Goal: Task Accomplishment & Management: Complete application form

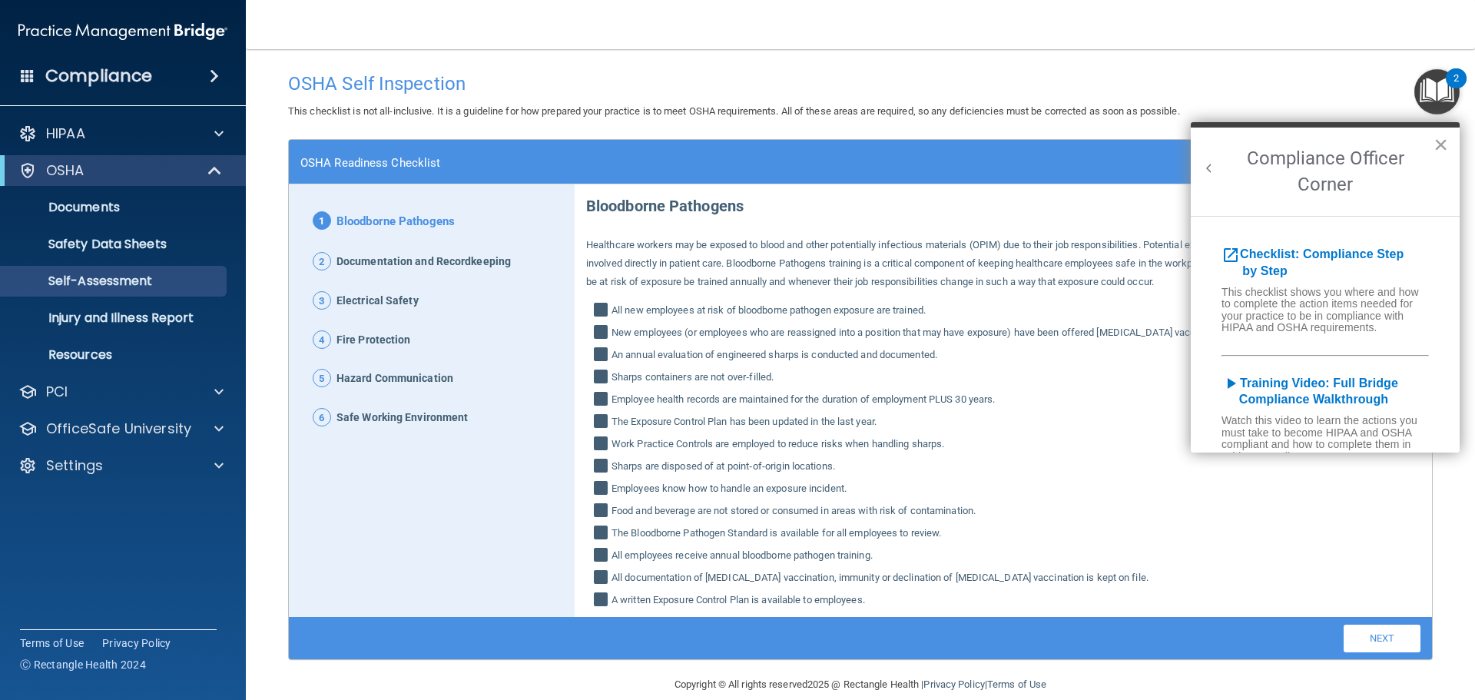
scroll to position [154, 0]
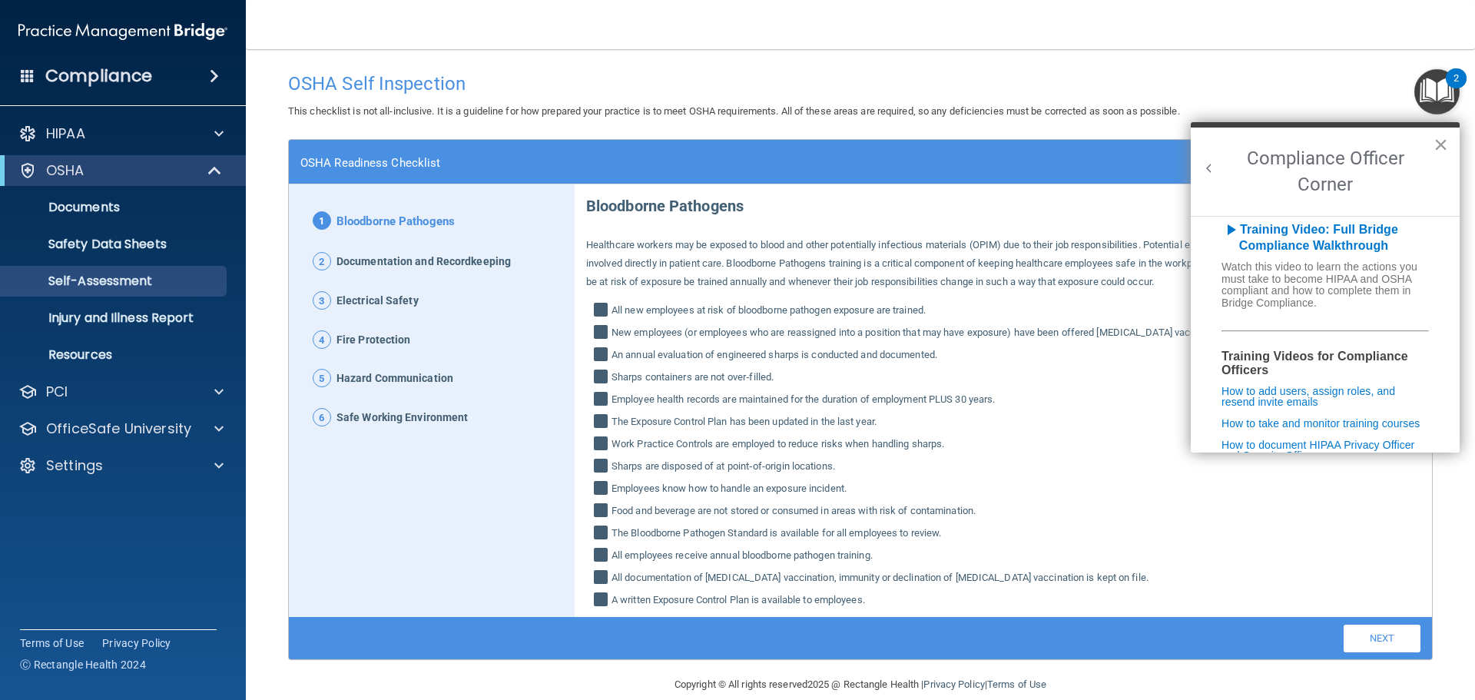
click at [1441, 148] on button "×" at bounding box center [1441, 144] width 15 height 25
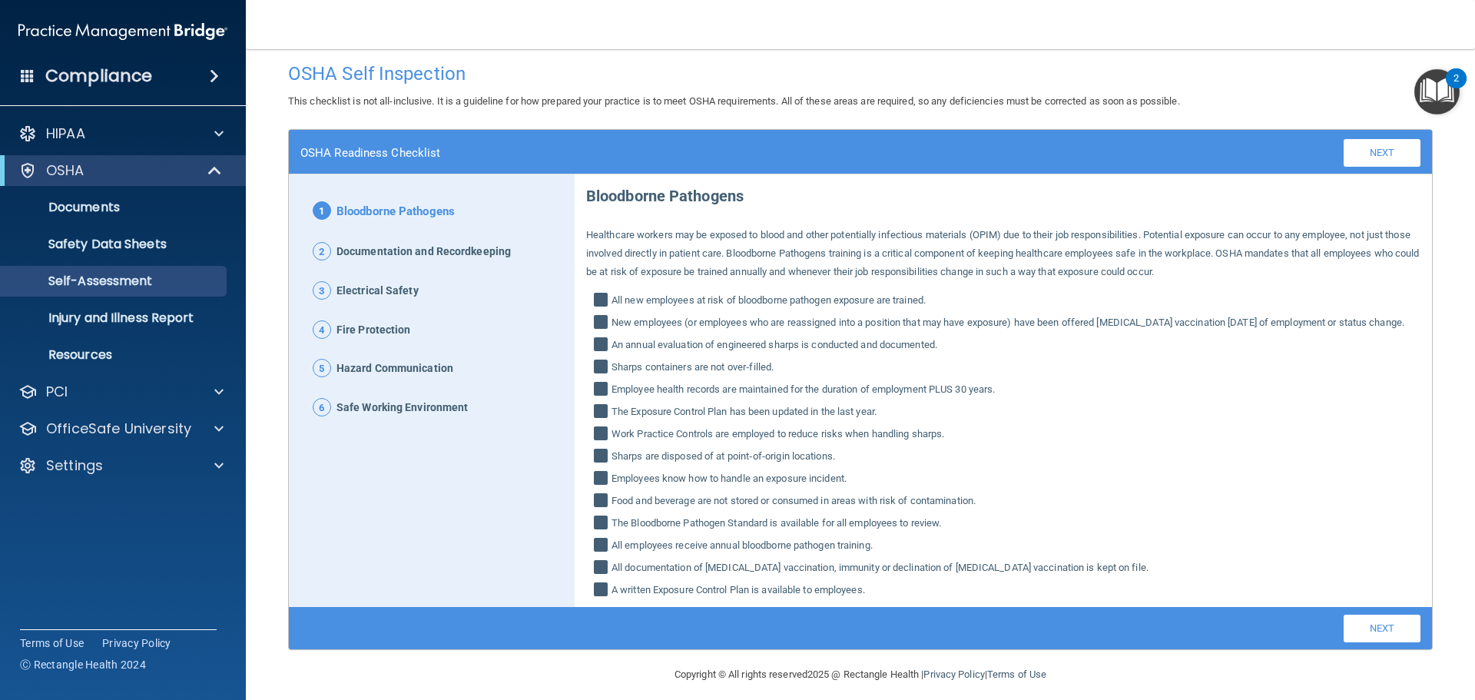
scroll to position [40, 0]
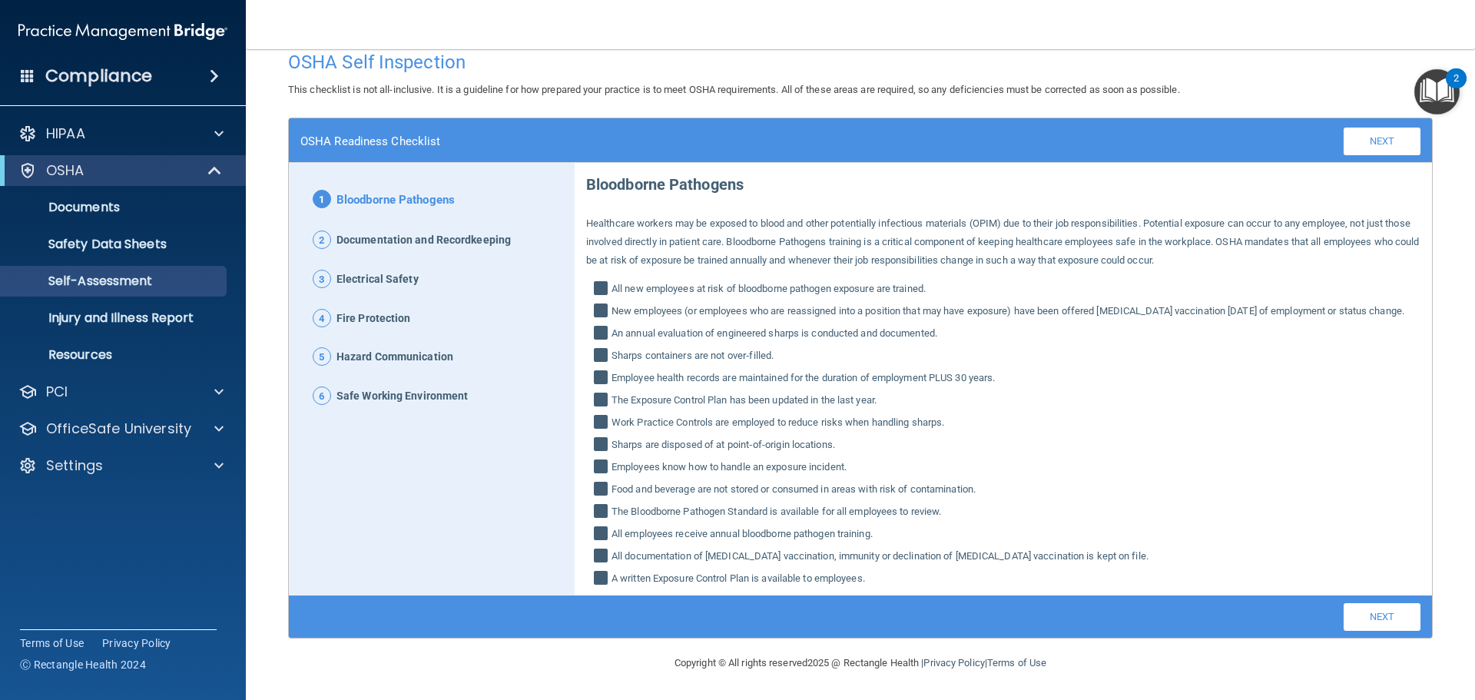
click at [595, 283] on input "All new employees at risk of bloodborne pathogen exposure are trained." at bounding box center [603, 290] width 18 height 15
drag, startPoint x: 602, startPoint y: 265, endPoint x: 653, endPoint y: 289, distance: 56.7
click at [601, 283] on input "All new employees at risk of bloodborne pathogen exposure are trained." at bounding box center [603, 290] width 18 height 15
checkbox input "true"
click at [1379, 133] on link "Next" at bounding box center [1382, 142] width 77 height 28
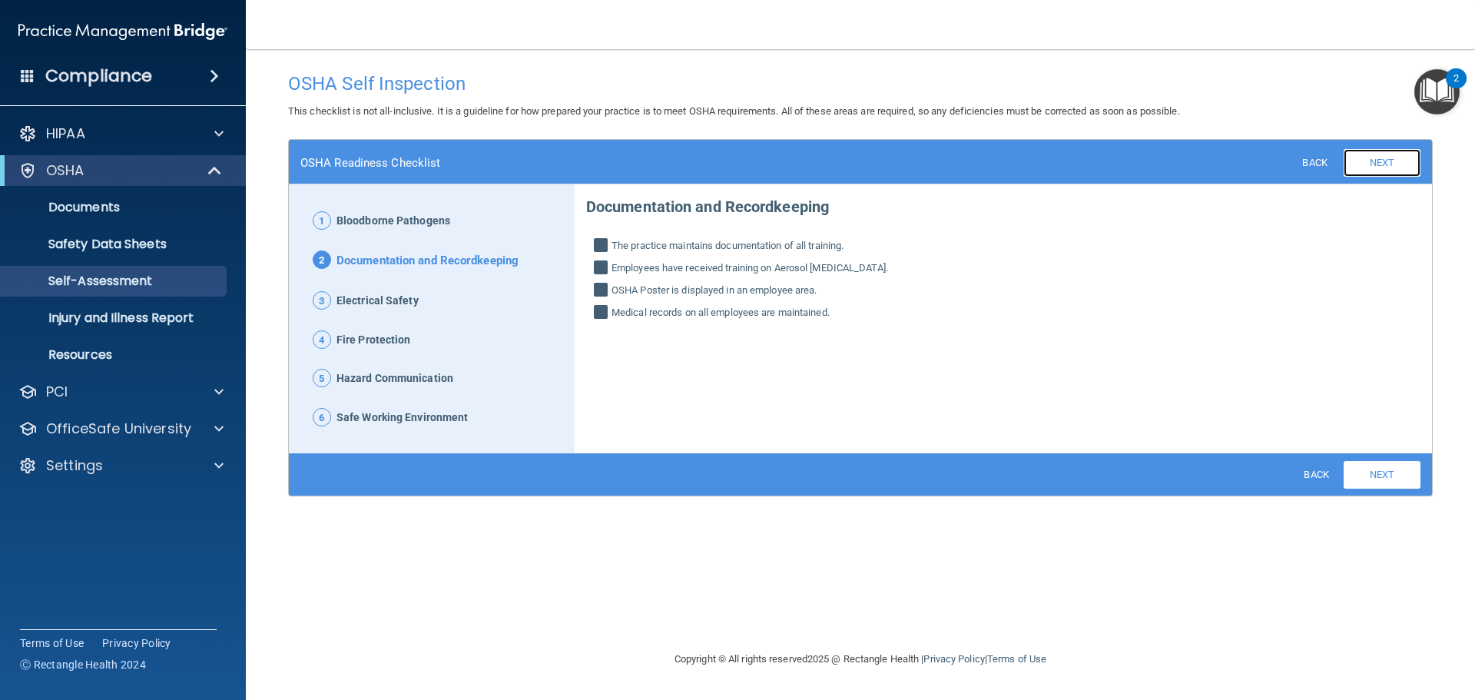
scroll to position [0, 0]
click at [1374, 171] on link "Next" at bounding box center [1382, 163] width 77 height 28
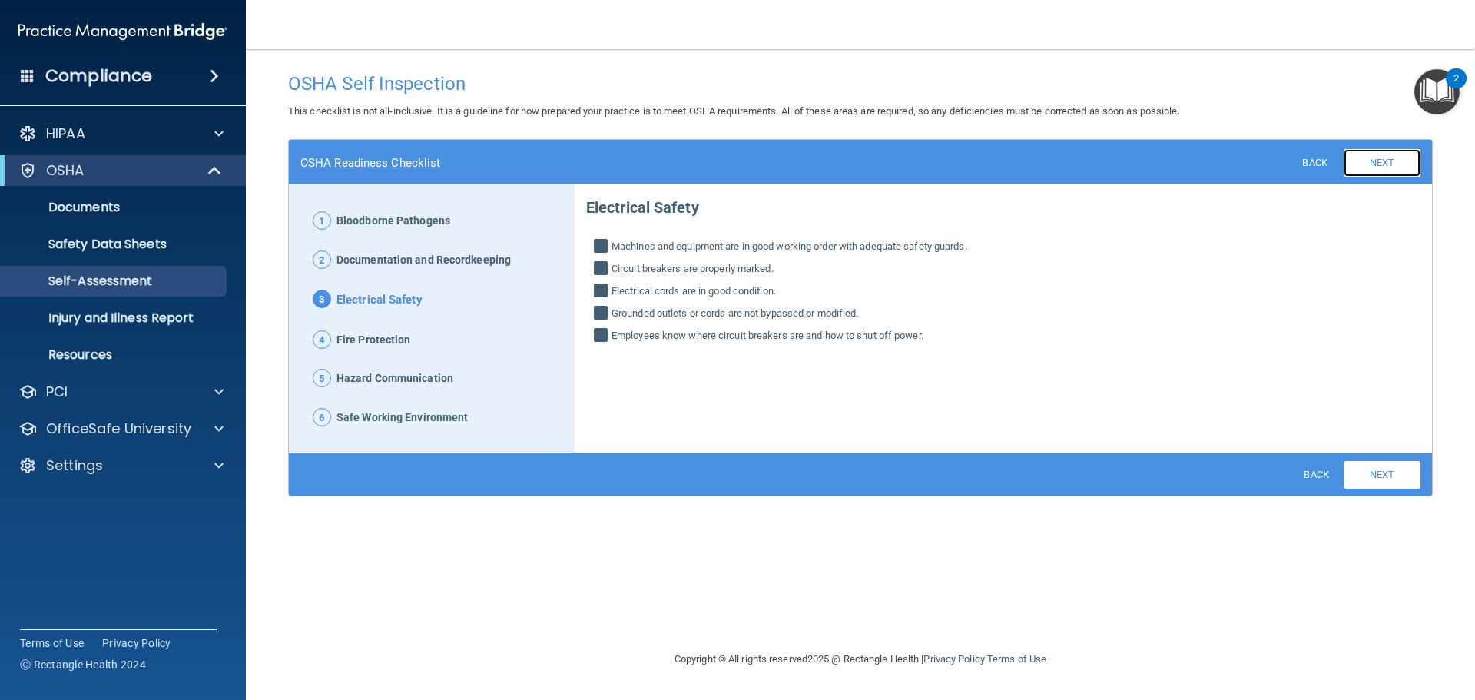
click at [1368, 172] on link "Next" at bounding box center [1382, 163] width 77 height 28
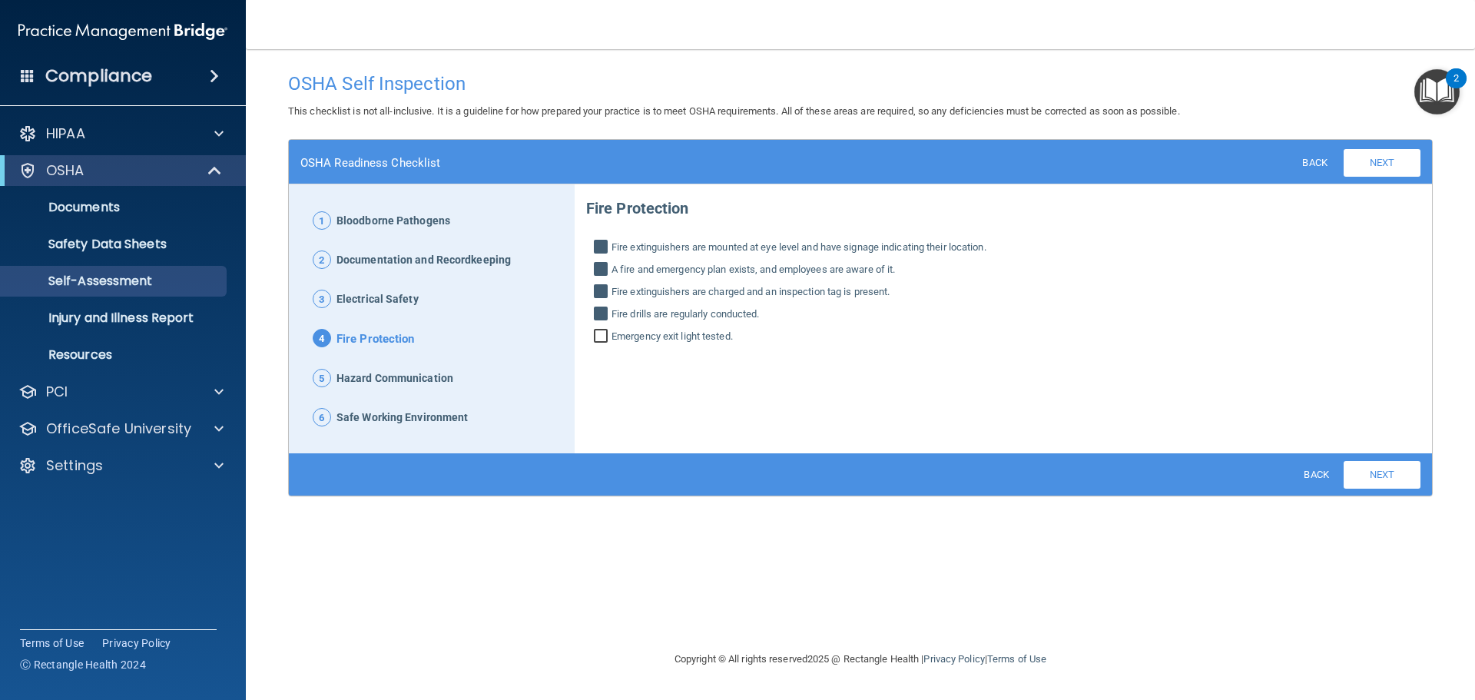
click at [605, 342] on input "Emergency exit light tested." at bounding box center [603, 337] width 18 height 15
checkbox input "true"
click at [1380, 171] on link "Next" at bounding box center [1382, 163] width 77 height 28
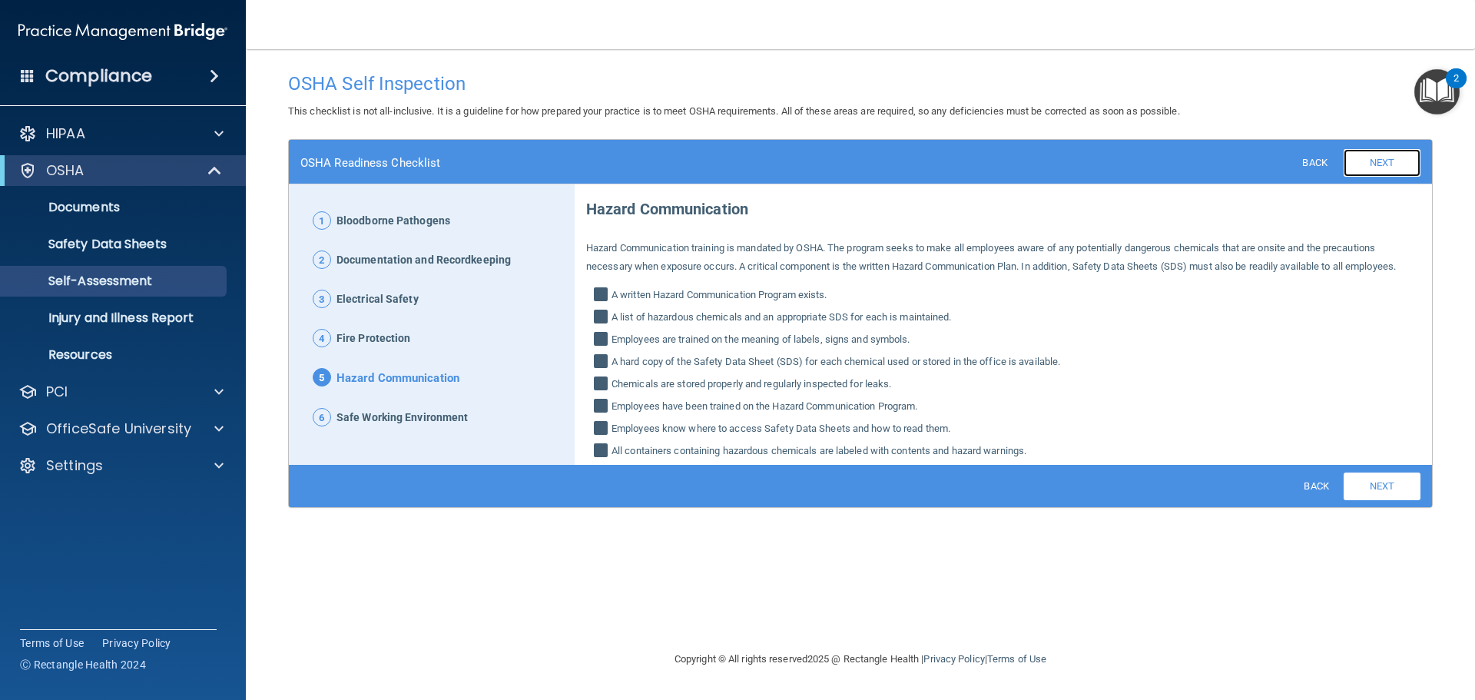
click at [1384, 160] on link "Next" at bounding box center [1382, 163] width 77 height 28
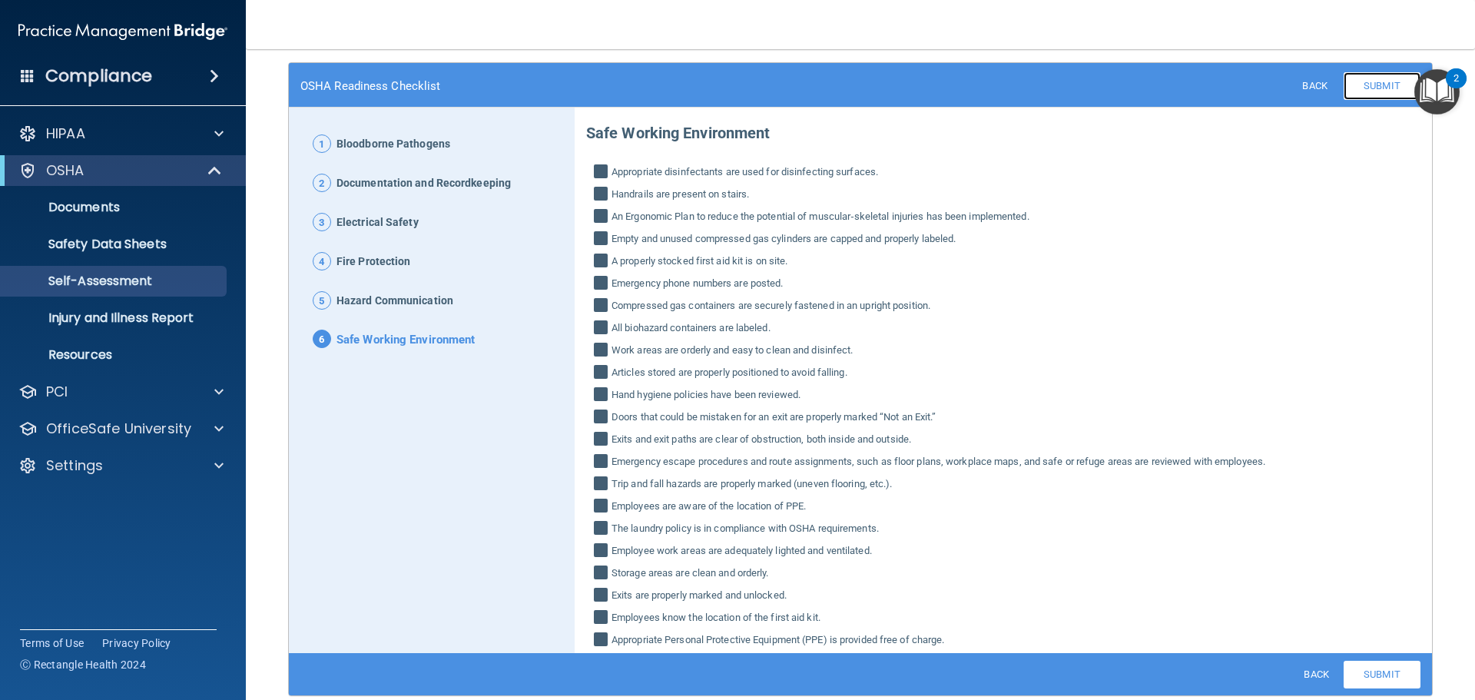
scroll to position [134, 0]
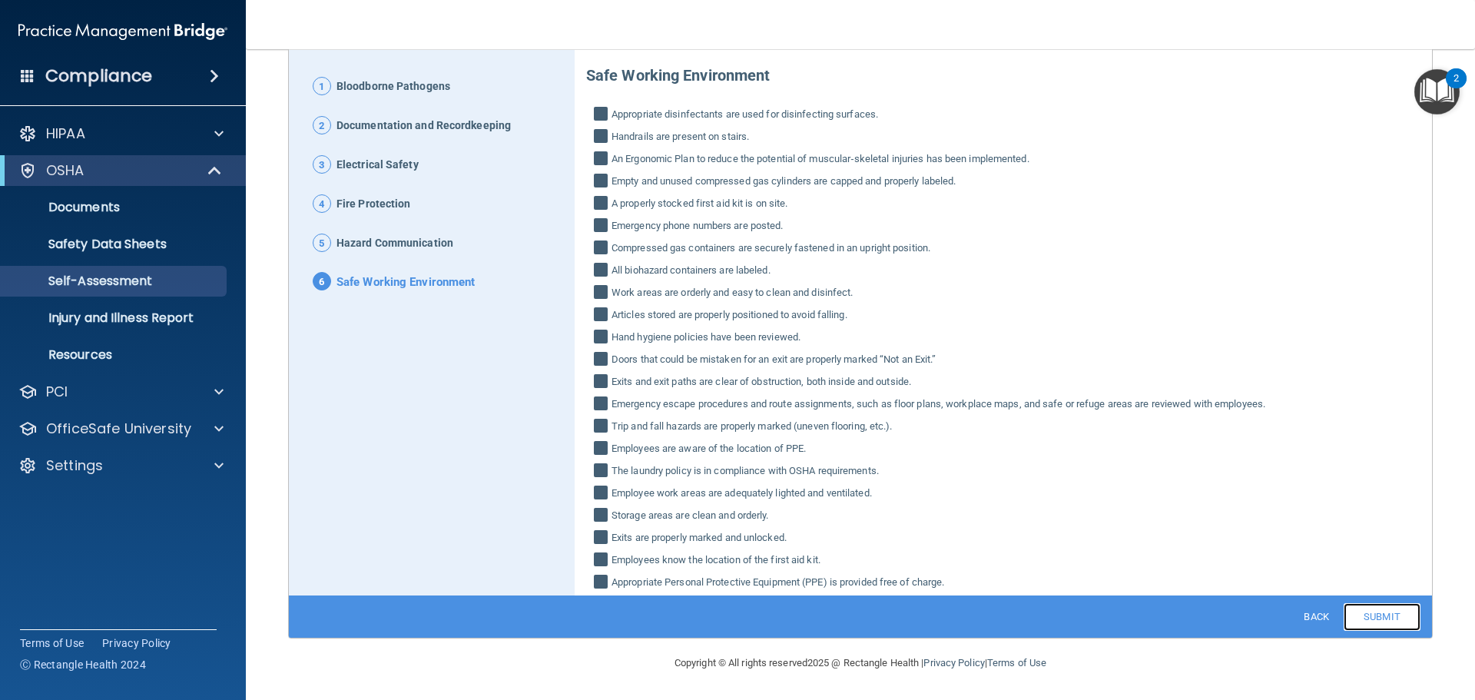
click at [1371, 618] on link "Submit" at bounding box center [1382, 617] width 77 height 28
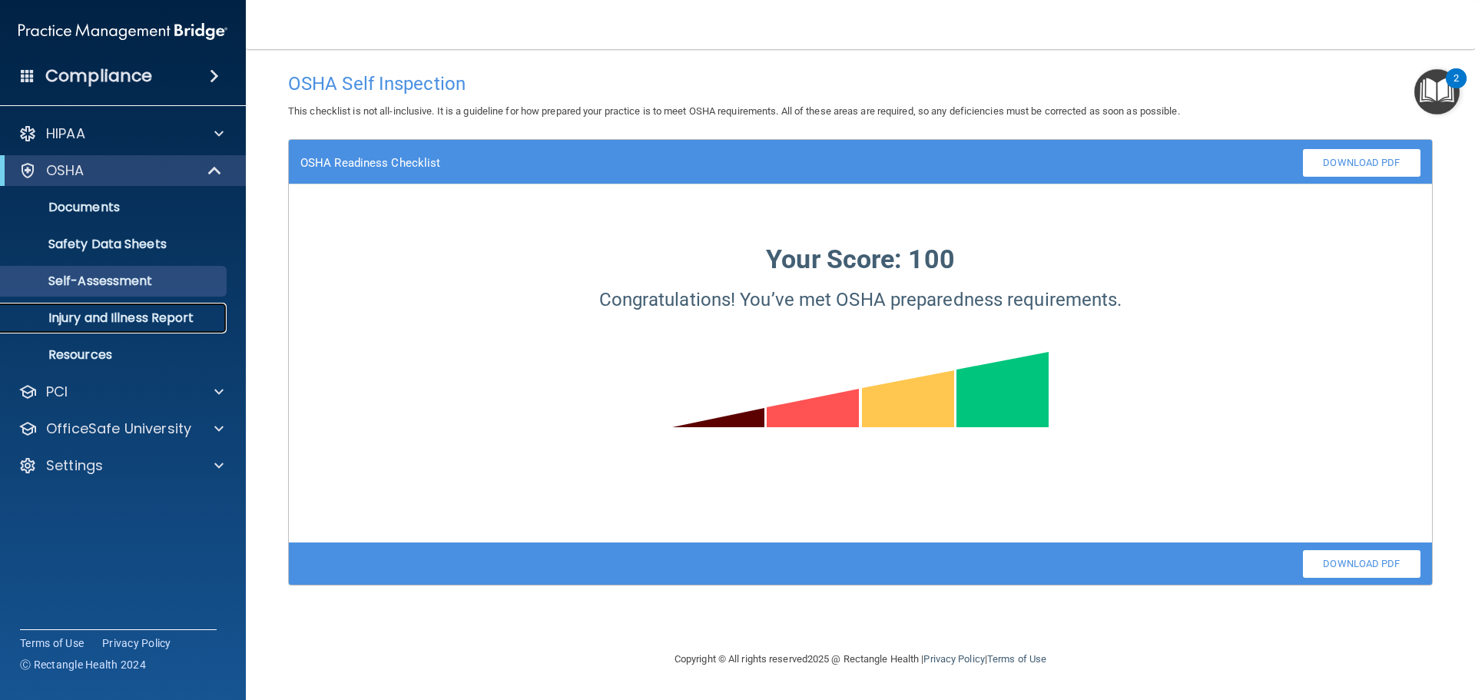
click at [132, 315] on p "Injury and Illness Report" at bounding box center [115, 317] width 210 height 15
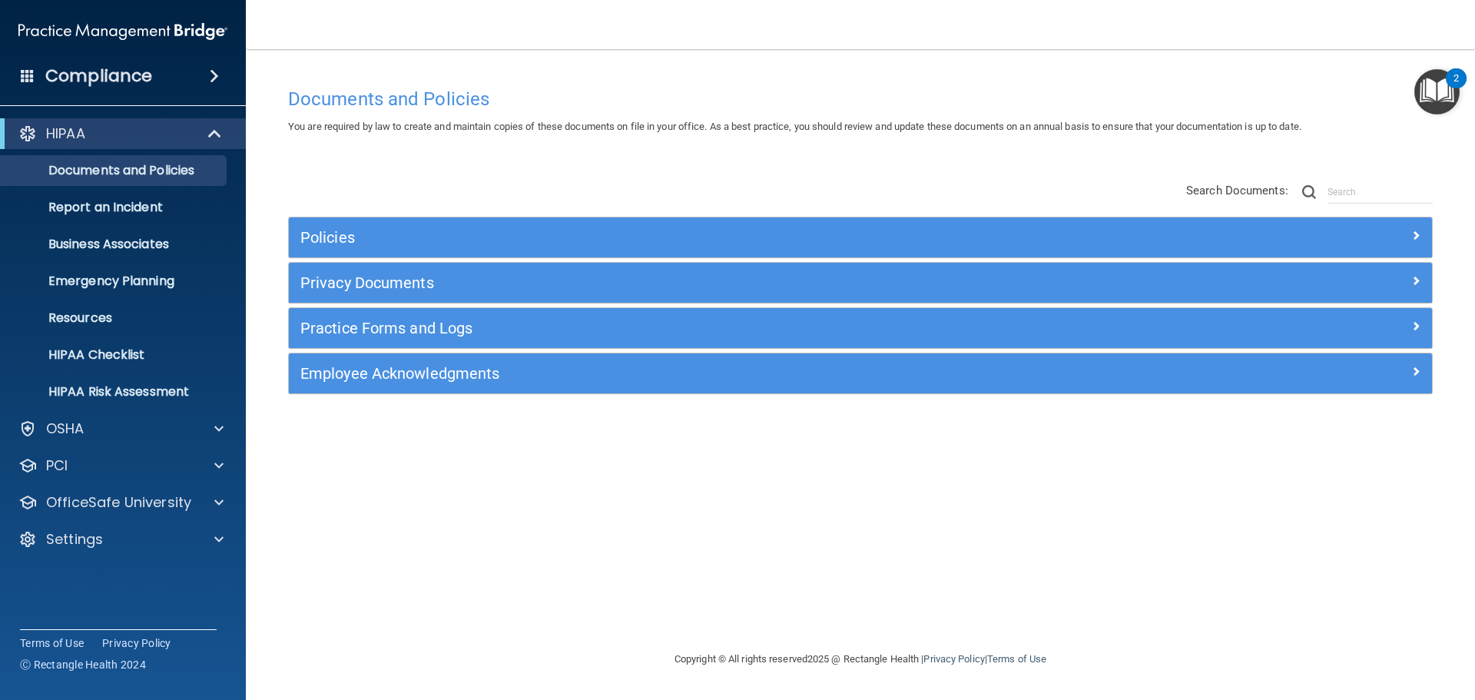
click at [1446, 88] on img "Open Resource Center, 2 new notifications" at bounding box center [1436, 91] width 45 height 45
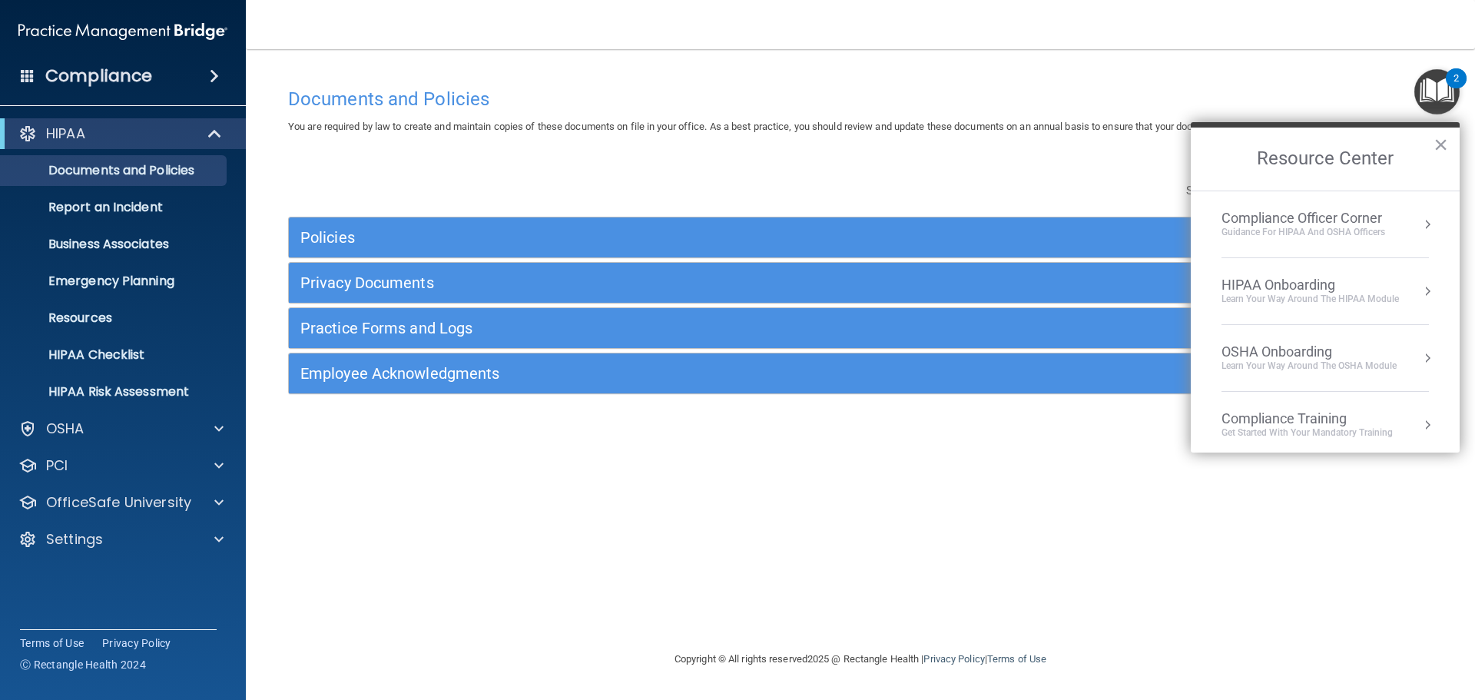
click at [1336, 293] on div "Learn Your Way around the HIPAA module" at bounding box center [1310, 299] width 177 height 13
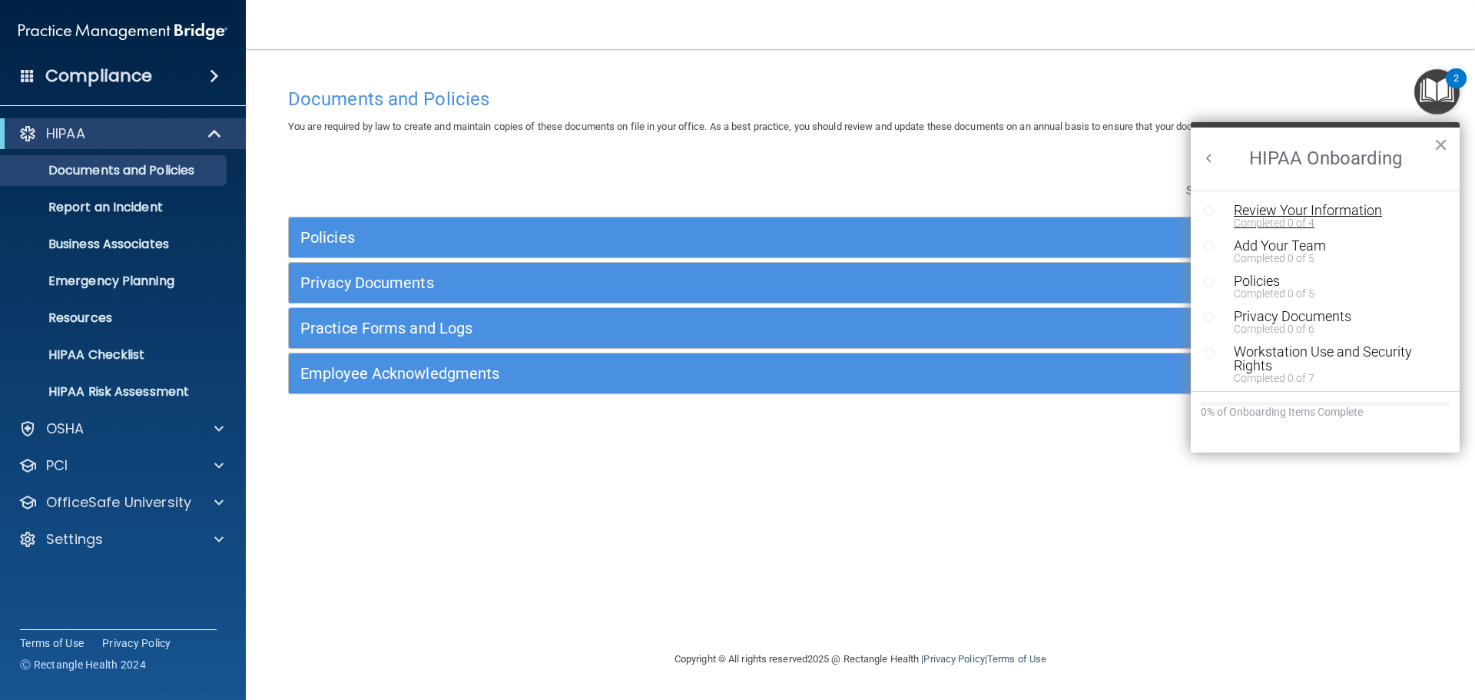
click at [1296, 213] on div "Review Your Information" at bounding box center [1331, 211] width 194 height 14
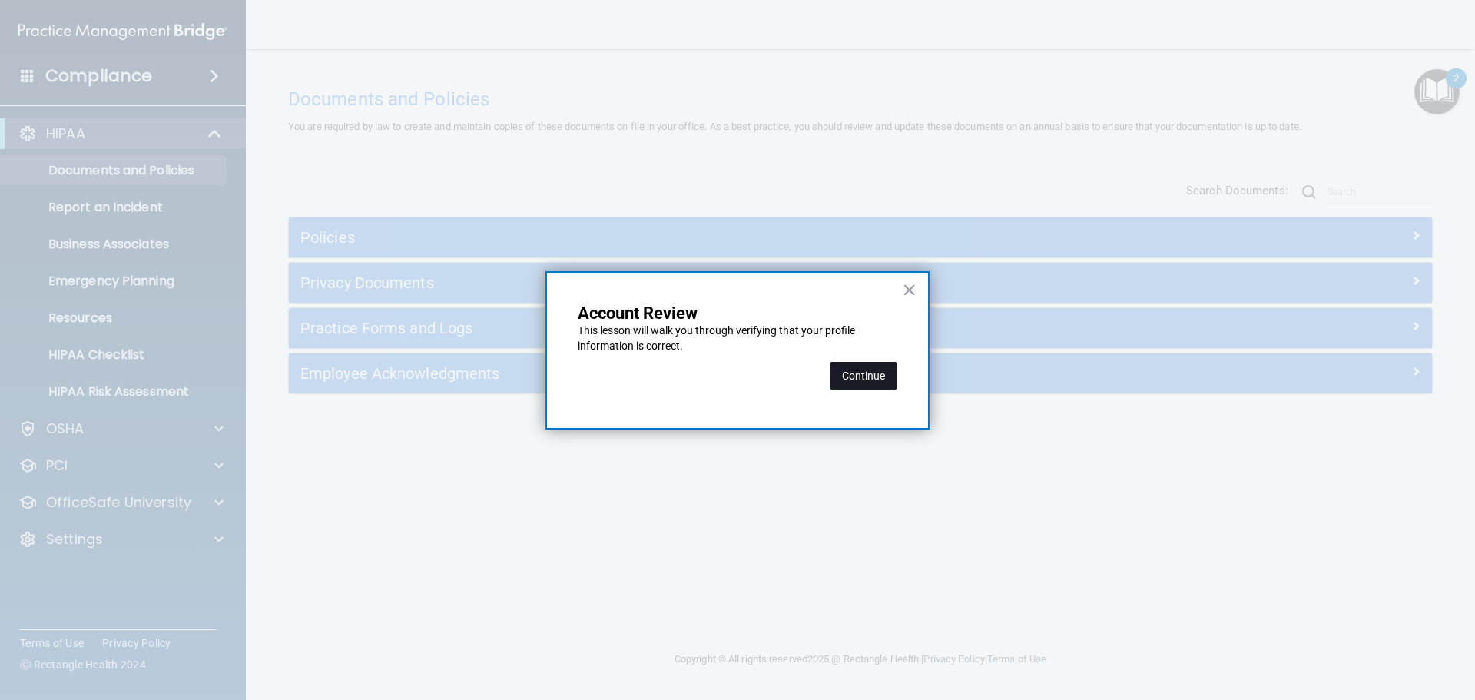
click at [867, 379] on button "Continue" at bounding box center [864, 376] width 68 height 28
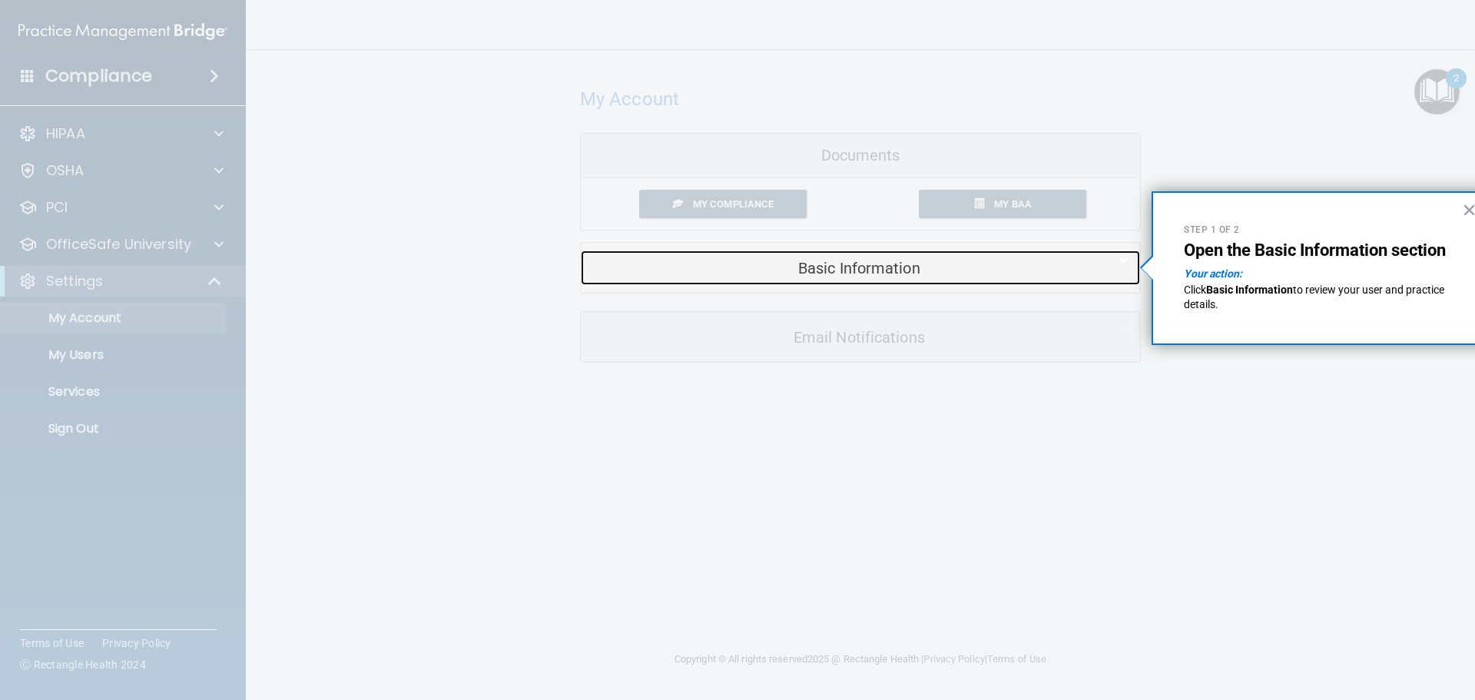
click at [933, 255] on div "Basic Information" at bounding box center [837, 267] width 512 height 35
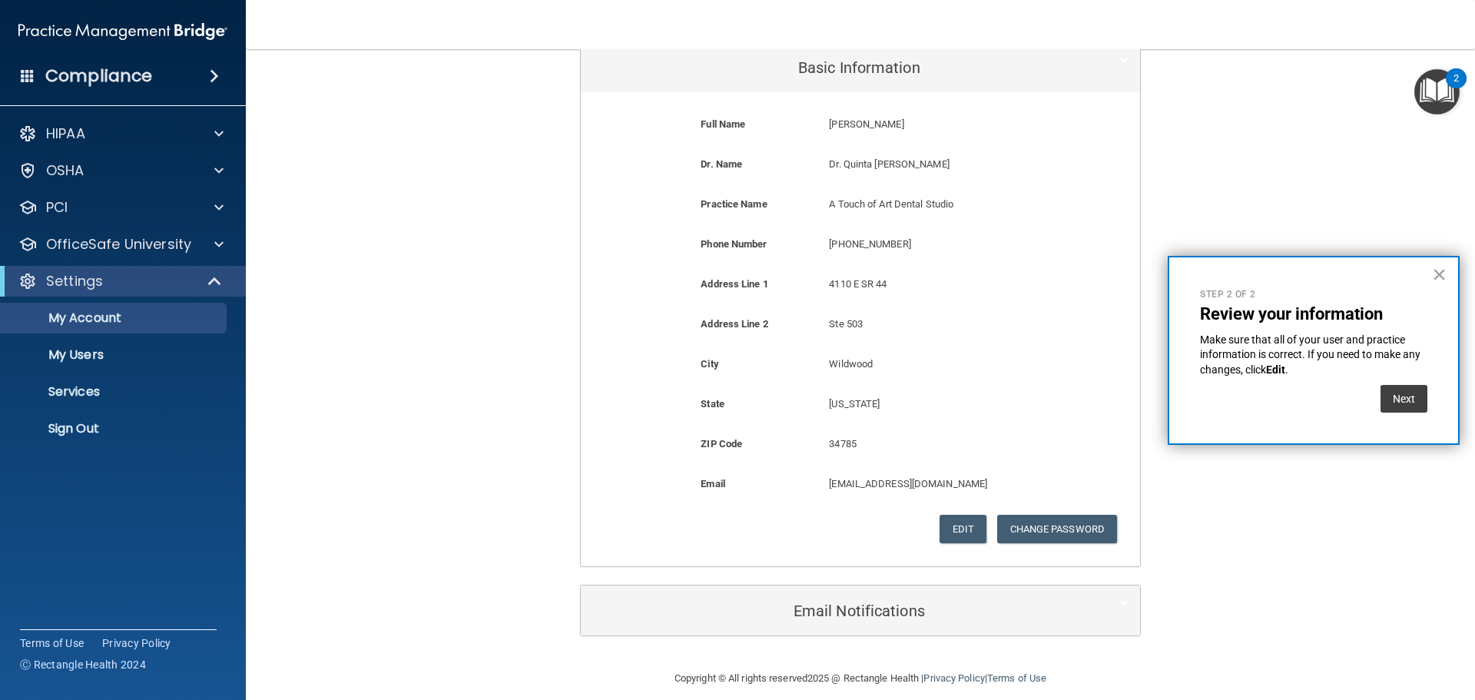
scroll to position [216, 0]
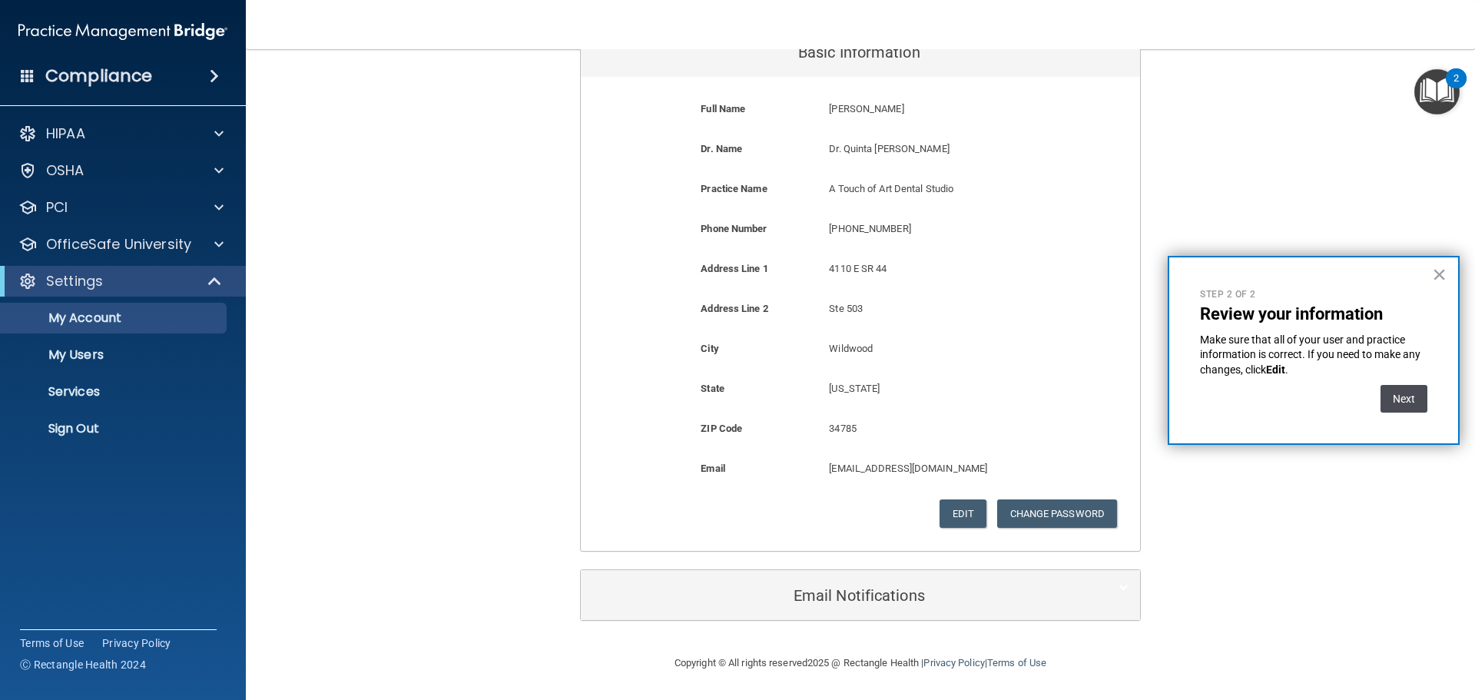
click at [1400, 399] on button "Next" at bounding box center [1404, 399] width 47 height 28
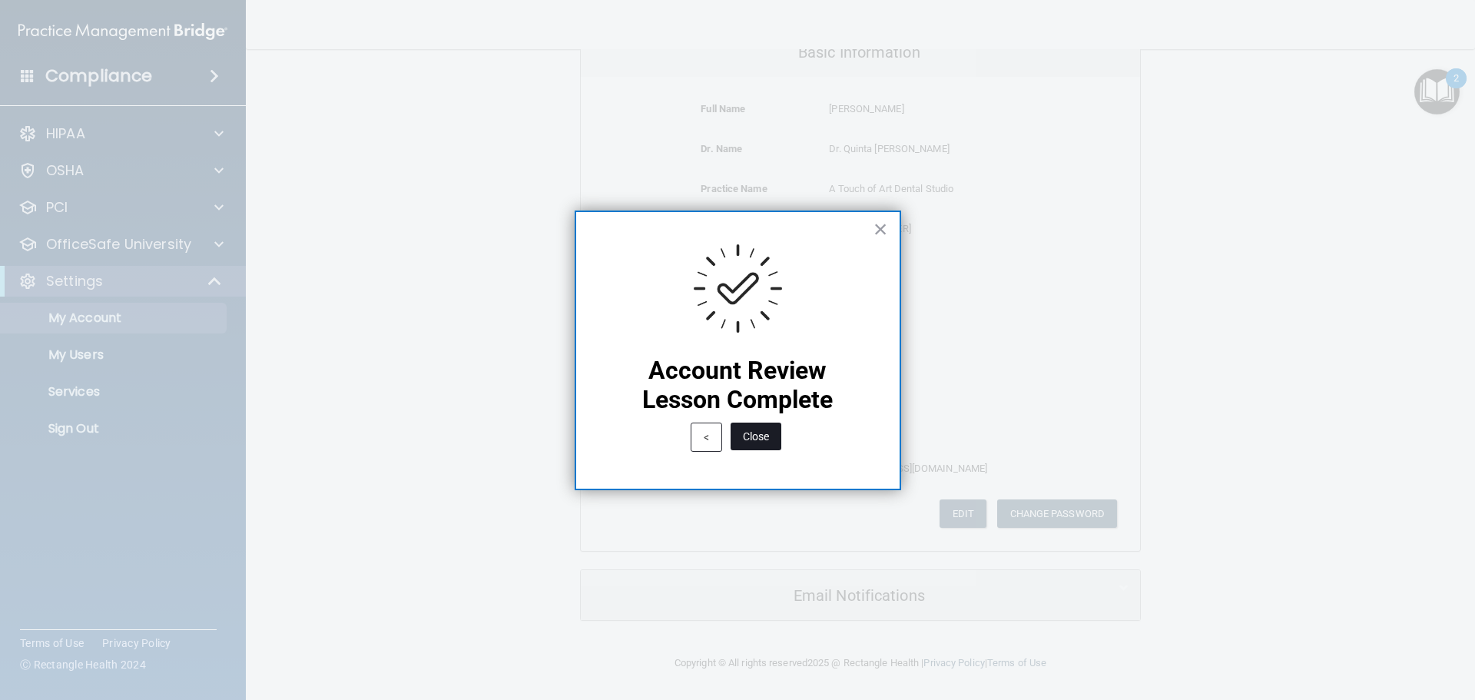
click at [752, 442] on button "Close" at bounding box center [756, 437] width 51 height 28
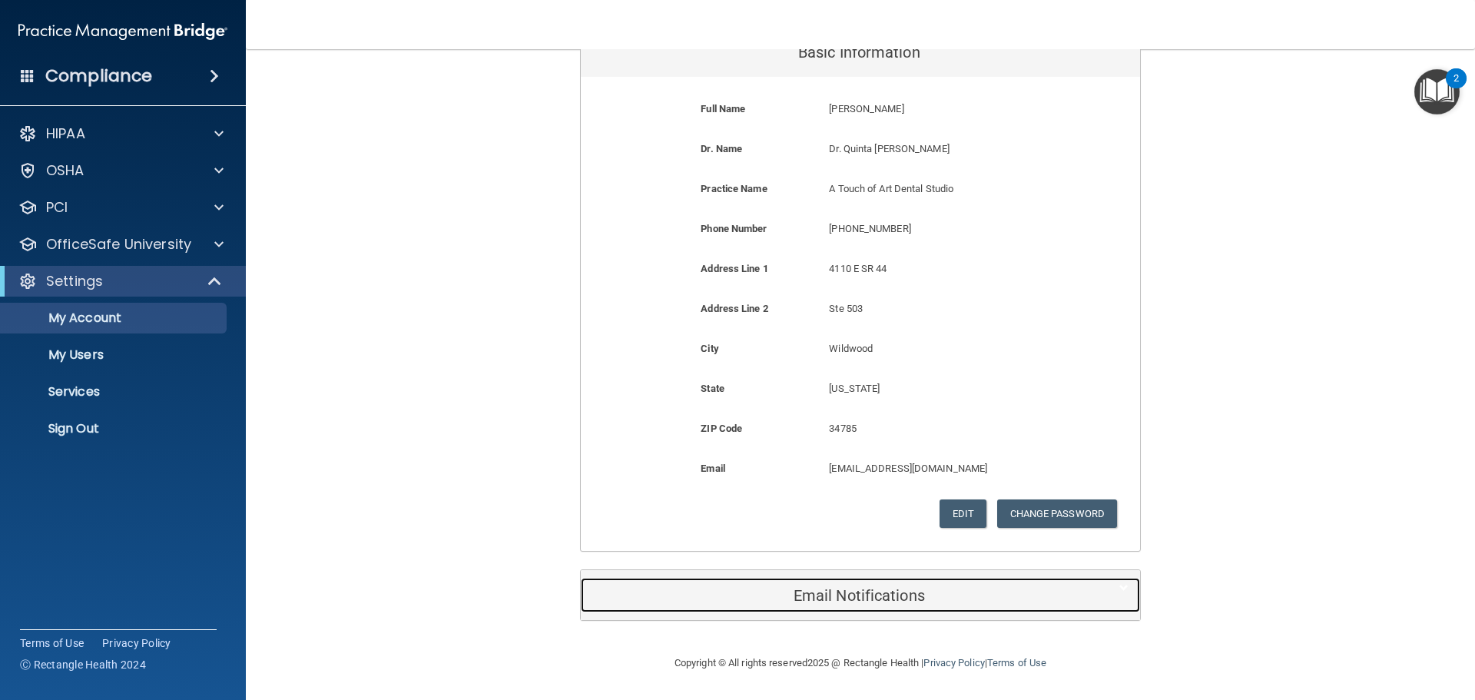
click at [873, 585] on div "Email Notifications" at bounding box center [837, 595] width 512 height 35
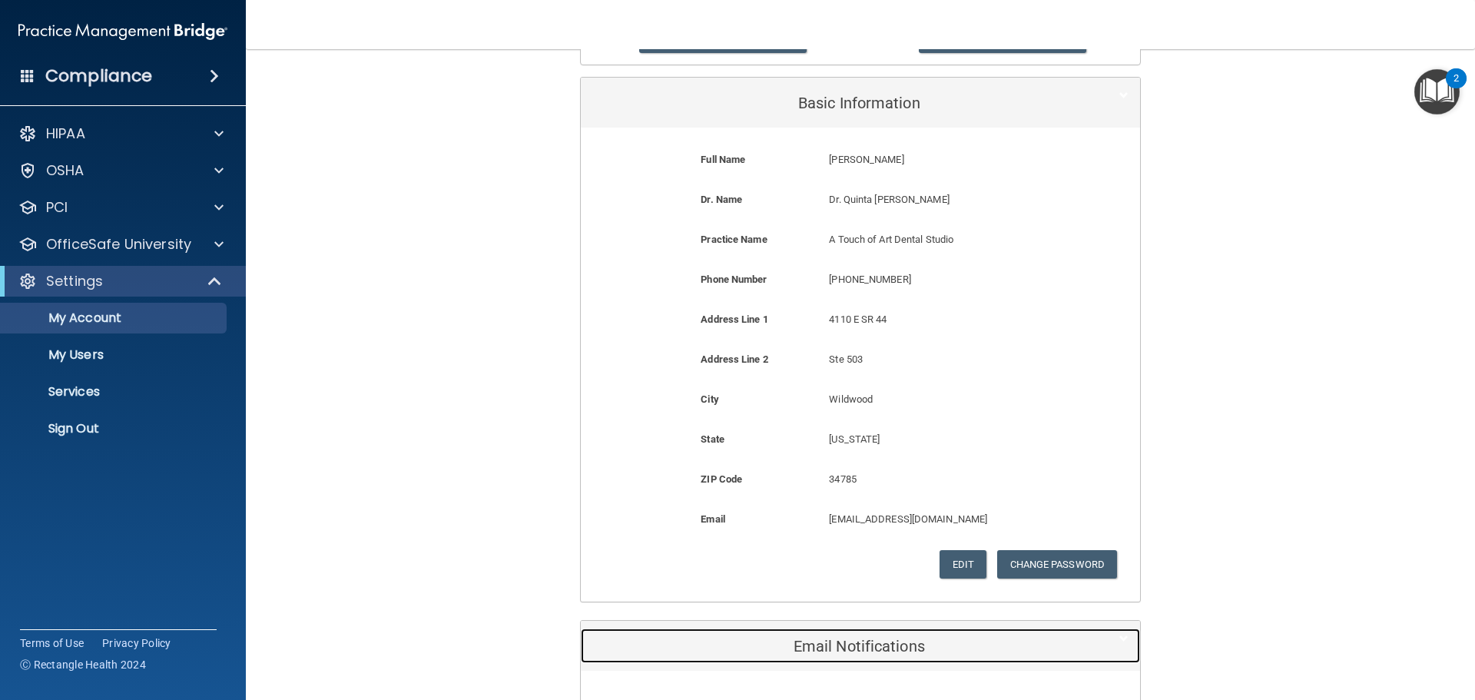
scroll to position [0, 0]
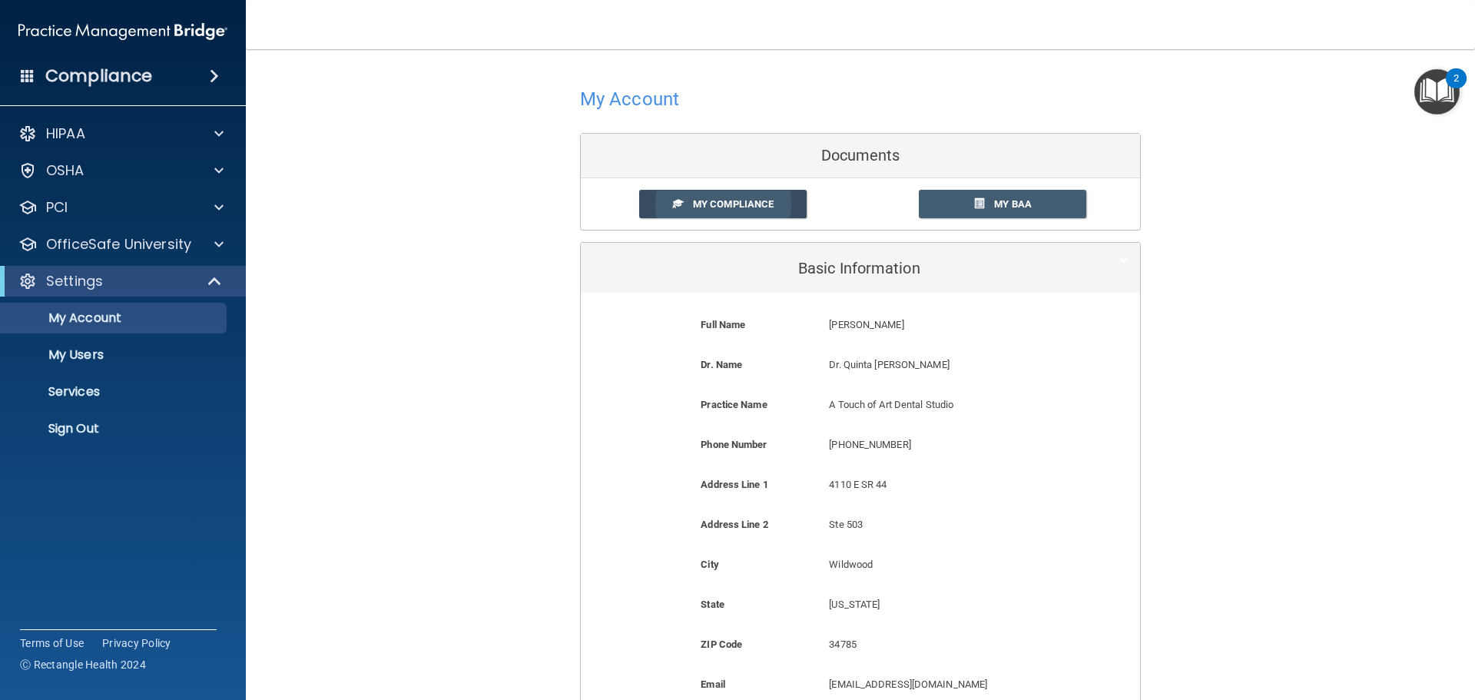
click at [717, 205] on span "My Compliance" at bounding box center [733, 204] width 81 height 12
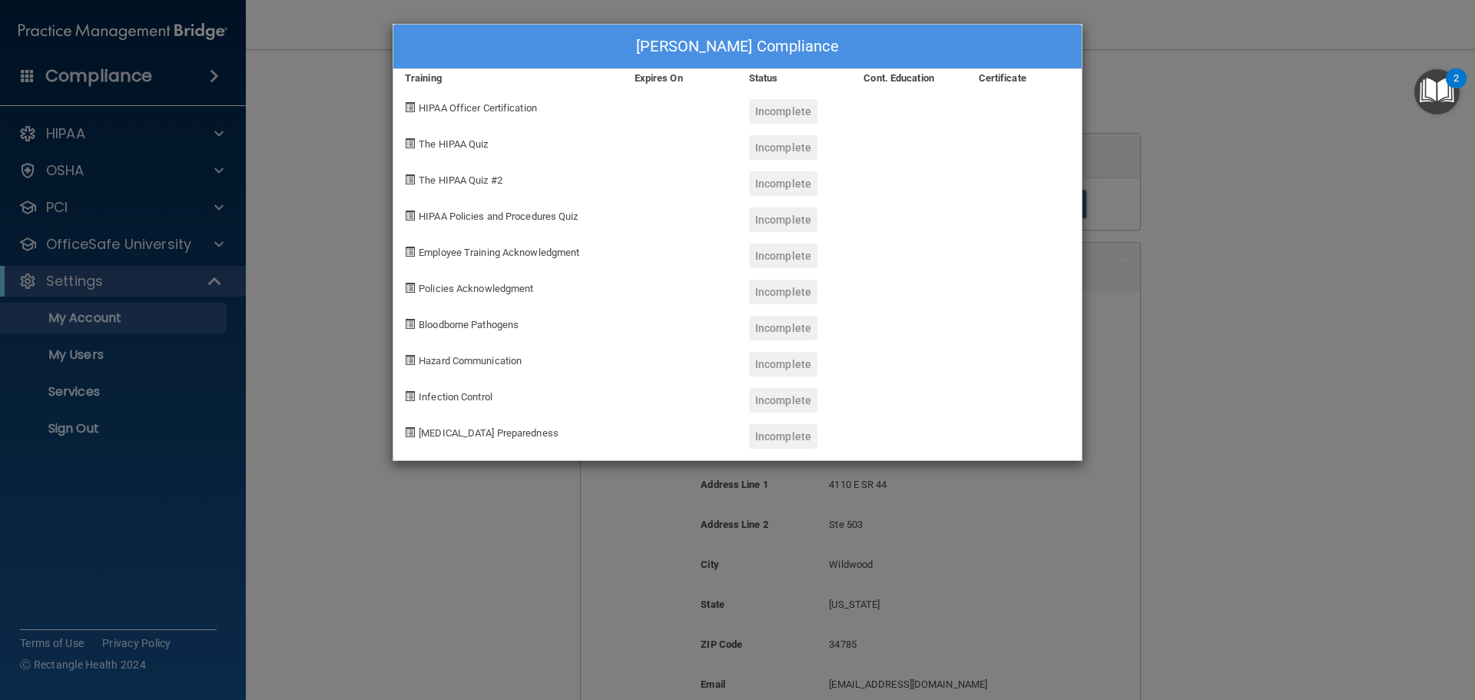
click at [509, 108] on span "HIPAA Officer Certification" at bounding box center [478, 108] width 118 height 12
click at [1251, 160] on div "Kristal Fairman's Compliance Training Expires On Status Cont. Education Certifi…" at bounding box center [737, 350] width 1475 height 700
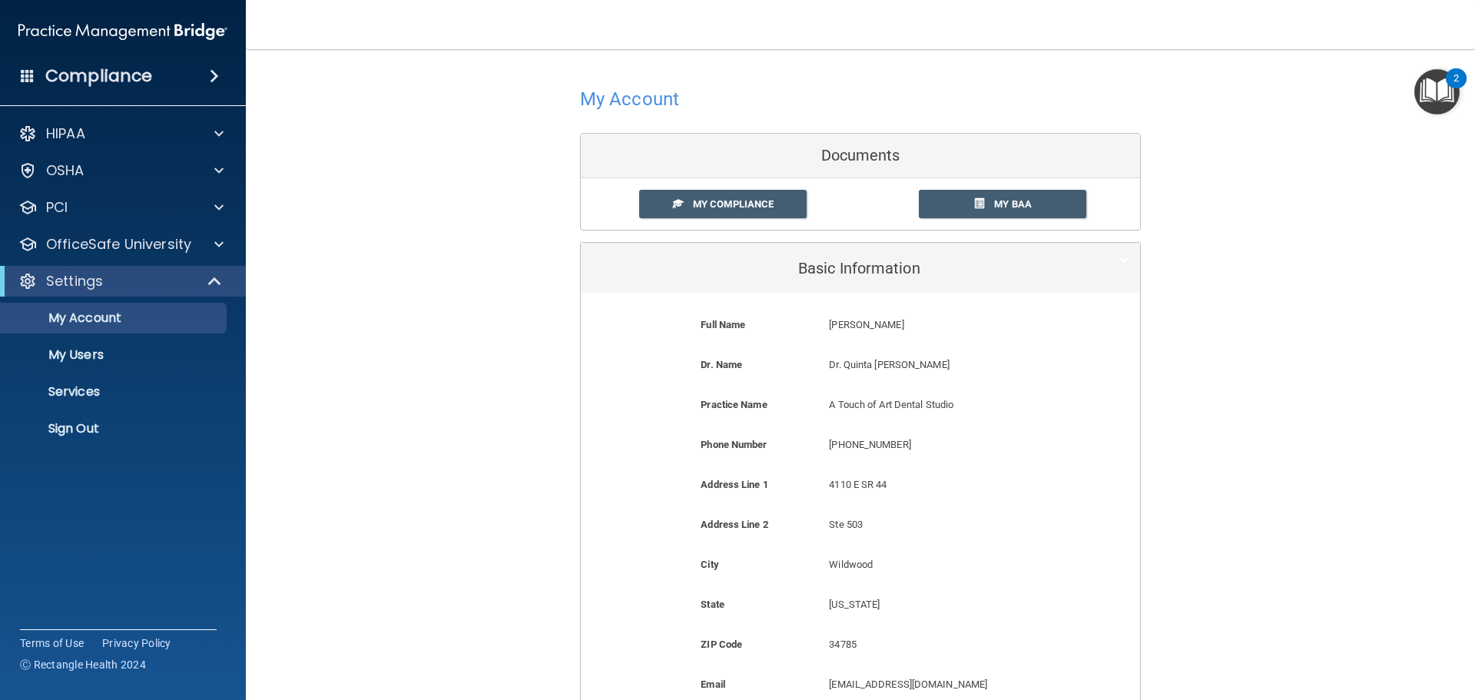
click at [1441, 88] on img "Open Resource Center, 2 new notifications" at bounding box center [1436, 91] width 45 height 45
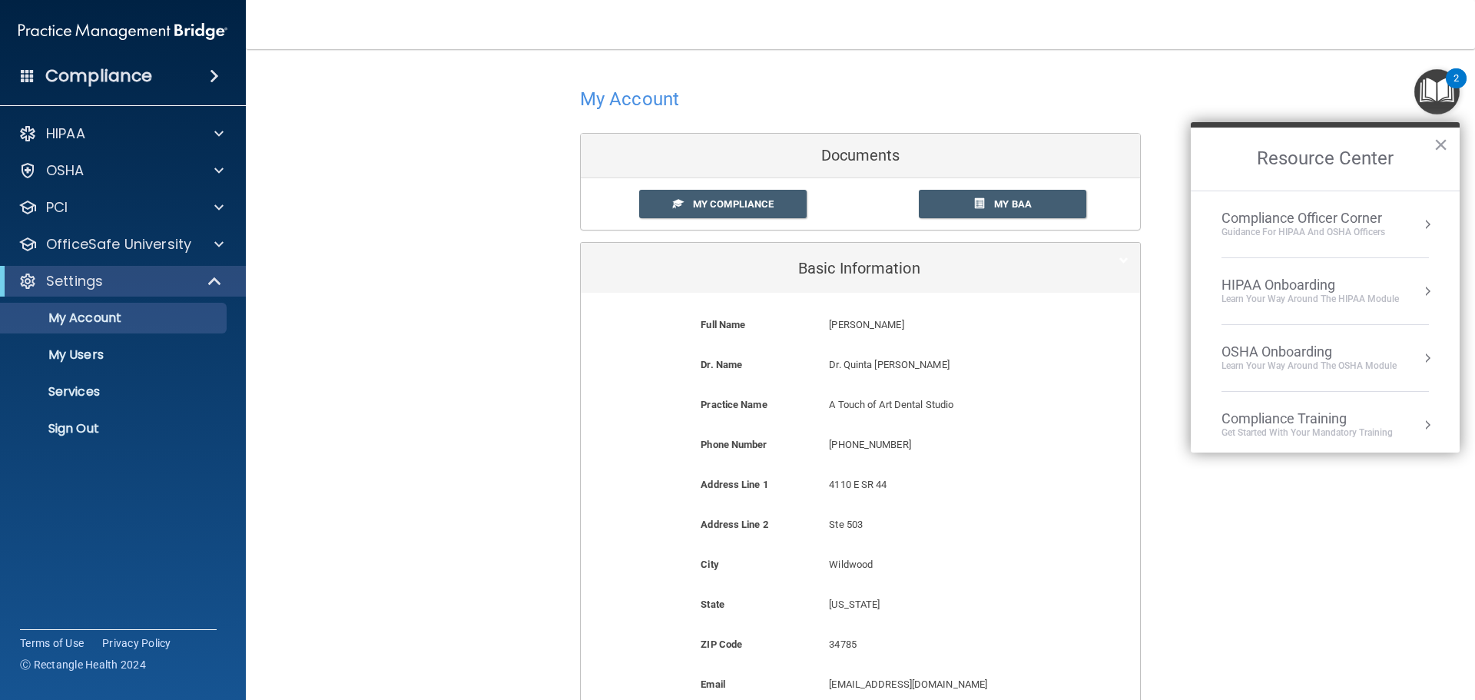
click at [1328, 293] on div "Learn Your Way around the HIPAA module" at bounding box center [1310, 299] width 177 height 13
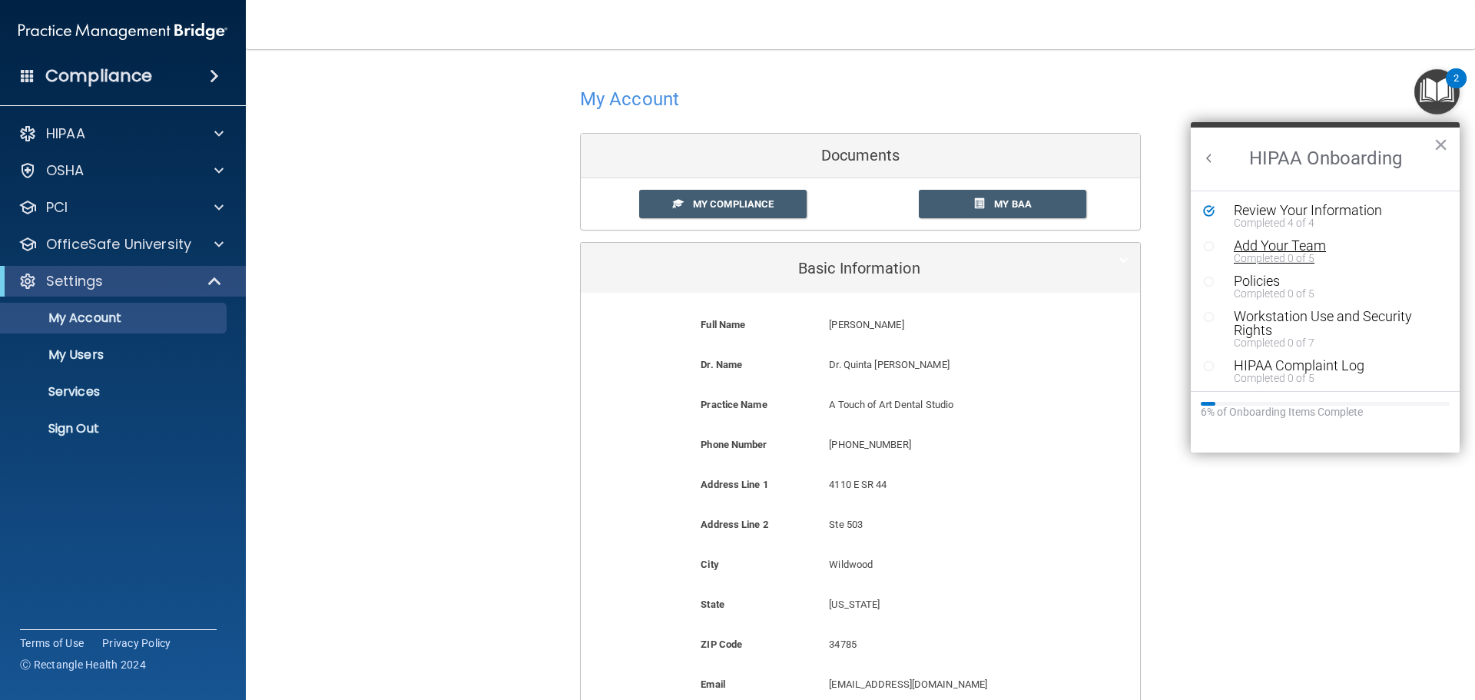
click at [1288, 253] on div "Completed 0 of 5" at bounding box center [1331, 258] width 194 height 11
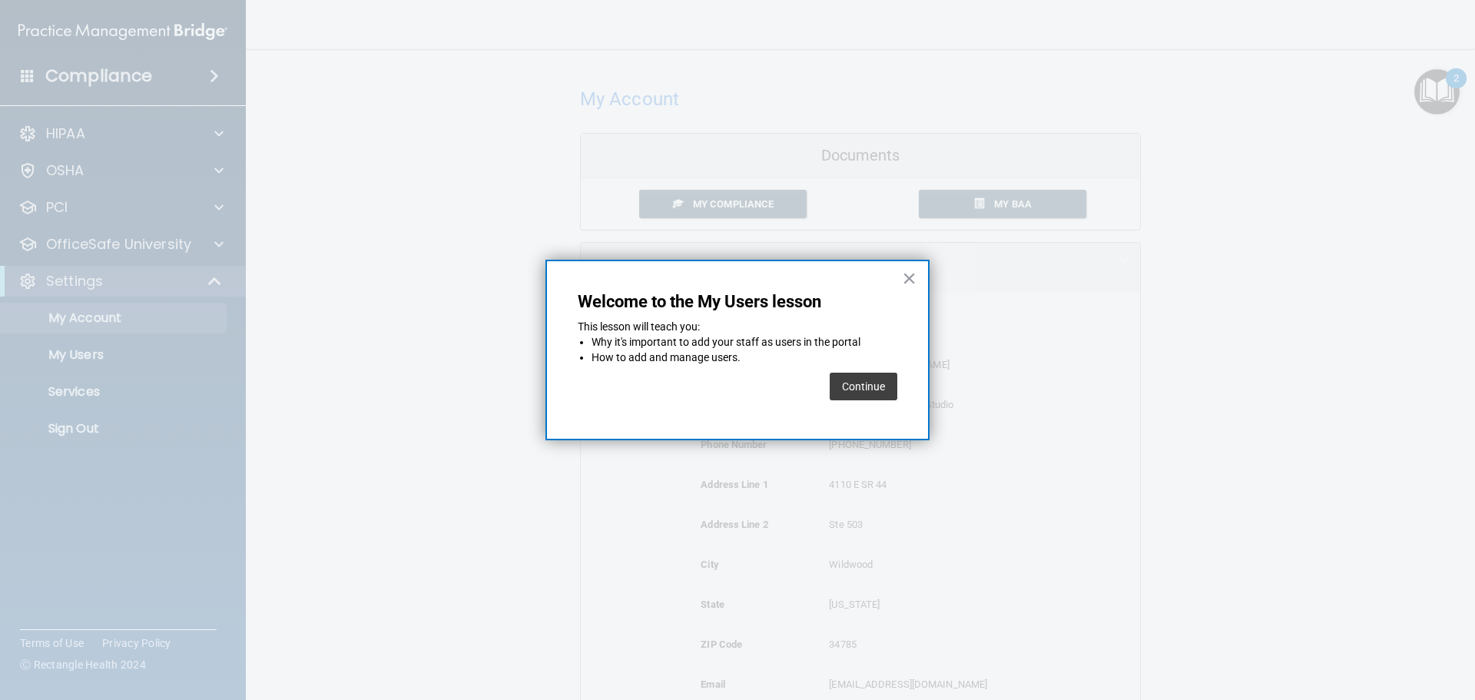
click at [875, 390] on button "Continue" at bounding box center [864, 387] width 68 height 28
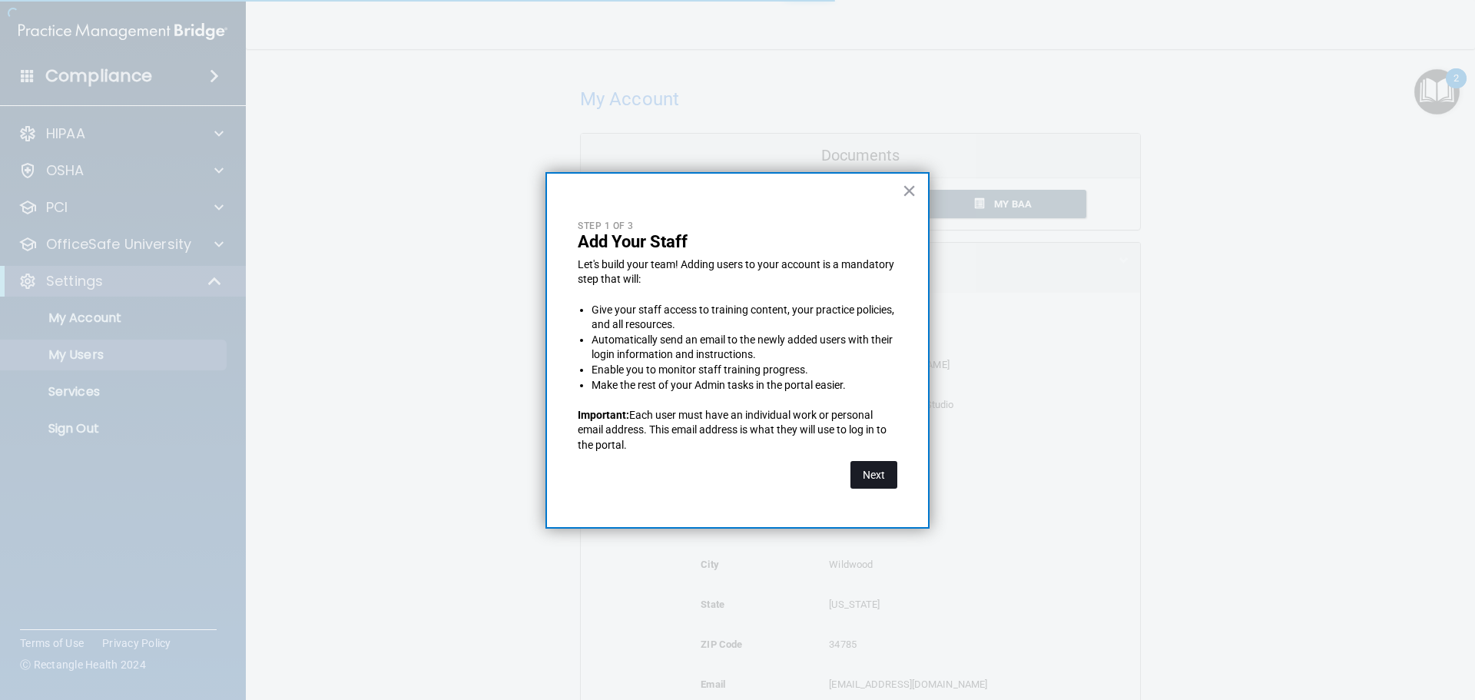
click at [878, 483] on button "Next" at bounding box center [873, 475] width 47 height 28
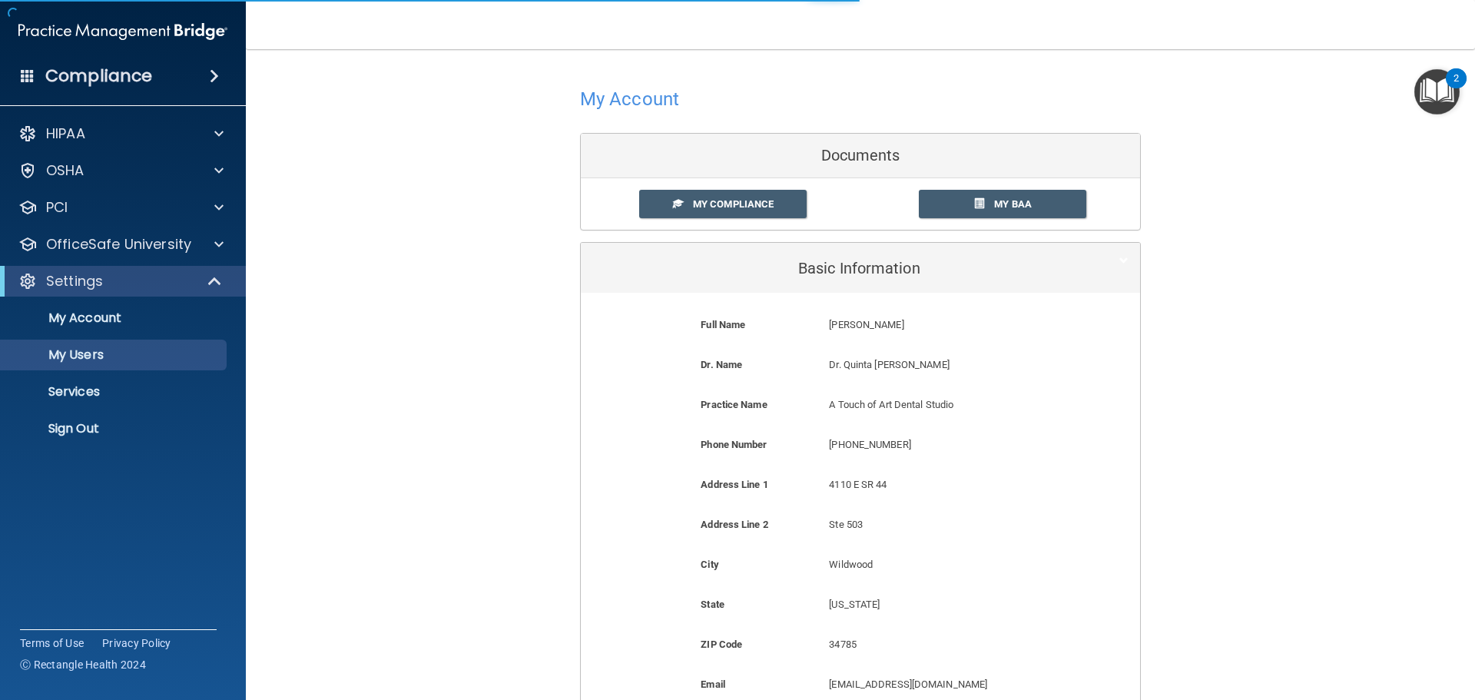
select select "20"
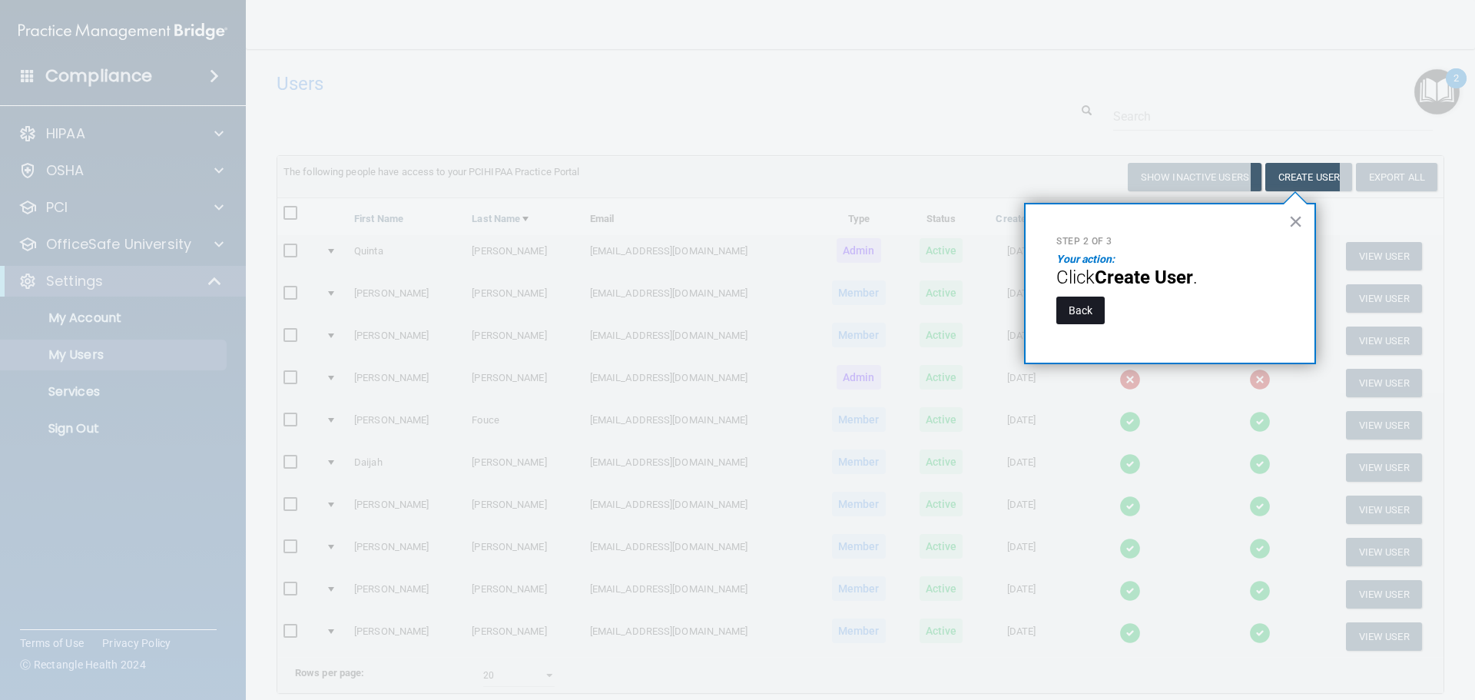
click at [1084, 320] on button "Back" at bounding box center [1080, 311] width 48 height 28
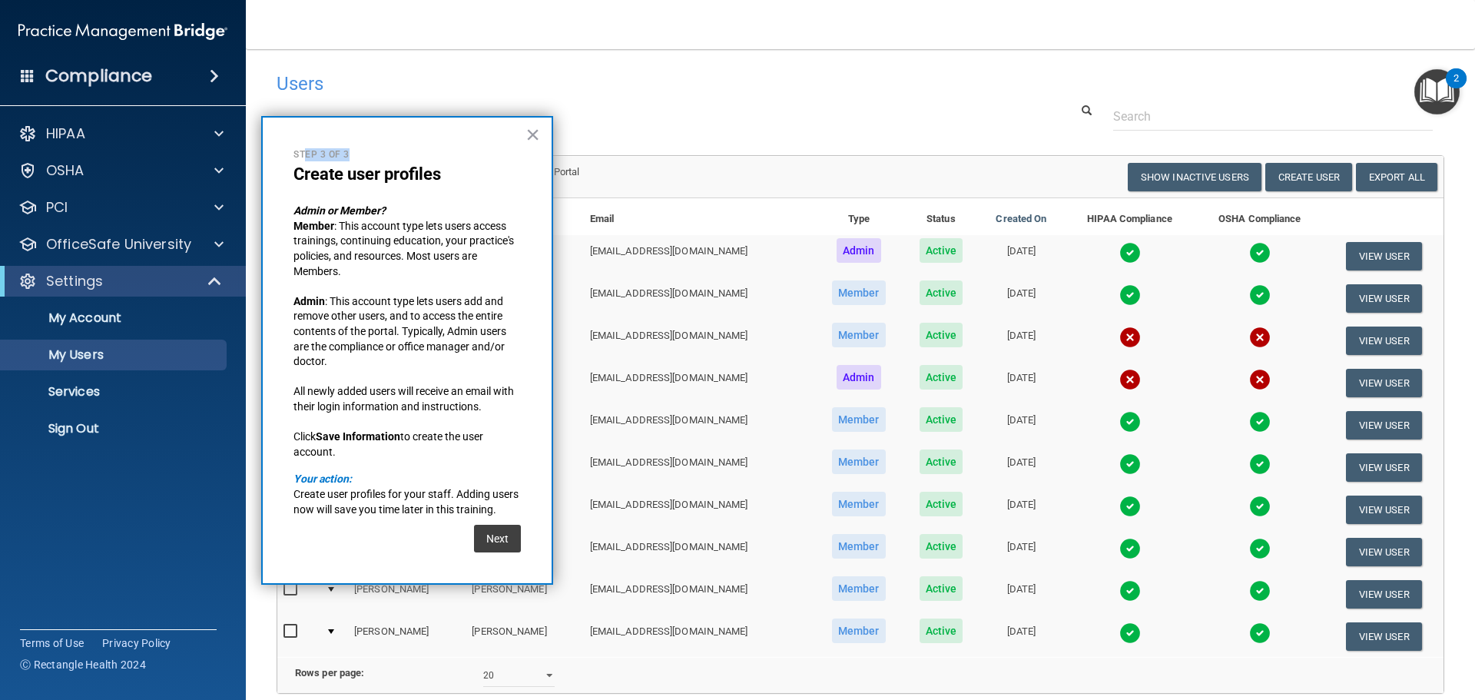
drag, startPoint x: 422, startPoint y: 130, endPoint x: 308, endPoint y: 121, distance: 114.0
click at [308, 121] on div "× Step 3 of 3 Create user profiles Admin or Member? Member : This account type …" at bounding box center [407, 350] width 292 height 469
click at [496, 538] on button "Next" at bounding box center [497, 539] width 47 height 28
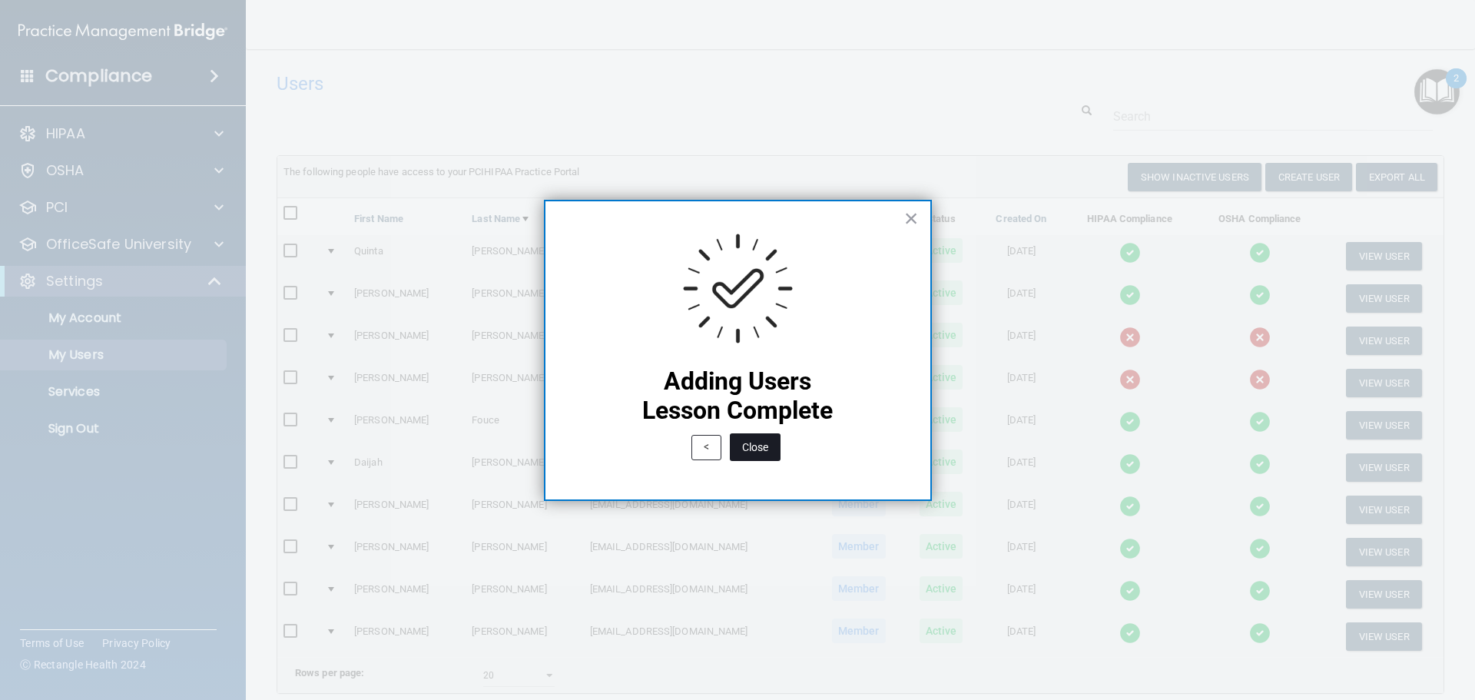
click at [754, 449] on button "Close" at bounding box center [755, 447] width 51 height 28
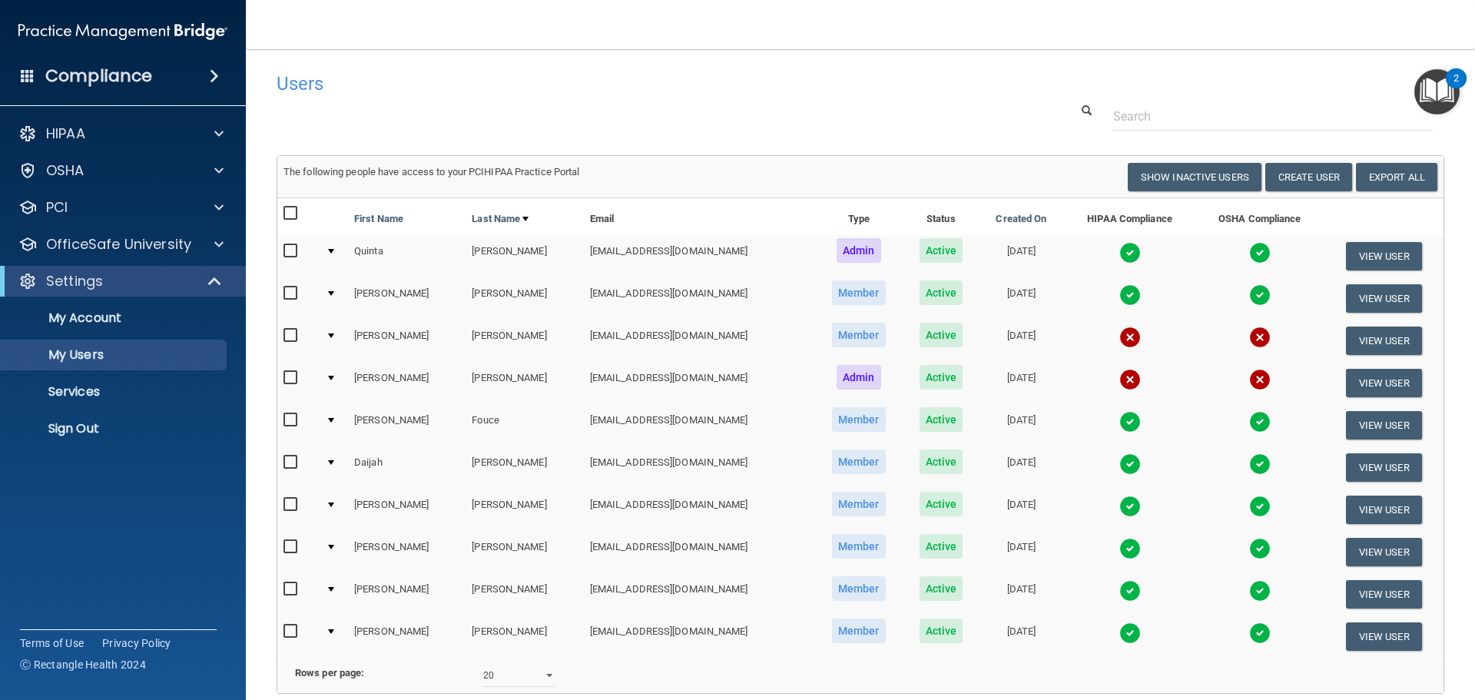
click at [1453, 88] on div "2" at bounding box center [1456, 78] width 21 height 20
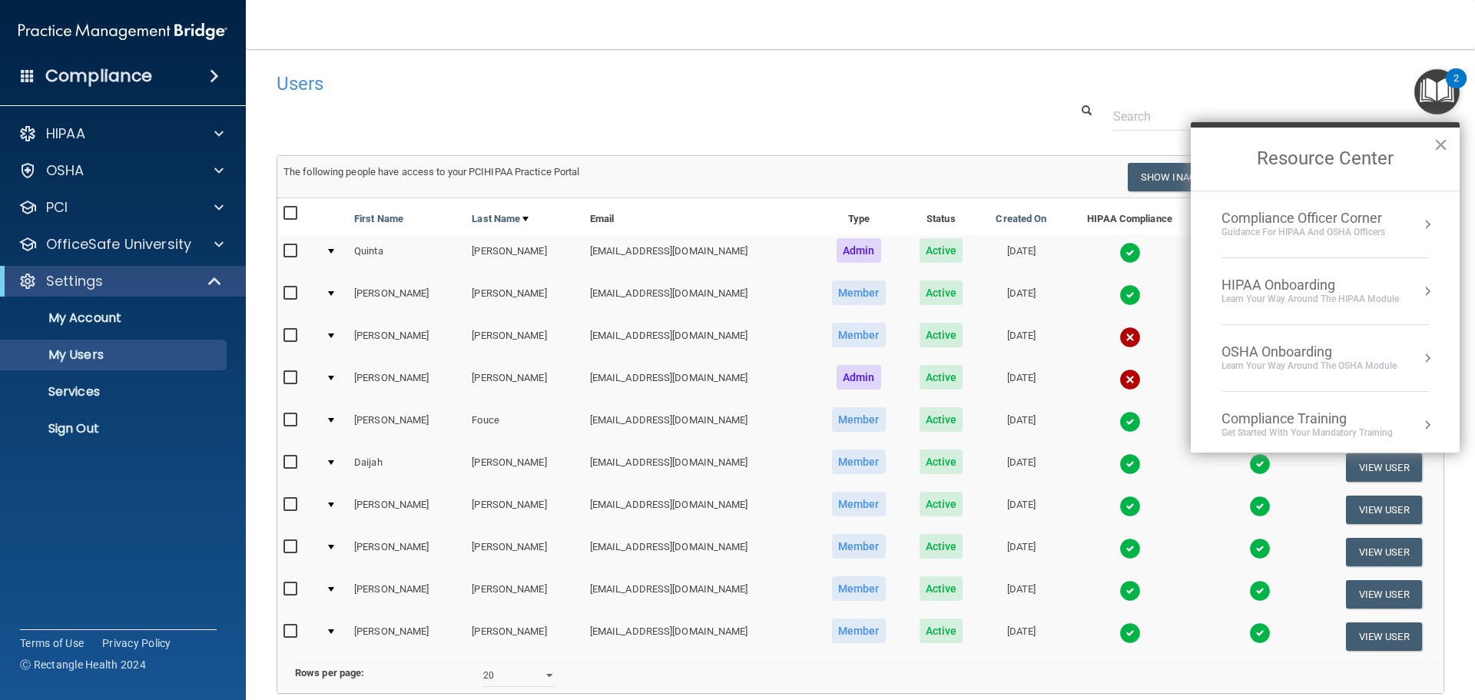
click at [1340, 284] on div "HIPAA Onboarding" at bounding box center [1310, 285] width 177 height 17
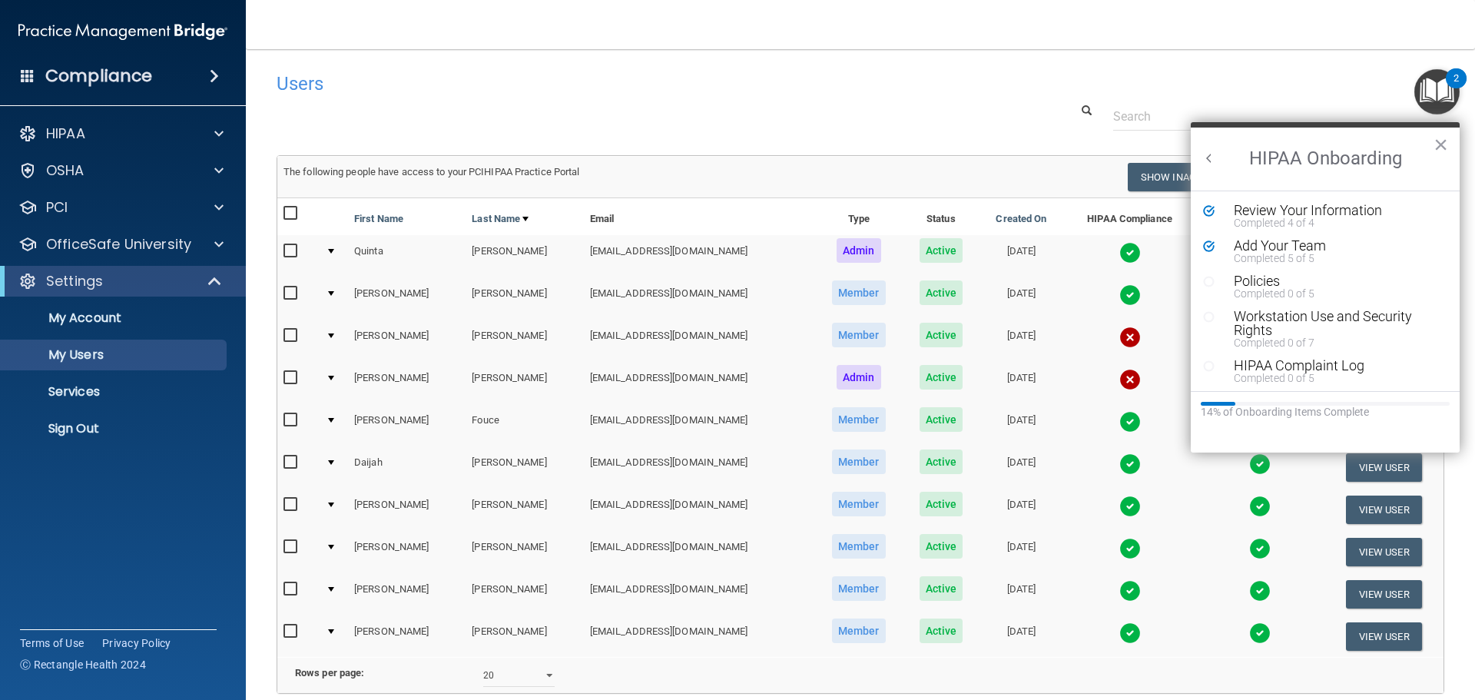
click at [1268, 288] on div "Completed 0 of 5" at bounding box center [1331, 293] width 194 height 11
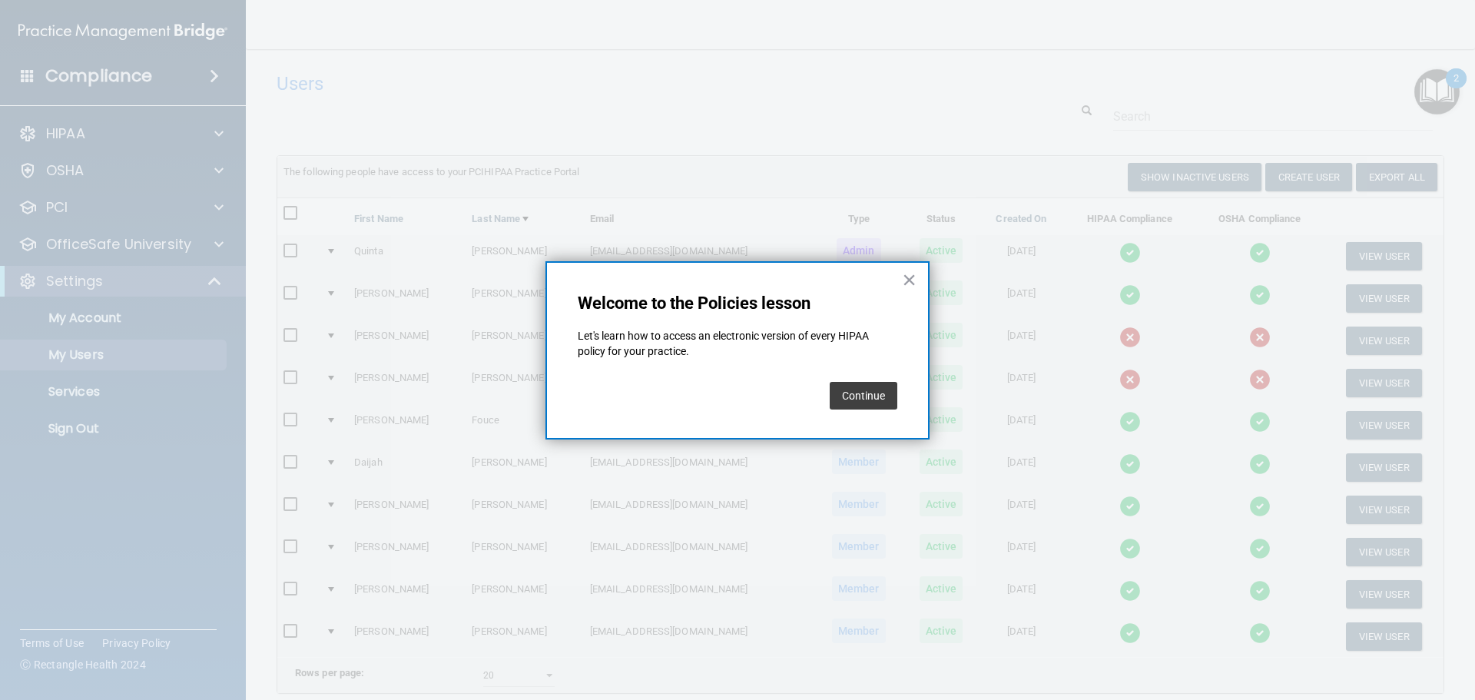
click at [877, 400] on button "Continue" at bounding box center [864, 396] width 68 height 28
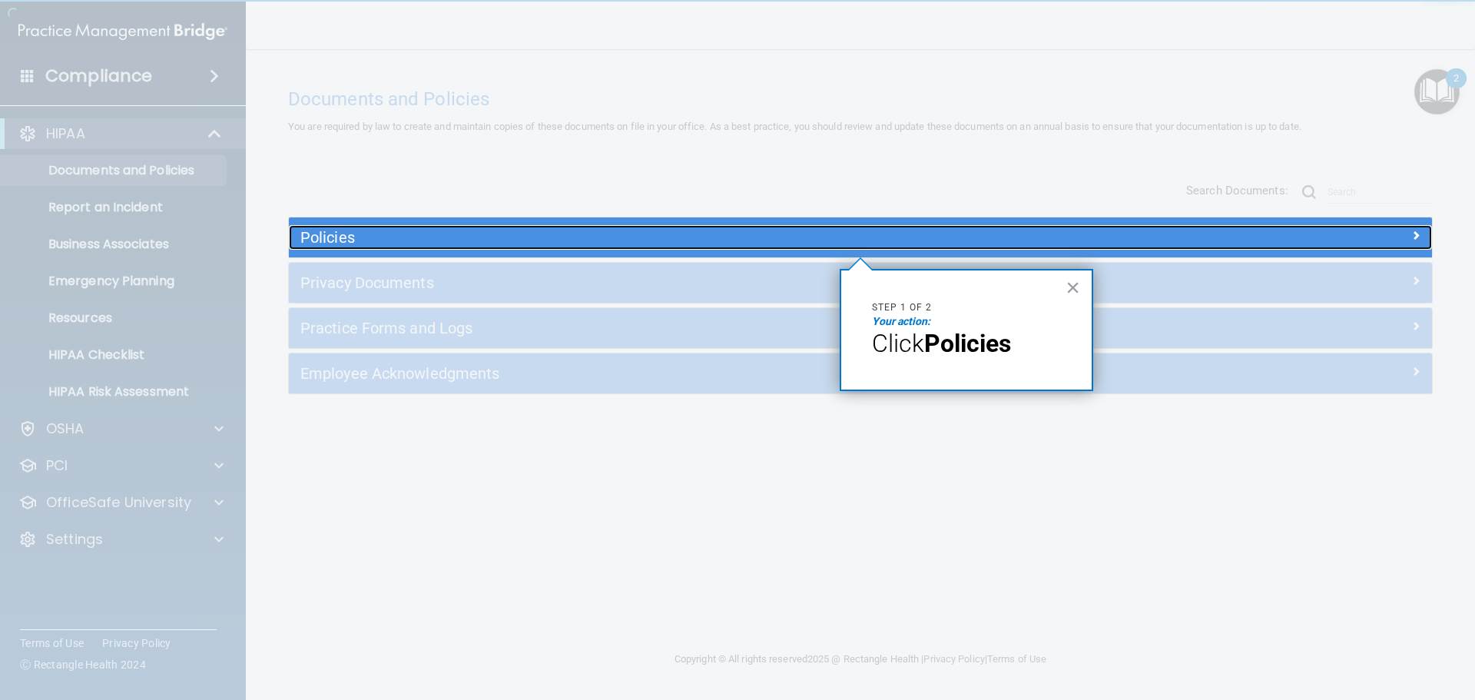
click at [740, 228] on div "Policies" at bounding box center [717, 237] width 857 height 25
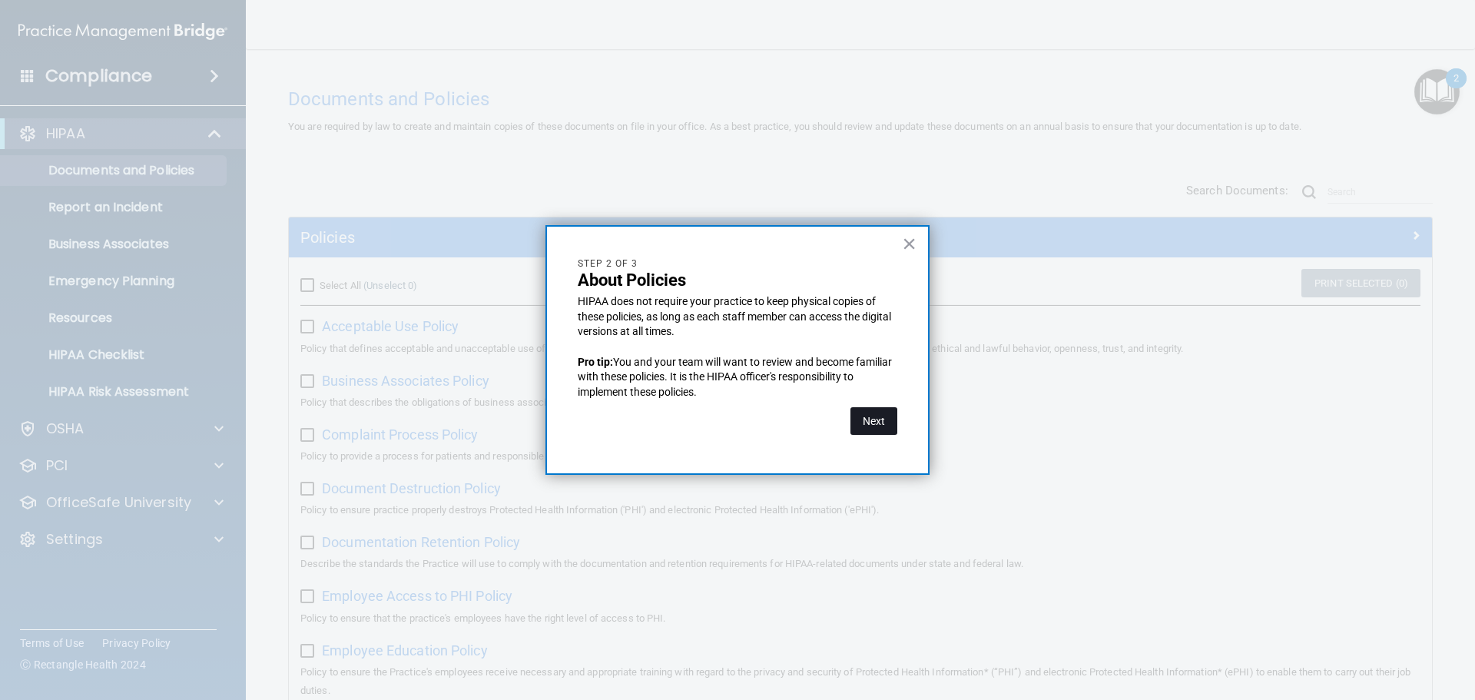
click at [876, 422] on button "Next" at bounding box center [873, 421] width 47 height 28
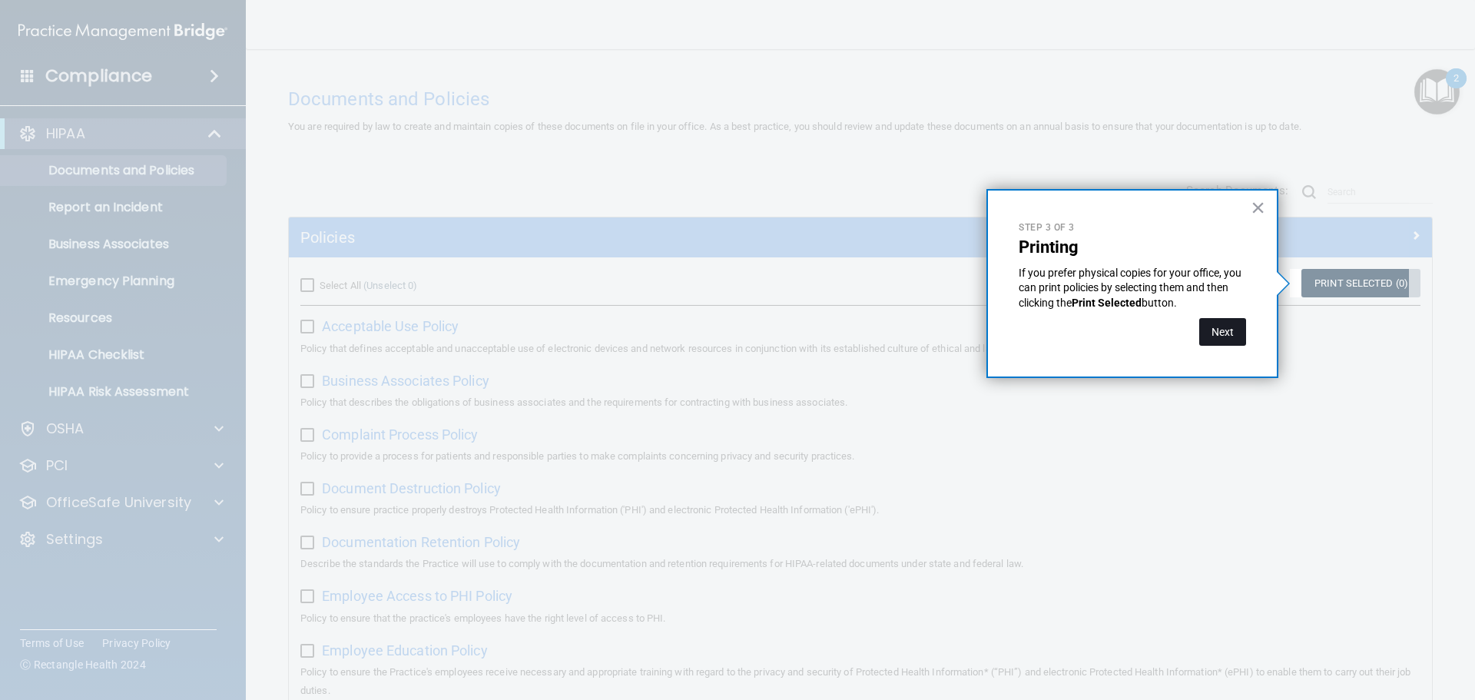
click at [1211, 330] on button "Next" at bounding box center [1222, 332] width 47 height 28
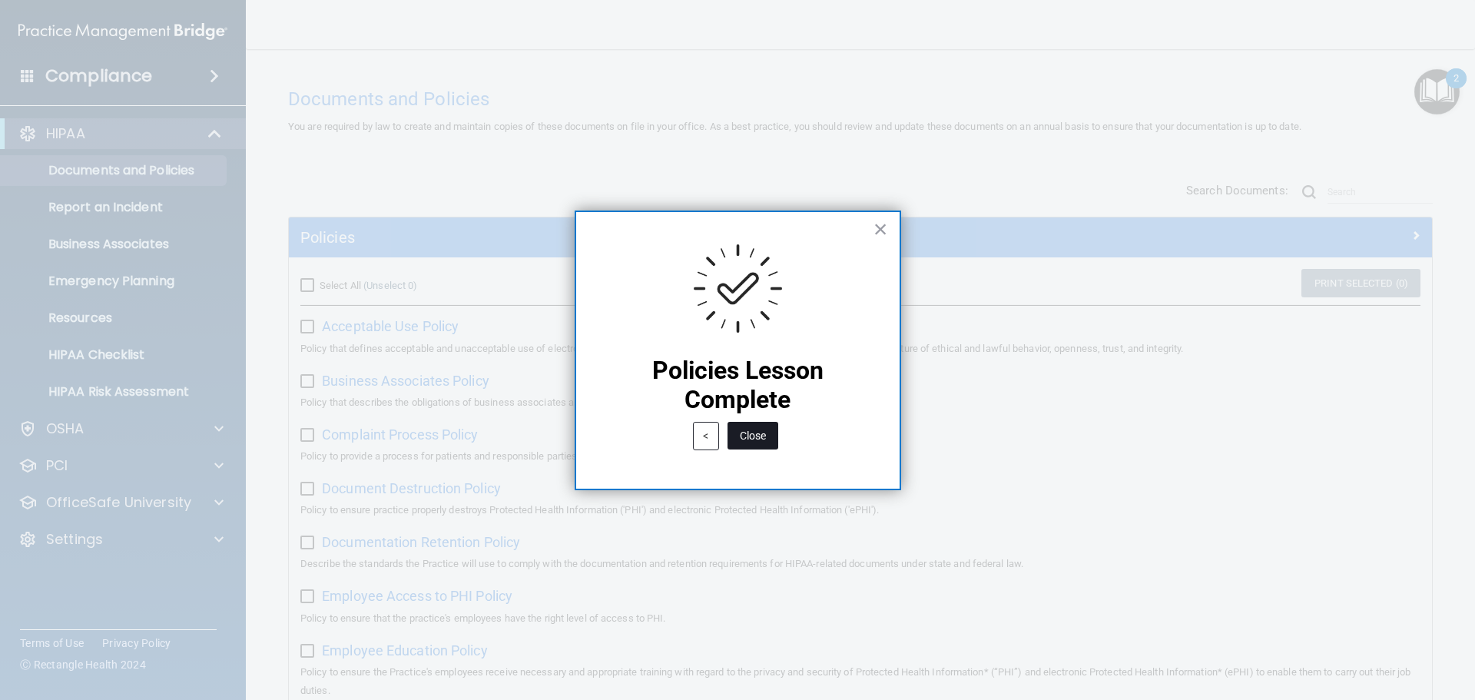
click at [748, 439] on button "Close" at bounding box center [753, 436] width 51 height 28
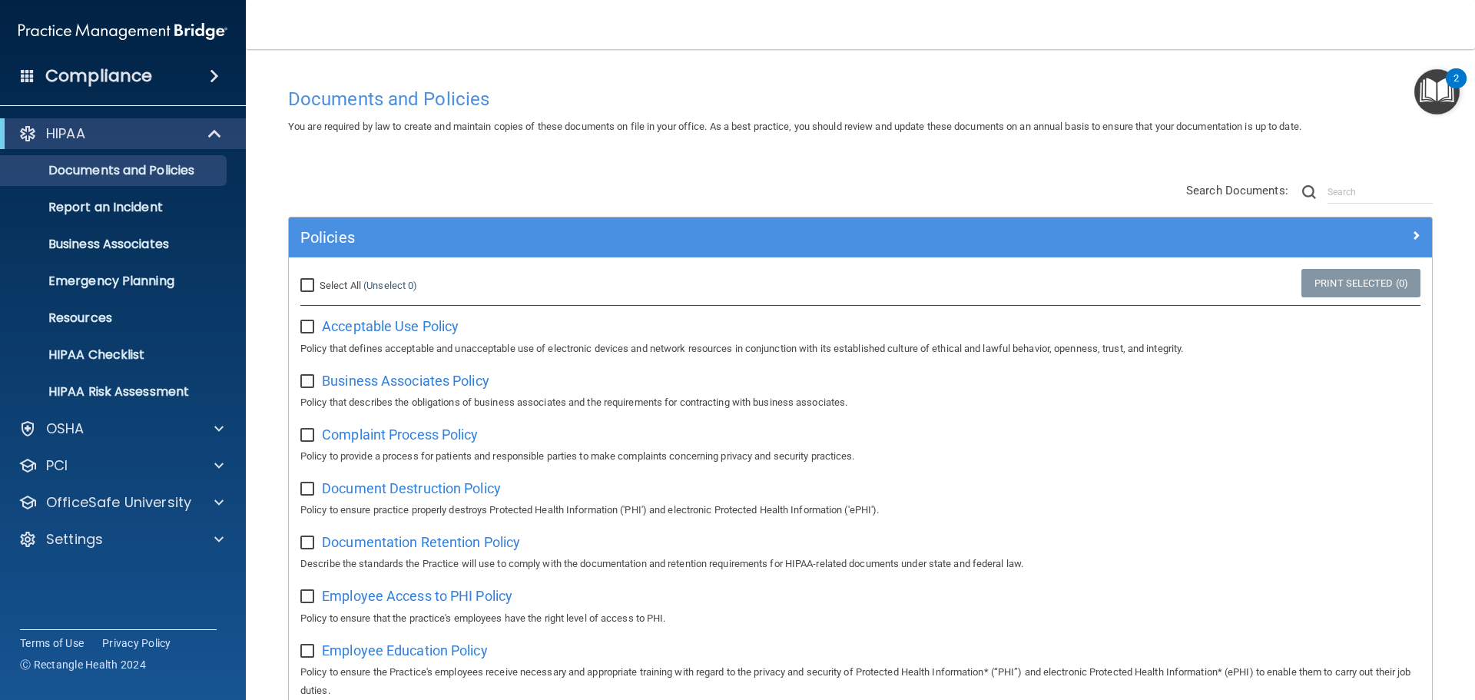
scroll to position [77, 0]
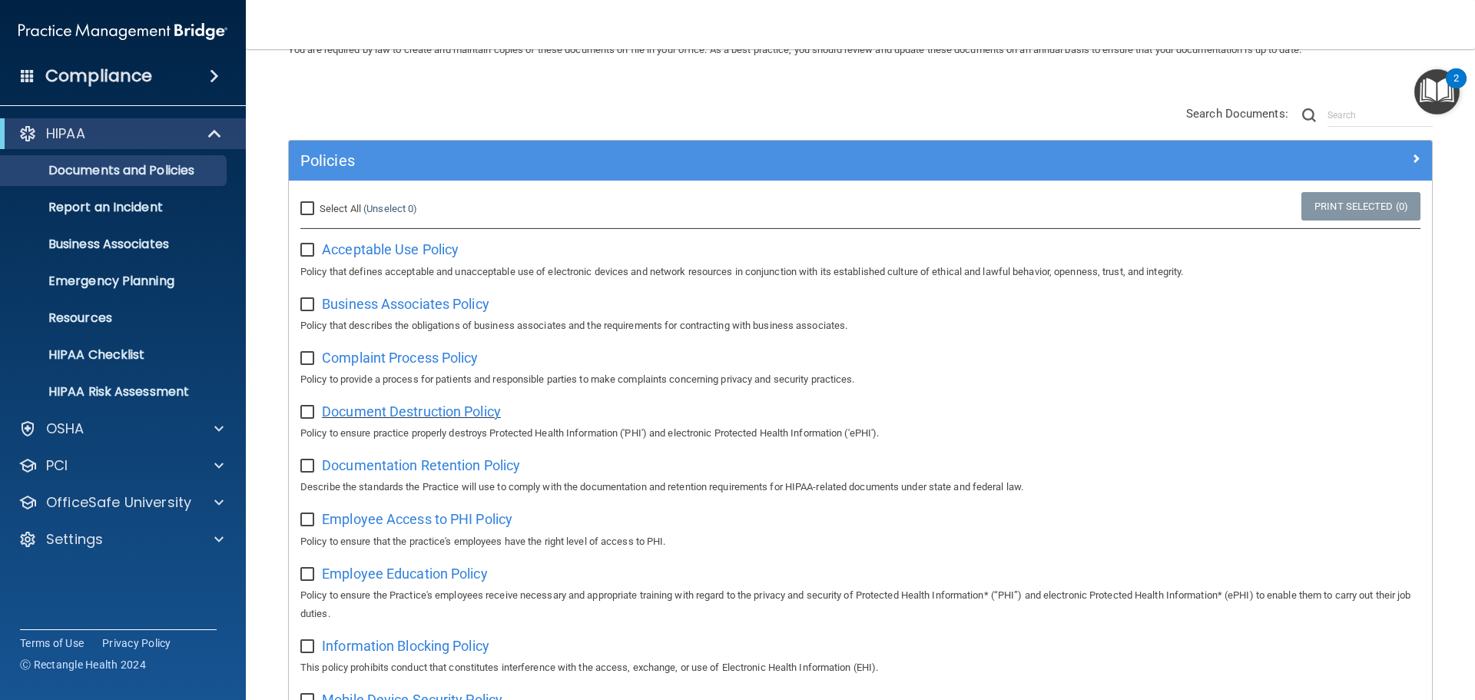
click at [440, 415] on span "Document Destruction Policy" at bounding box center [411, 411] width 179 height 16
click at [394, 473] on span "Documentation Retention Policy" at bounding box center [421, 465] width 198 height 16
click at [436, 527] on span "Employee Access to PHI Policy" at bounding box center [417, 519] width 191 height 16
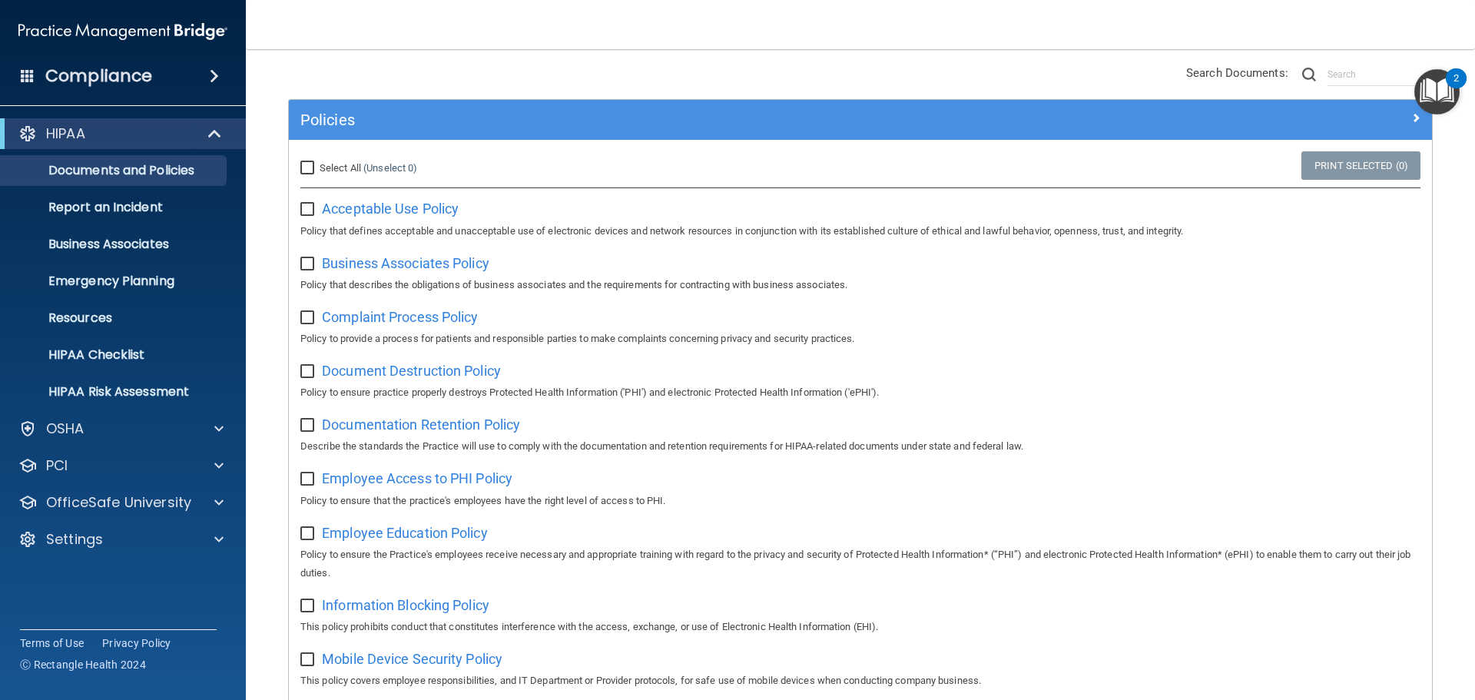
scroll to position [154, 0]
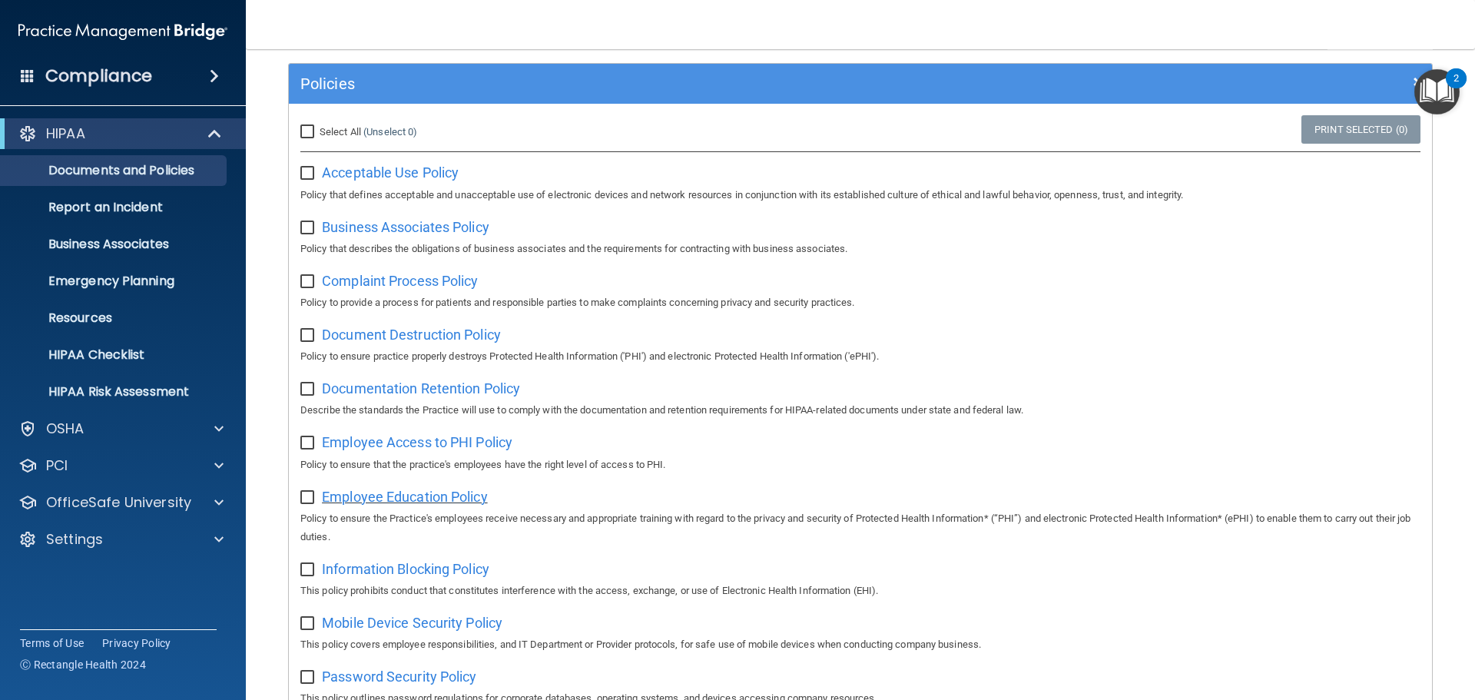
click at [412, 505] on span "Employee Education Policy" at bounding box center [405, 497] width 166 height 16
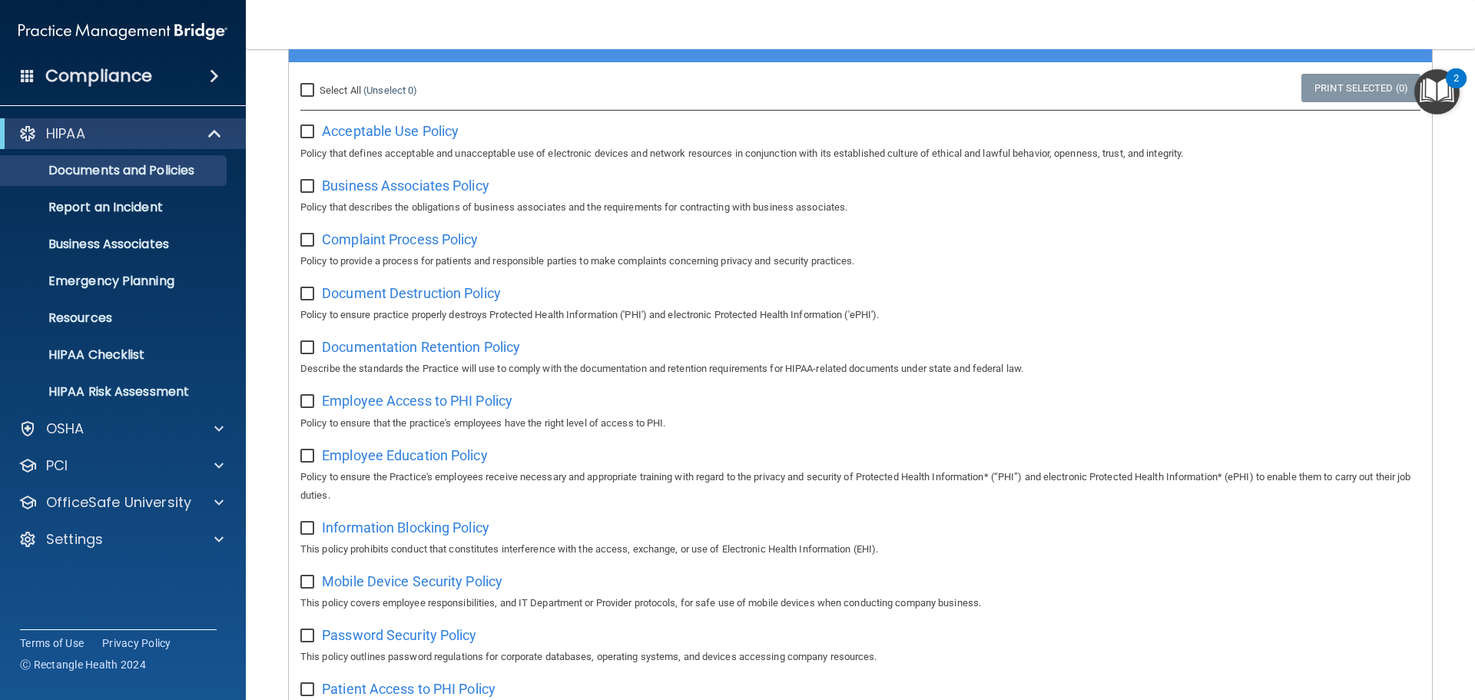
scroll to position [307, 0]
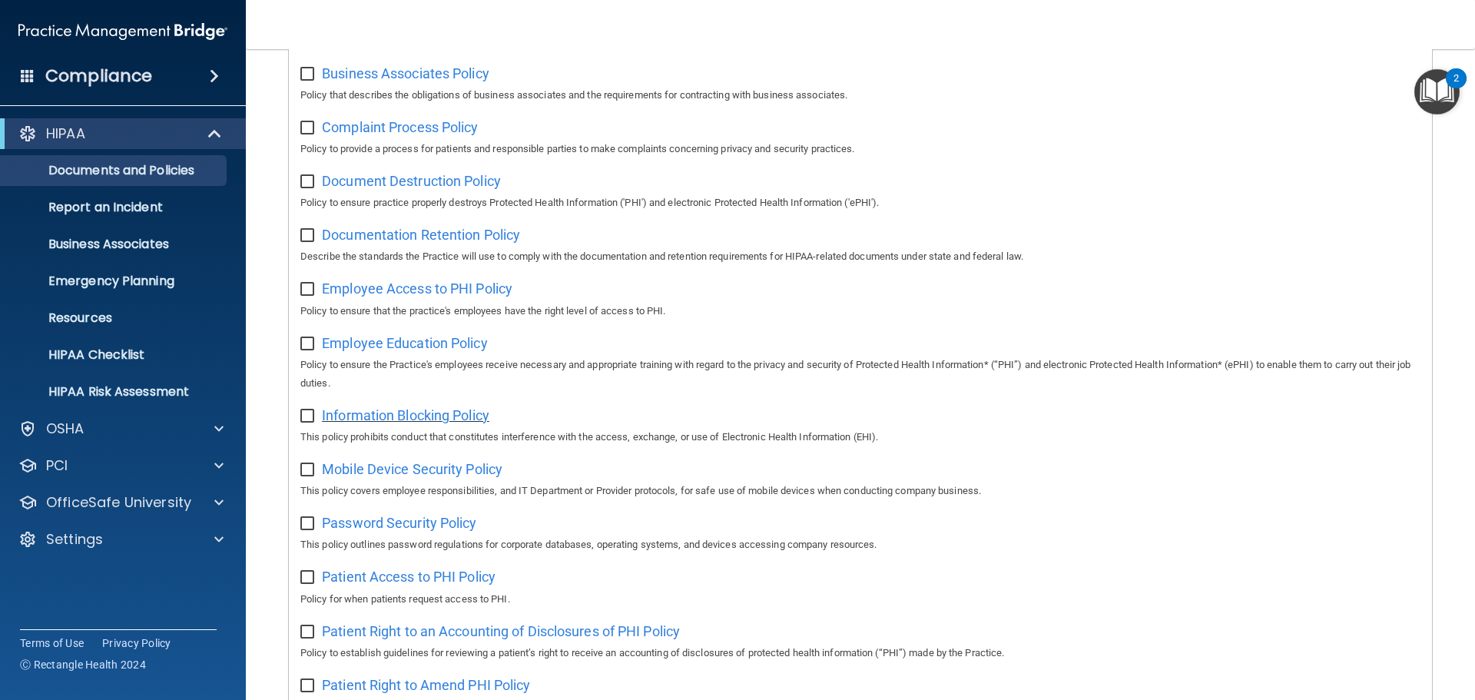
click at [436, 417] on span "Information Blocking Policy" at bounding box center [405, 415] width 167 height 16
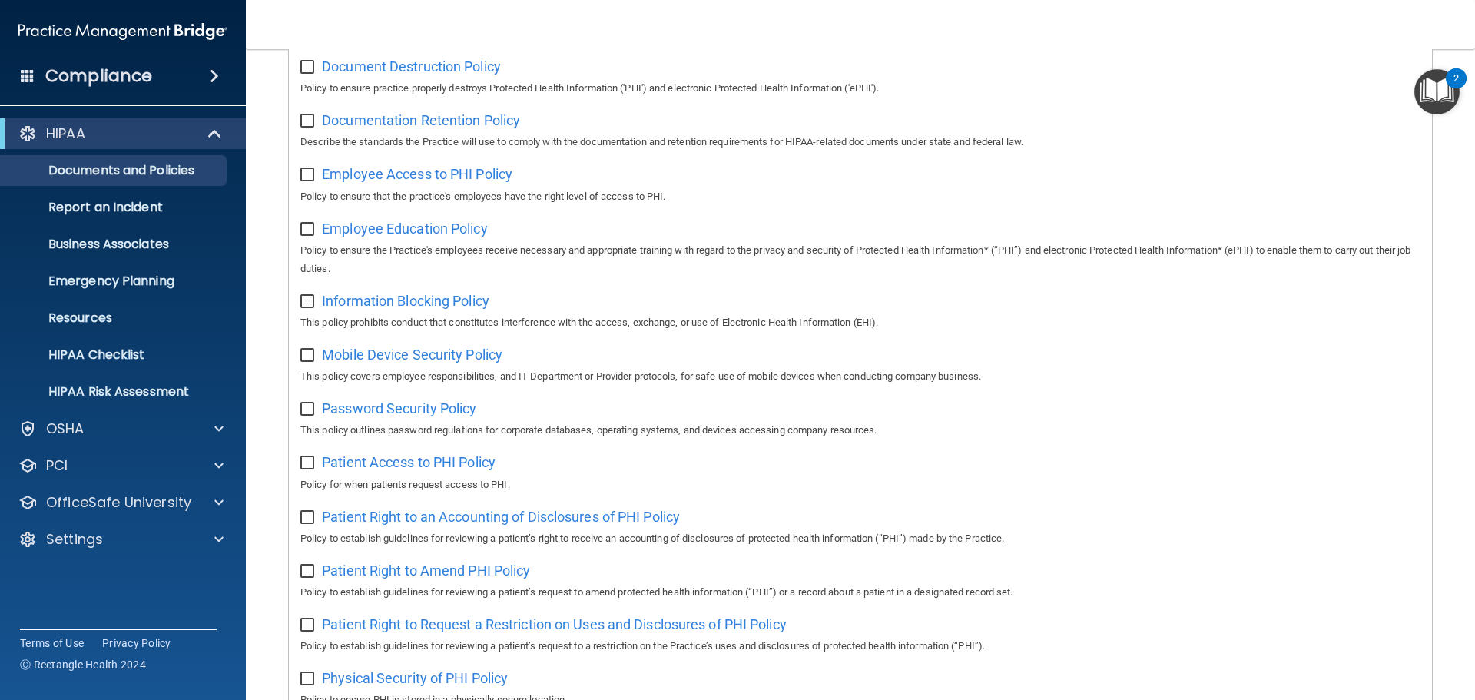
scroll to position [461, 0]
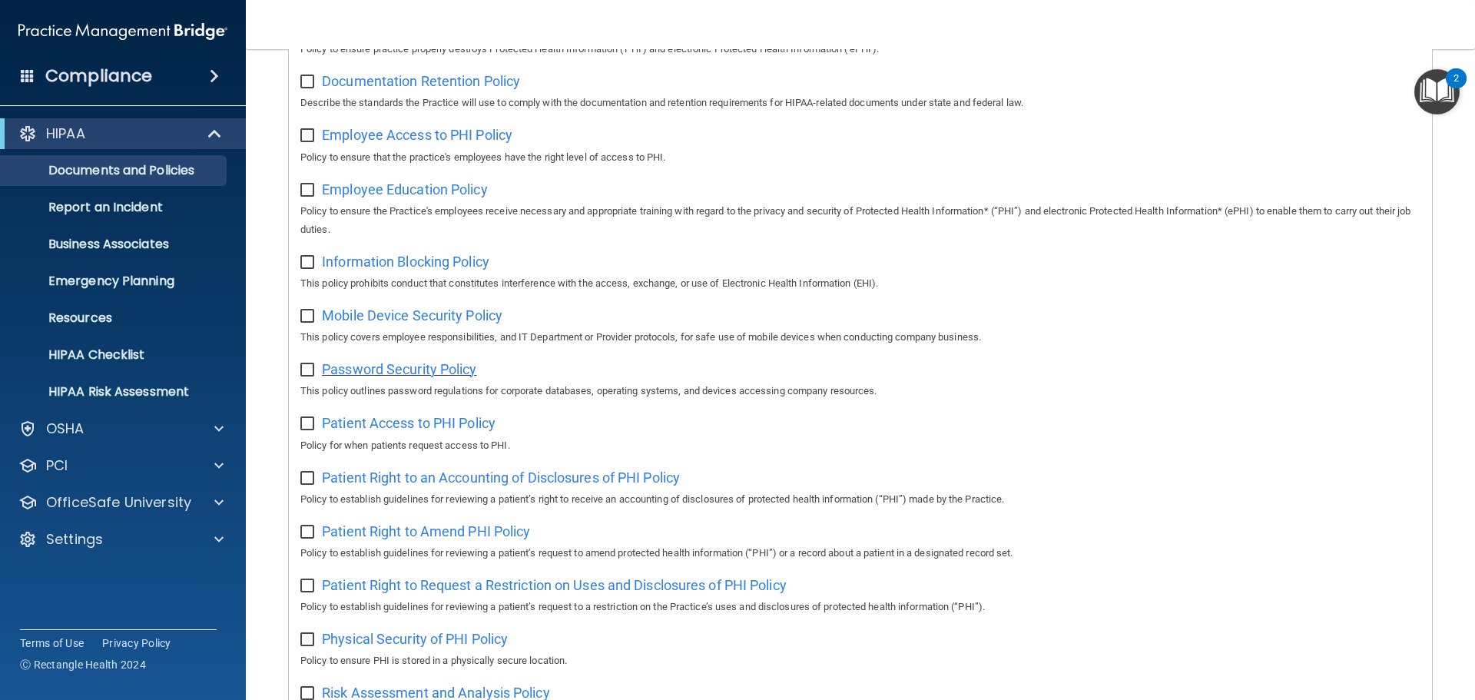
click at [443, 375] on span "Password Security Policy" at bounding box center [399, 369] width 154 height 16
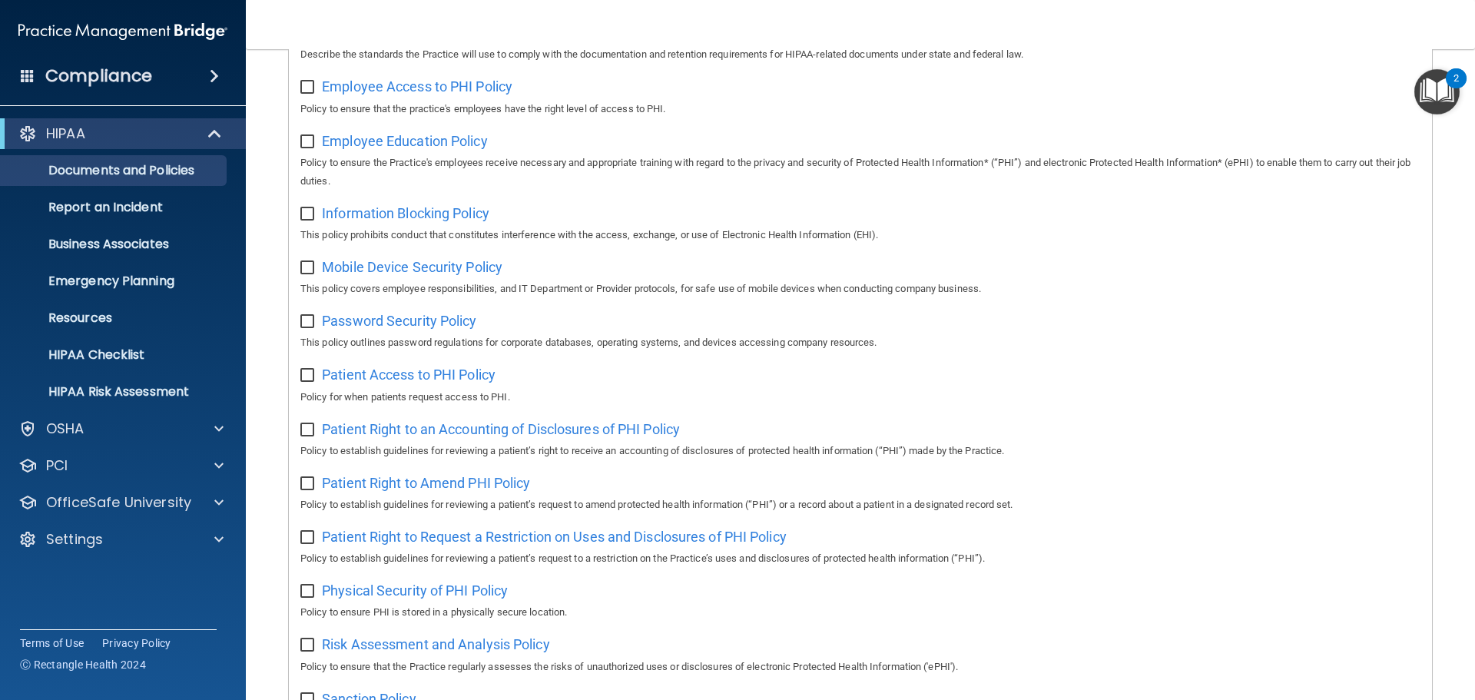
scroll to position [615, 0]
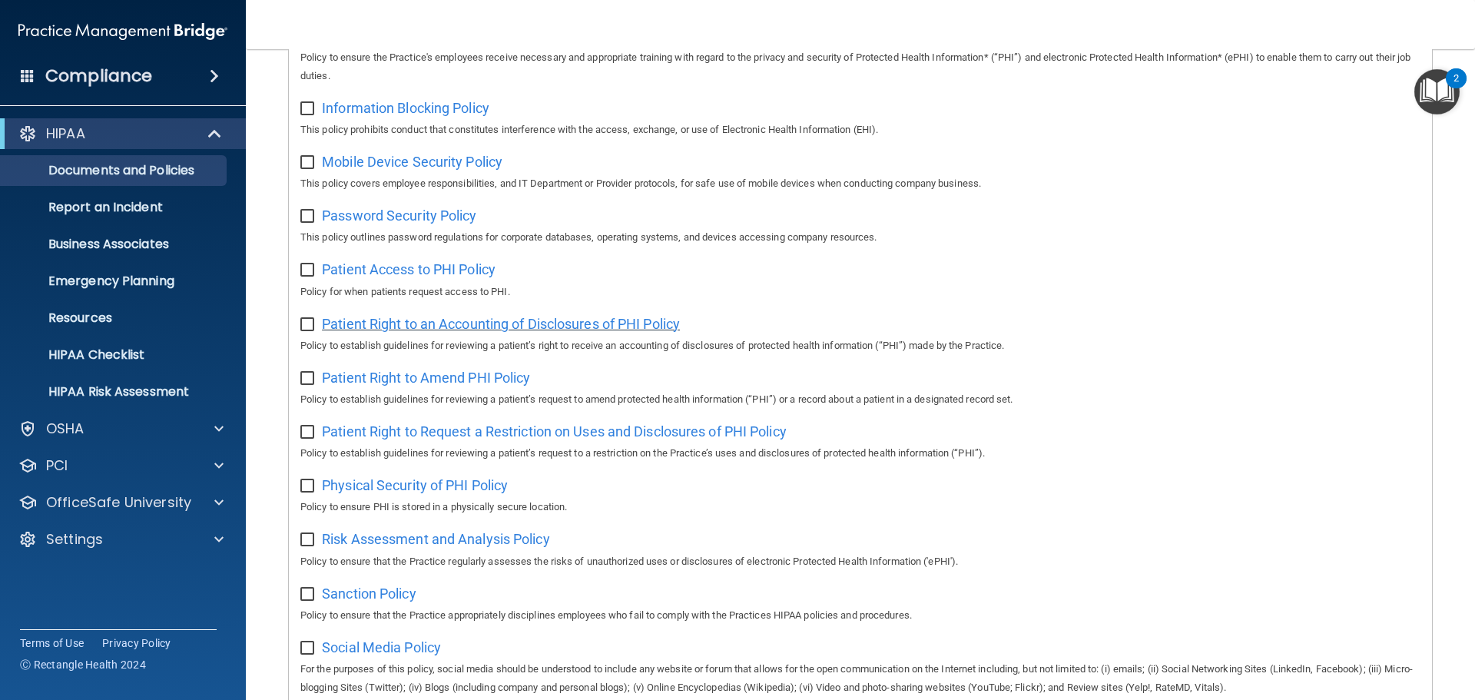
click at [475, 332] on span "Patient Right to an Accounting of Disclosures of PHI Policy" at bounding box center [501, 324] width 358 height 16
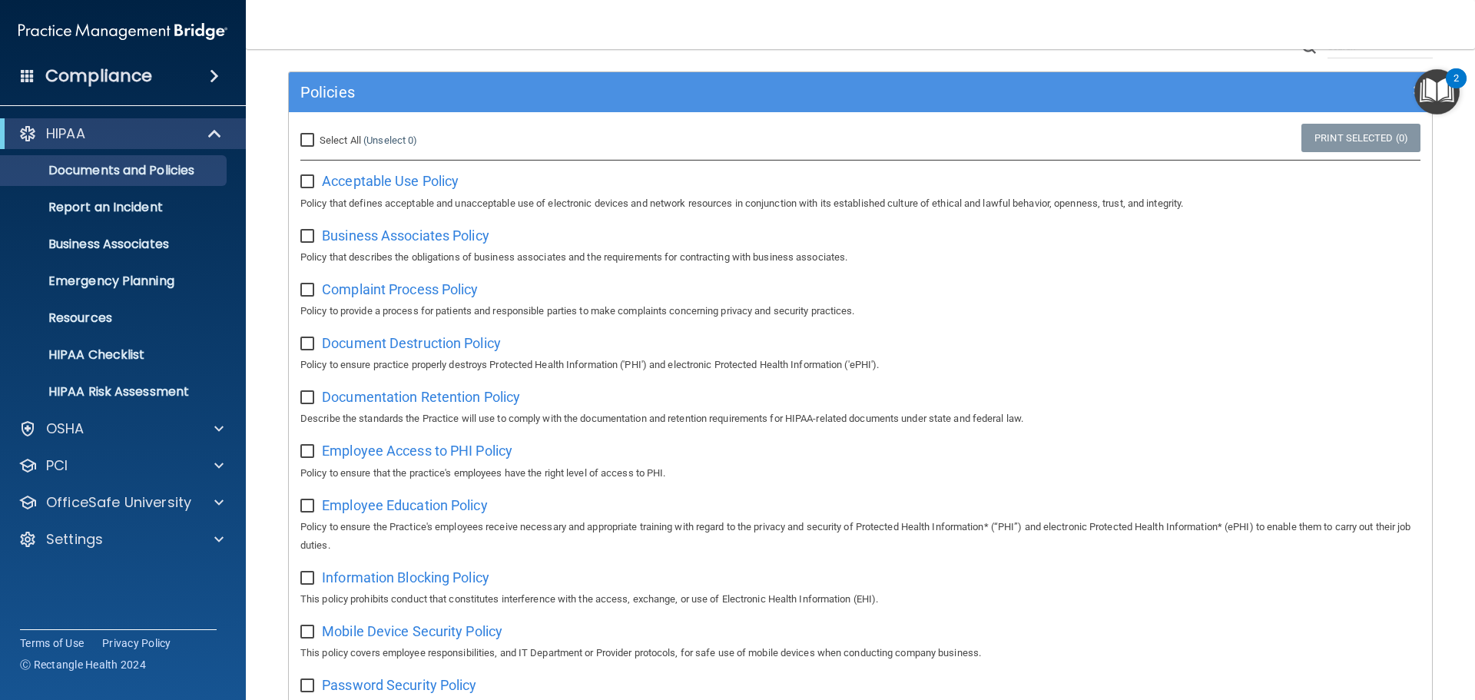
scroll to position [0, 0]
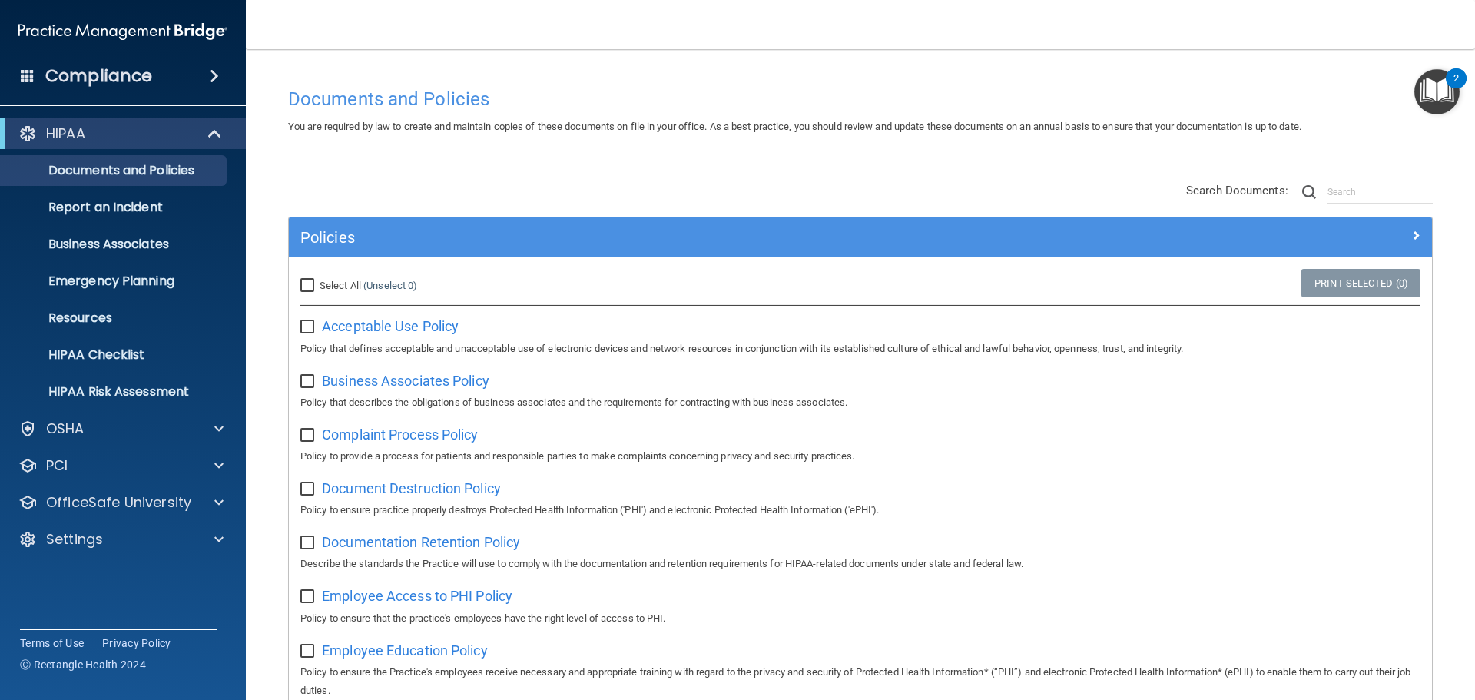
click at [1439, 94] on img "Open Resource Center, 2 new notifications" at bounding box center [1436, 91] width 45 height 45
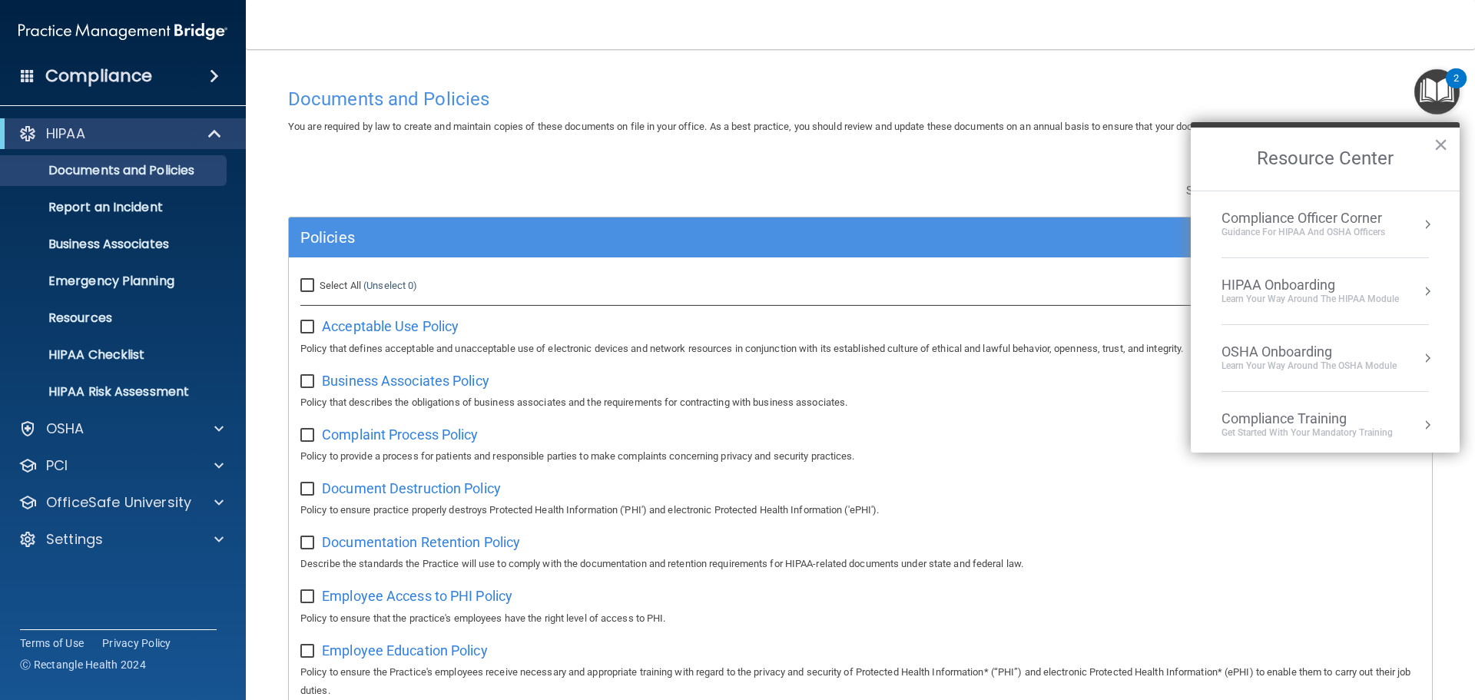
click at [1332, 292] on div "HIPAA Onboarding" at bounding box center [1310, 285] width 177 height 17
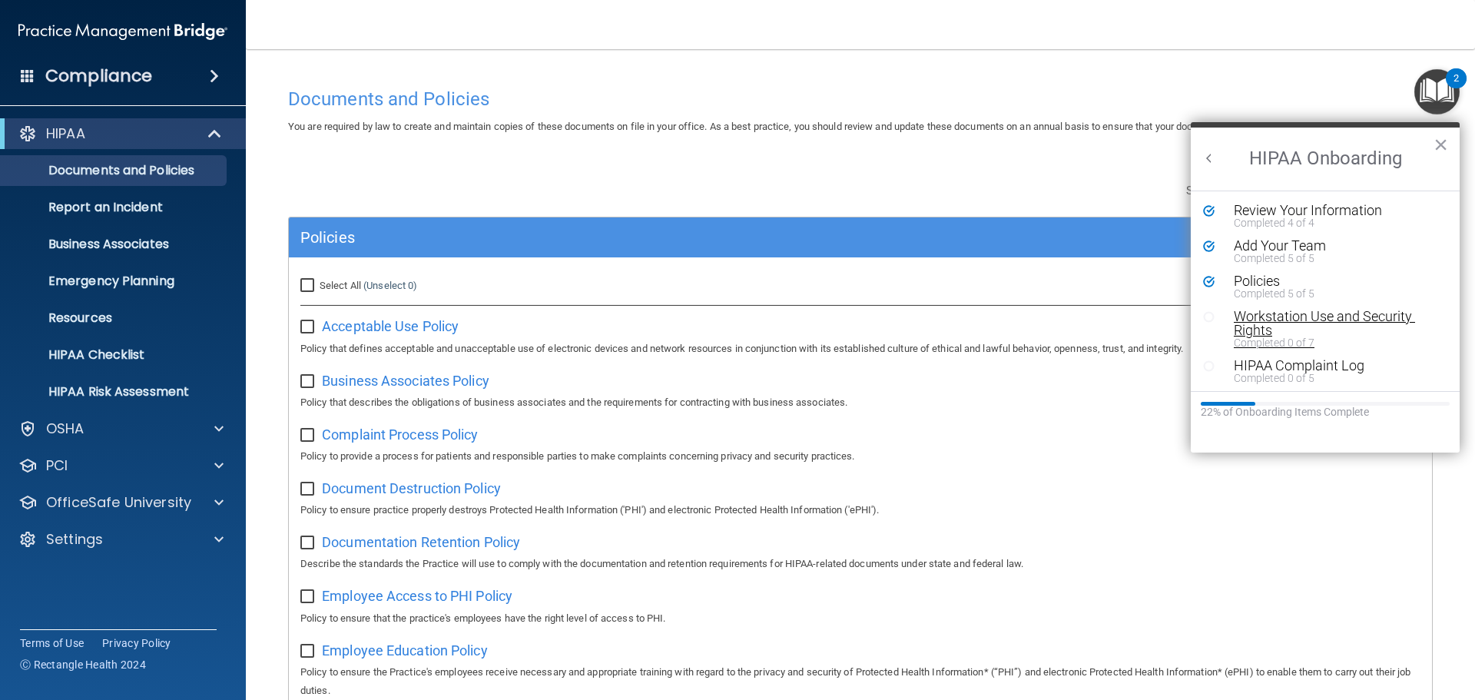
click at [1337, 322] on div "Workstation Use and Security Rights" at bounding box center [1331, 324] width 194 height 28
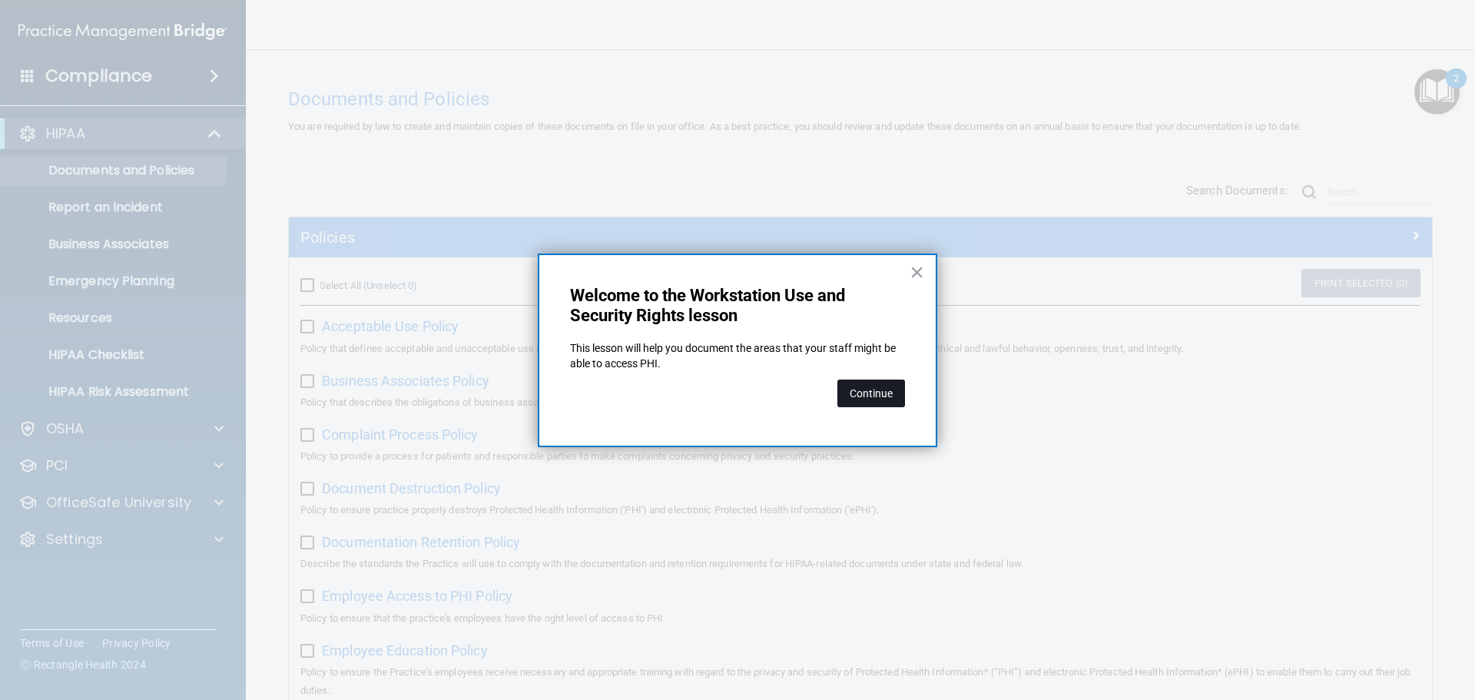
click at [854, 403] on button "Continue" at bounding box center [871, 394] width 68 height 28
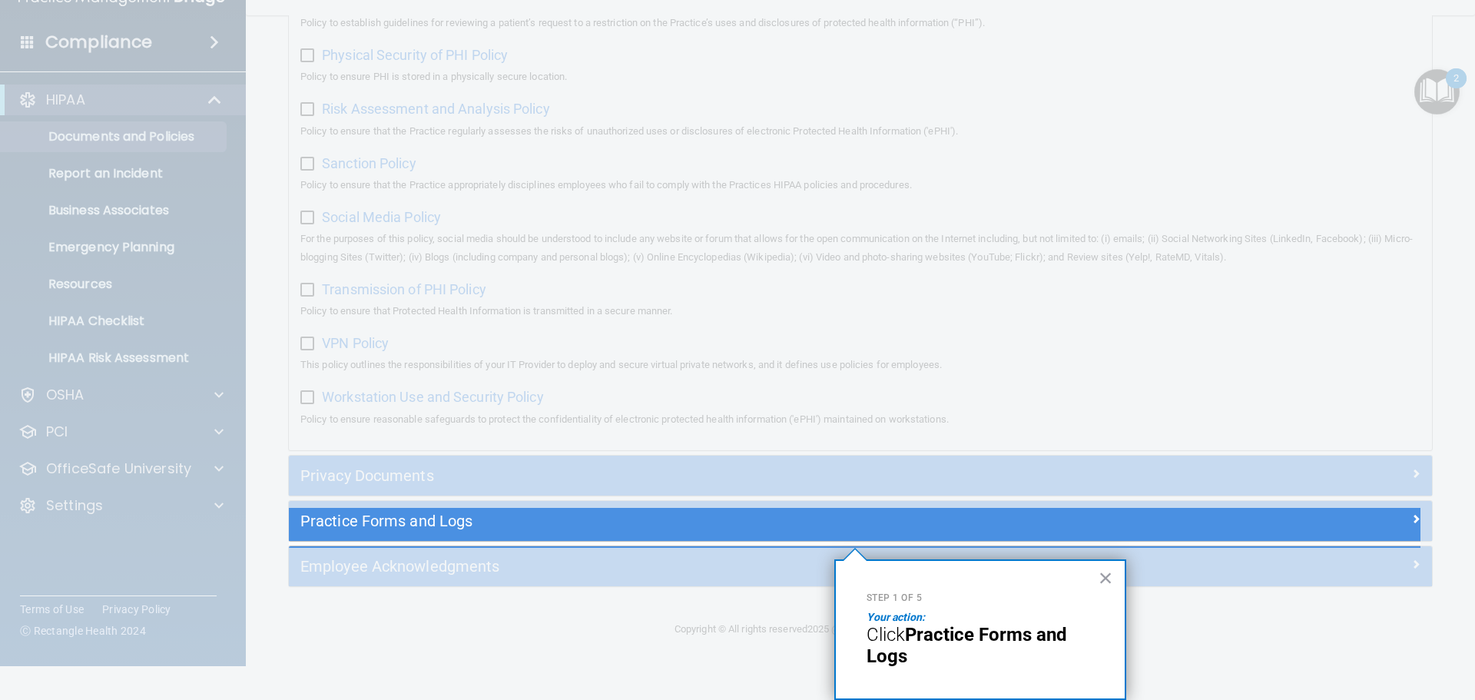
scroll to position [27, 0]
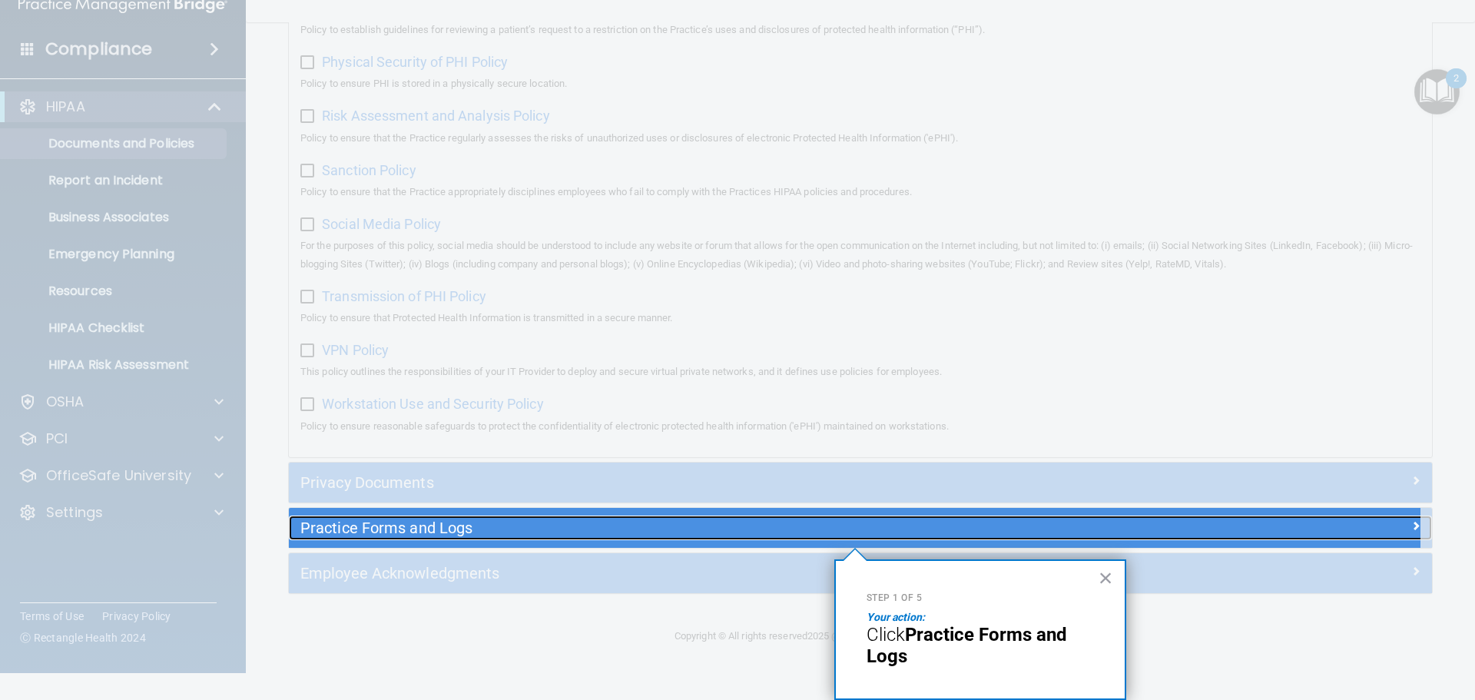
click at [778, 518] on div "Practice Forms and Logs" at bounding box center [717, 528] width 857 height 25
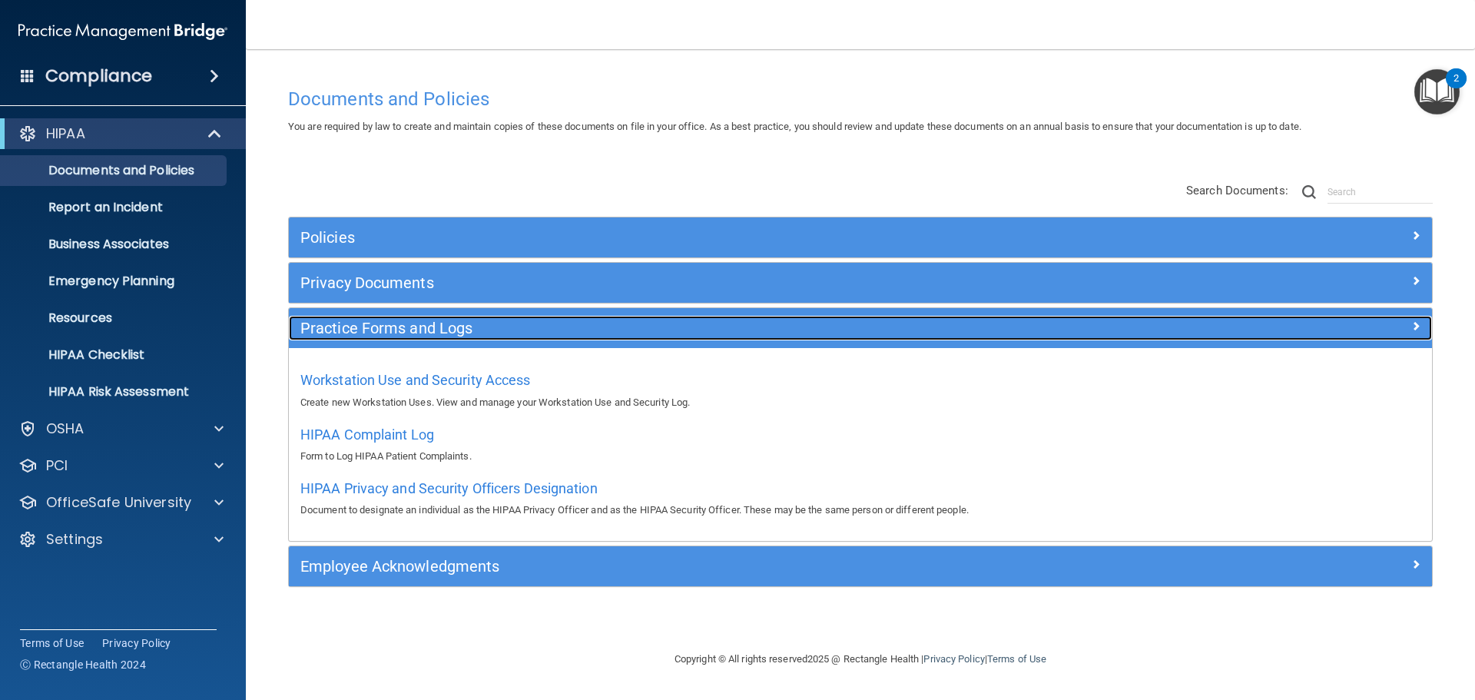
scroll to position [0, 0]
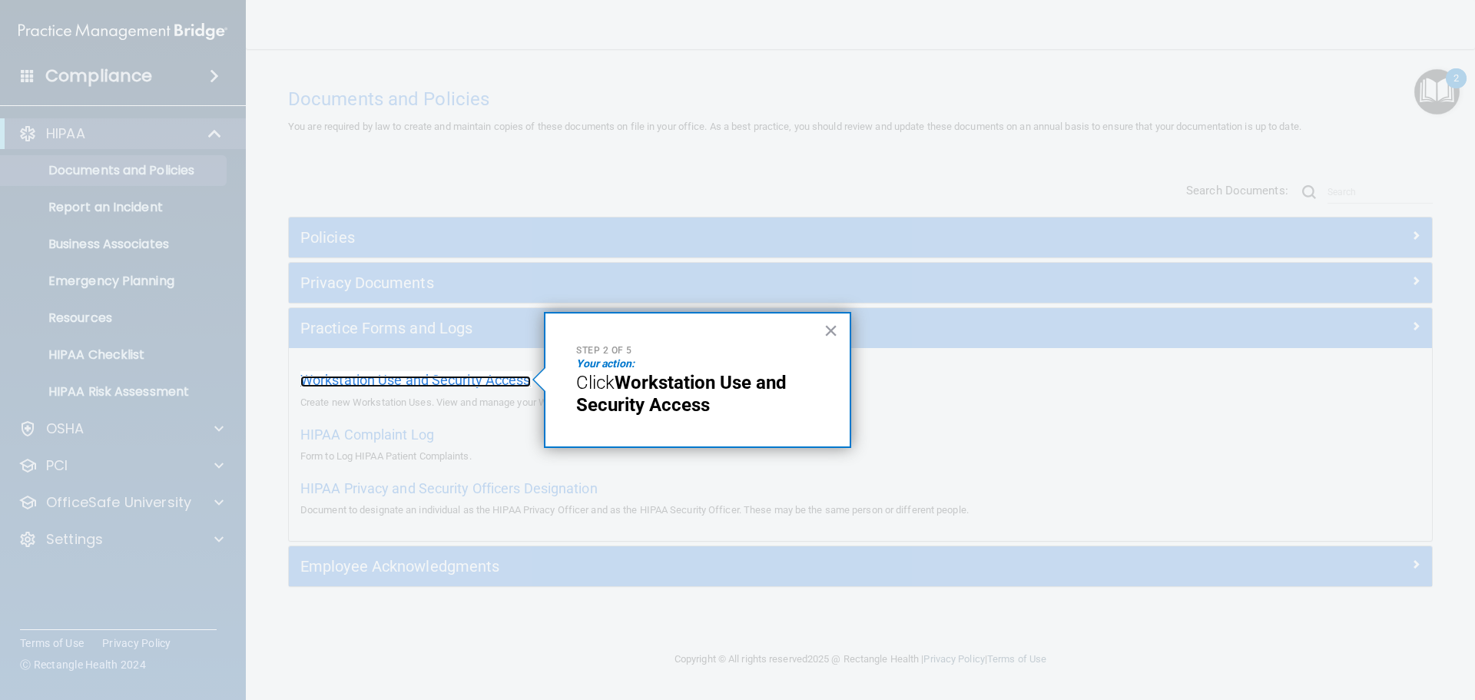
click at [416, 376] on span "Workstation Use and Security Access" at bounding box center [415, 380] width 230 height 16
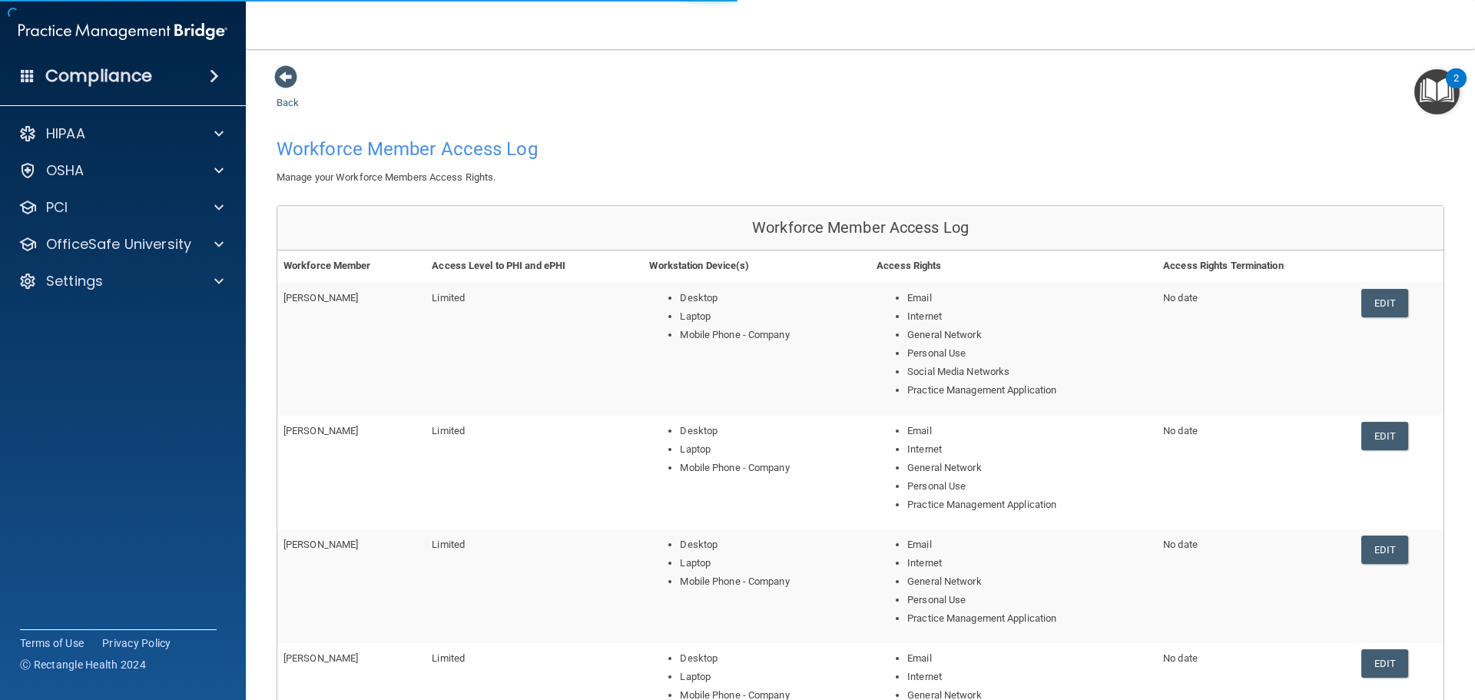
scroll to position [307, 0]
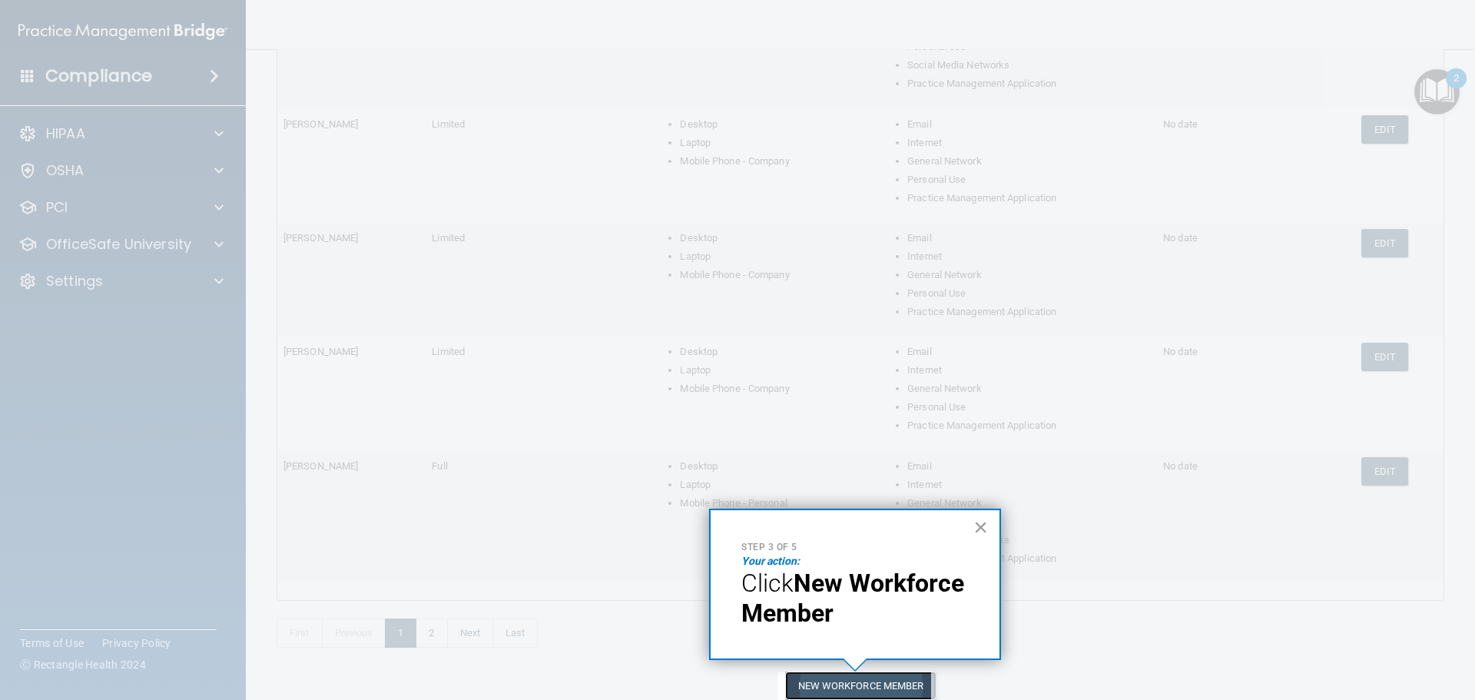
click at [895, 685] on button "New Workforce Member" at bounding box center [860, 685] width 151 height 28
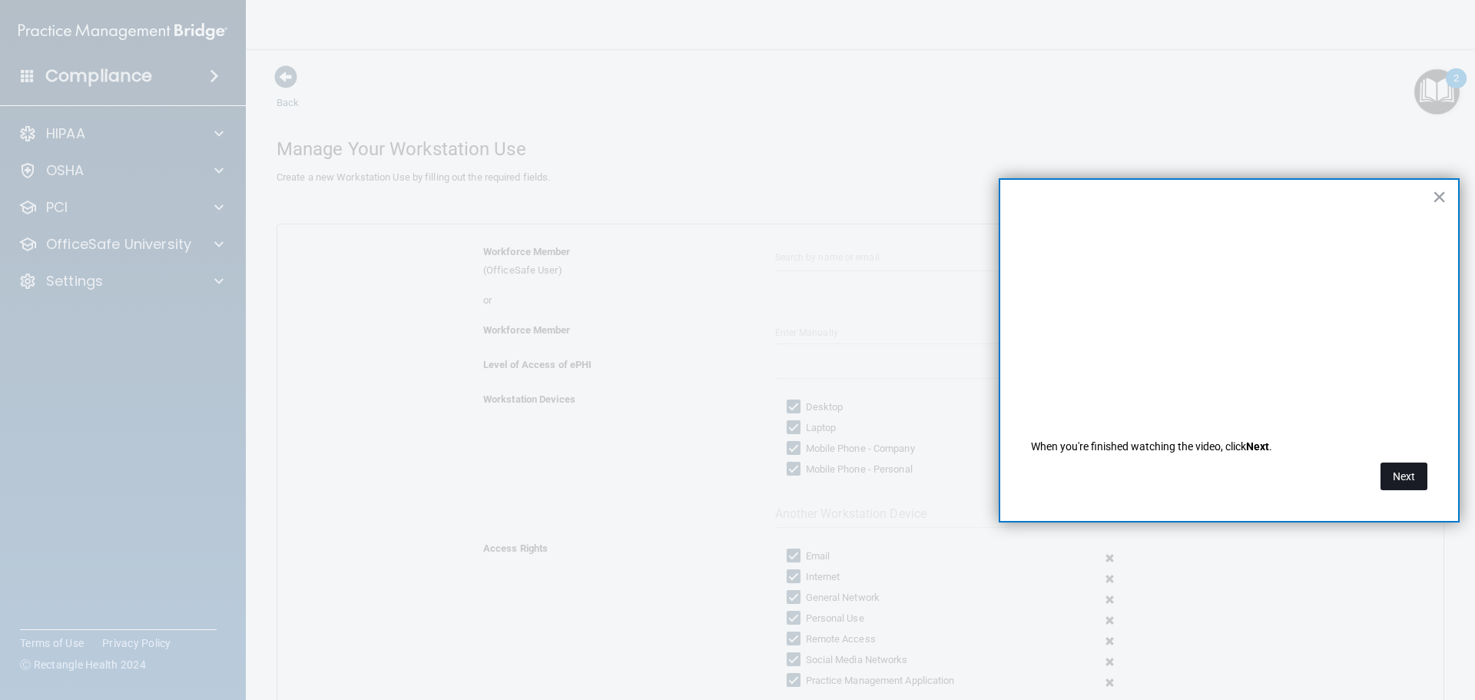
click at [1403, 468] on button "Next" at bounding box center [1404, 477] width 47 height 28
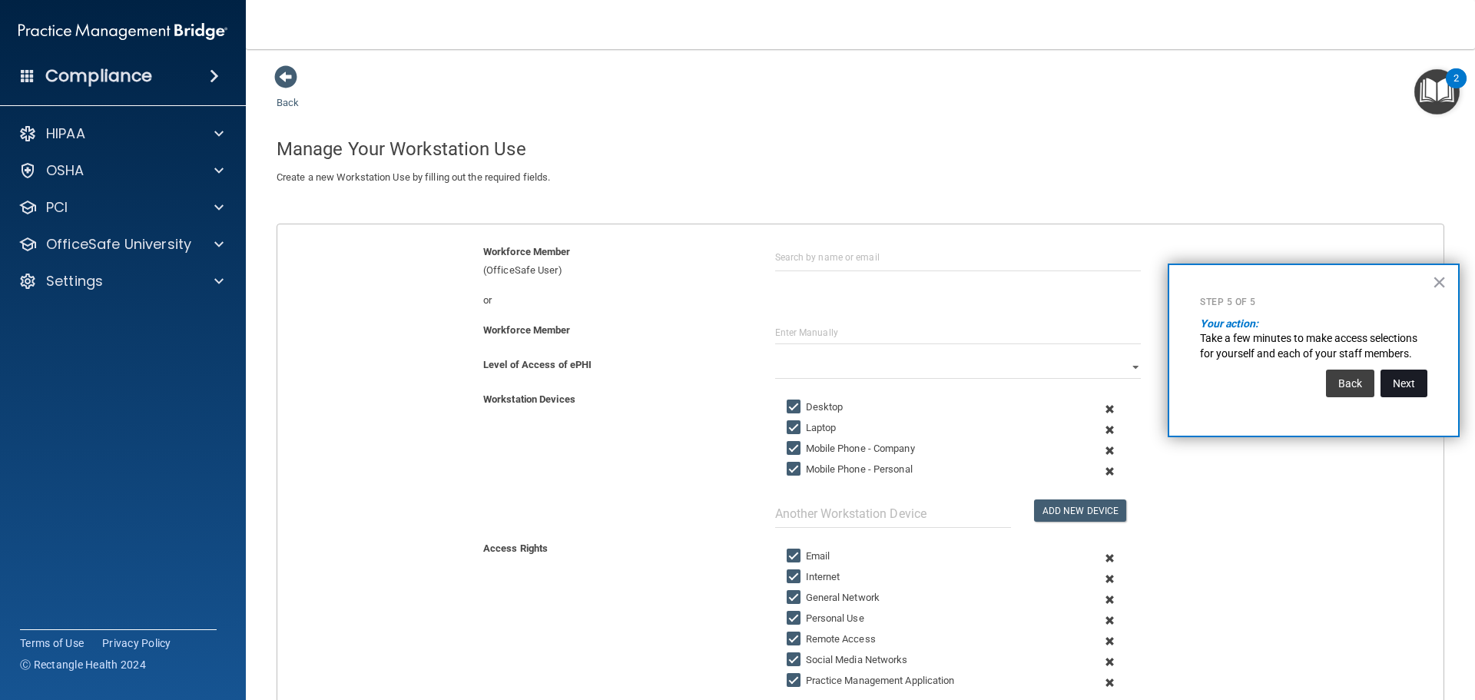
click at [1394, 380] on button "Next" at bounding box center [1404, 384] width 47 height 28
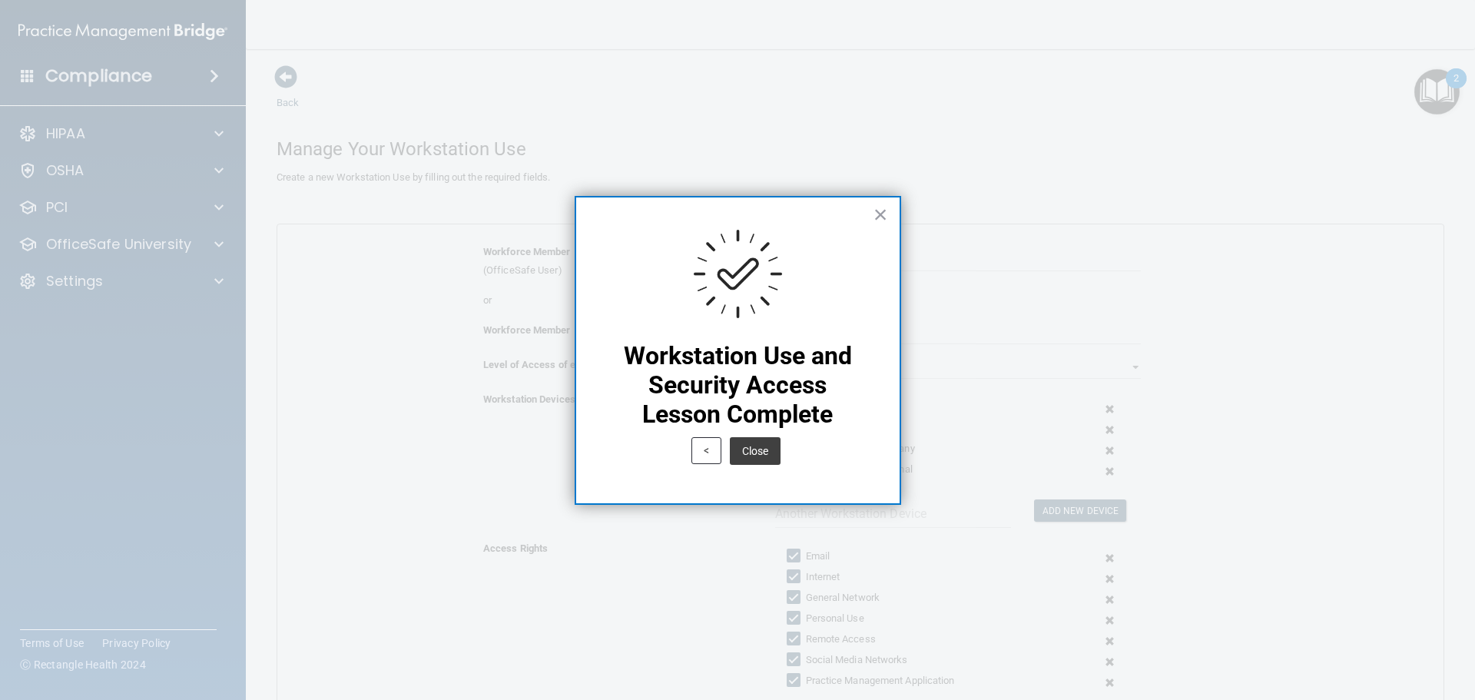
click at [772, 453] on button "Close" at bounding box center [755, 451] width 51 height 28
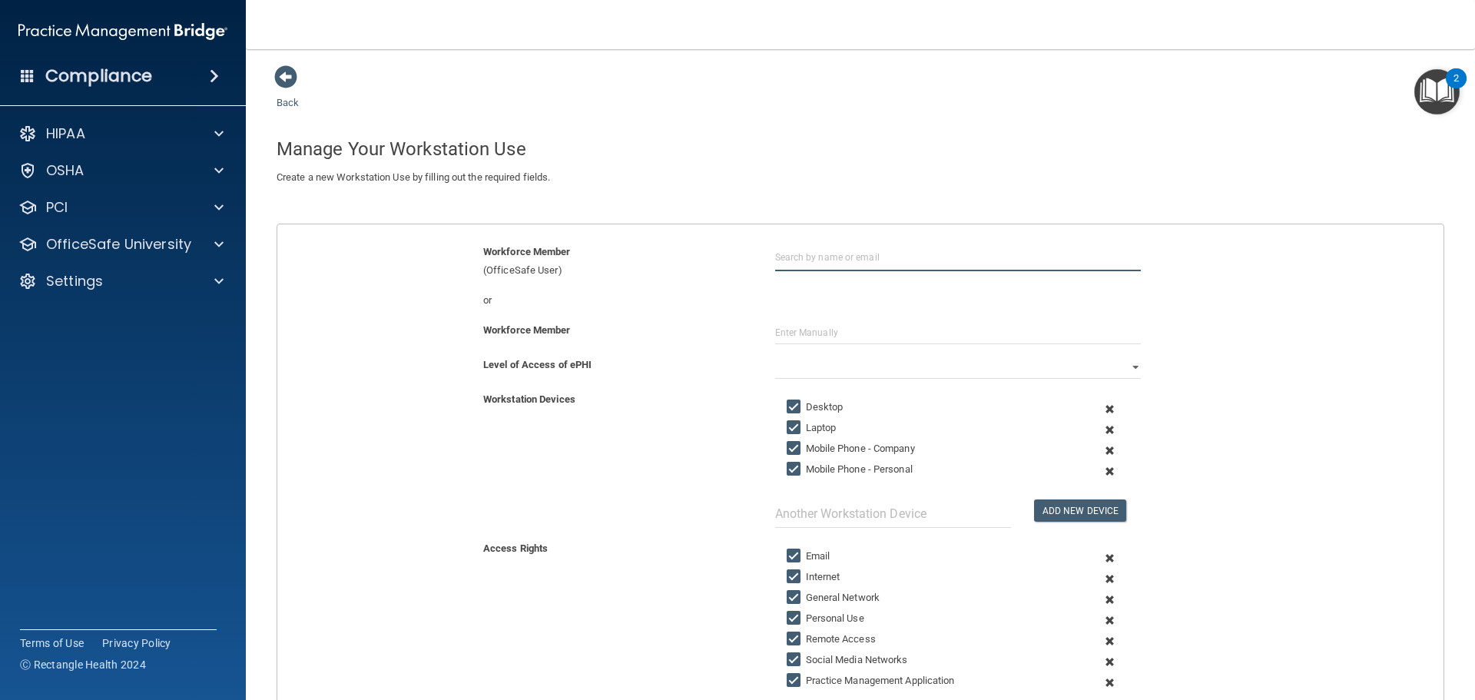
click at [832, 256] on input "text" at bounding box center [958, 257] width 366 height 28
click at [838, 293] on div "[PERSON_NAME]" at bounding box center [831, 294] width 75 height 13
type input "[PERSON_NAME]"
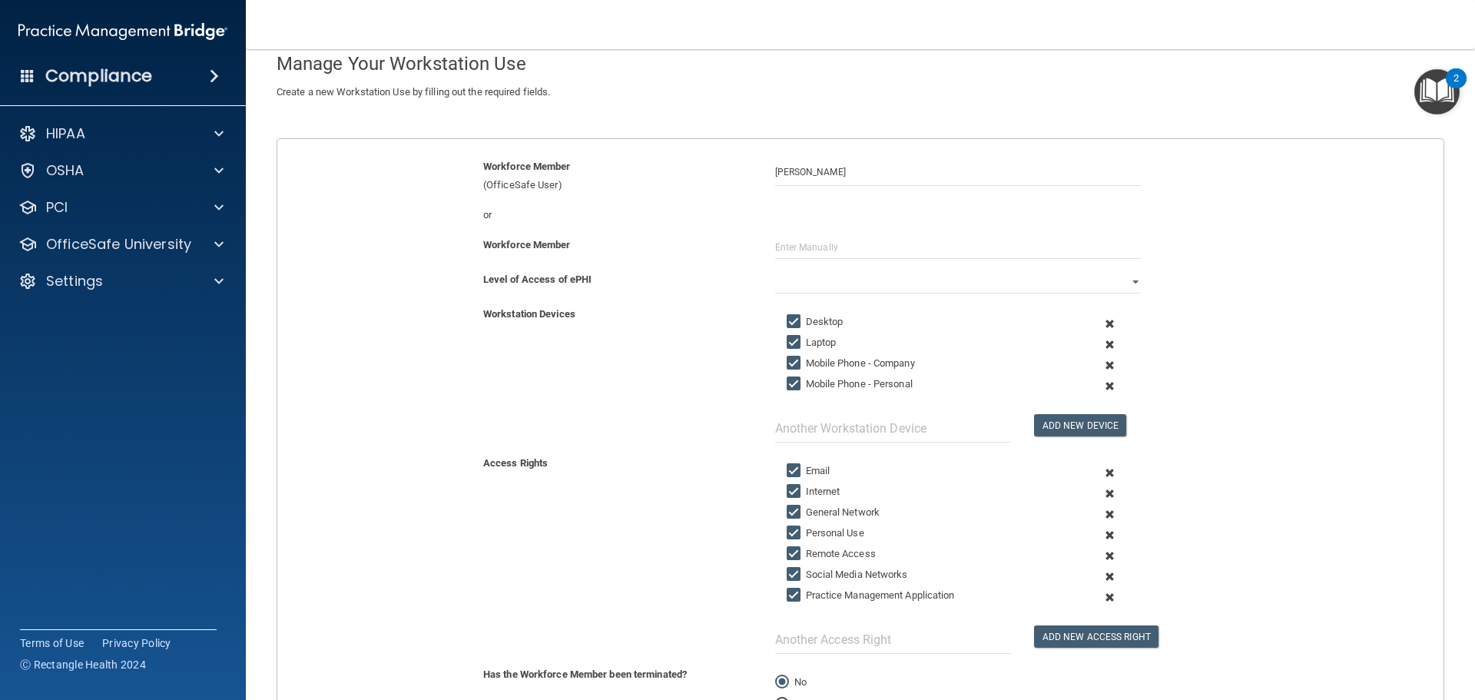
scroll to position [16, 0]
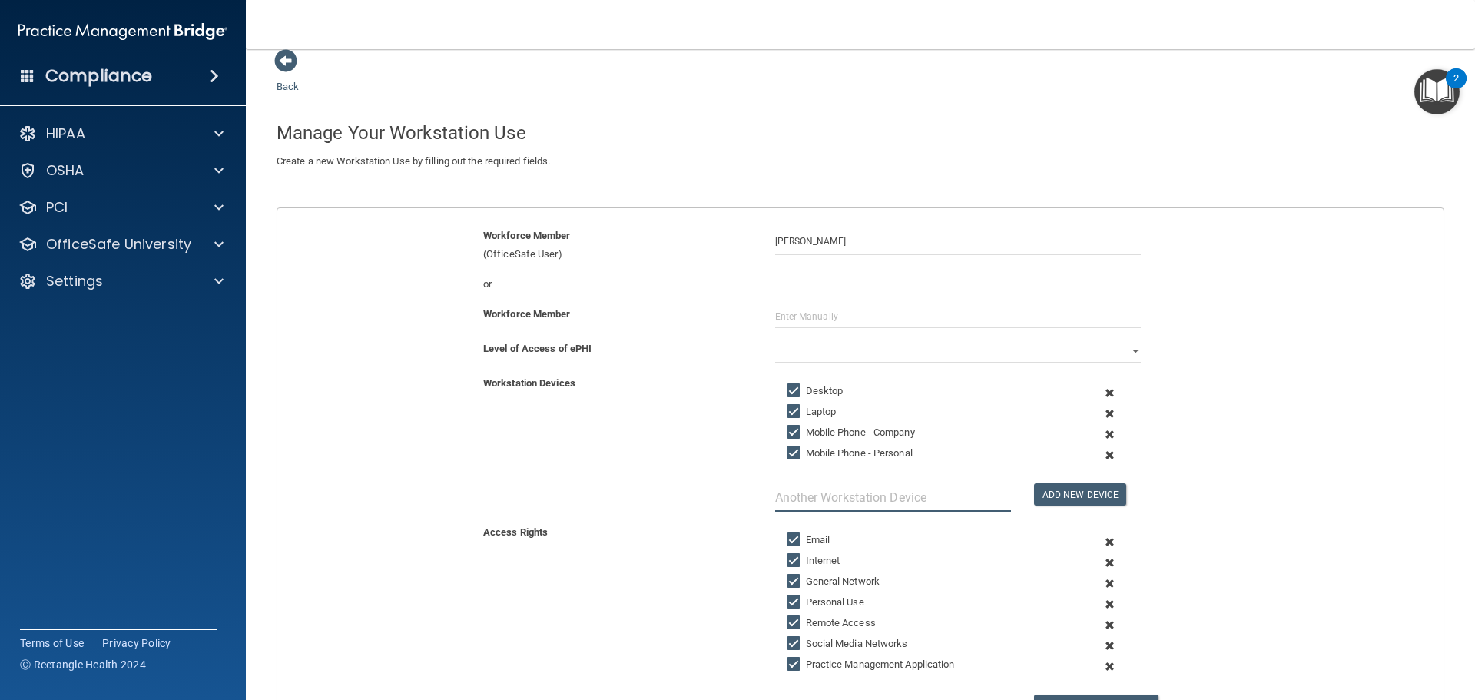
click at [906, 502] on input "text" at bounding box center [893, 497] width 236 height 28
type input "Ipad"
drag, startPoint x: 876, startPoint y: 493, endPoint x: 744, endPoint y: 498, distance: 132.2
click at [745, 498] on div "Workstation Devices Desktop Laptop Mobile Phone - Company Mobile Phone - Person…" at bounding box center [860, 443] width 1189 height 138
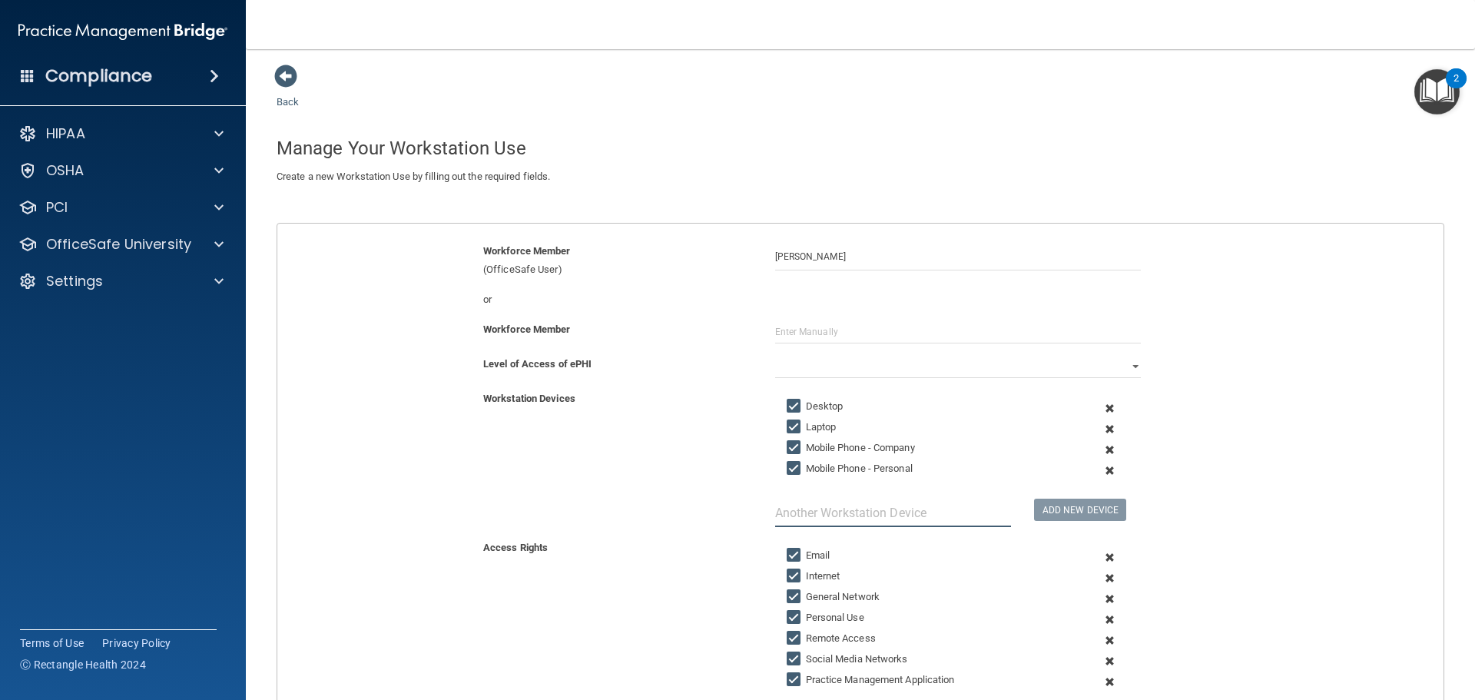
scroll to position [0, 0]
click at [1426, 98] on img "Open Resource Center, 2 new notifications" at bounding box center [1436, 91] width 45 height 45
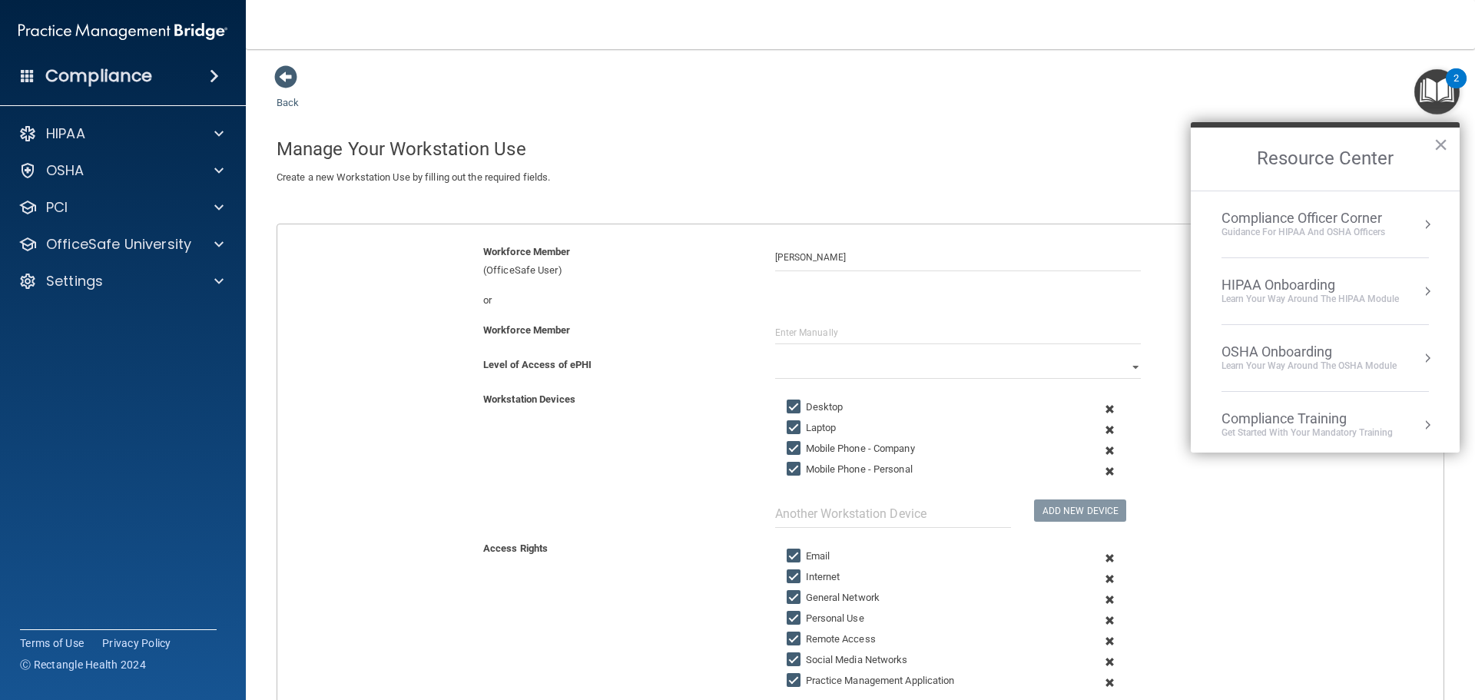
click at [1283, 306] on li "HIPAA Onboarding Learn Your Way around the HIPAA module" at bounding box center [1325, 291] width 207 height 67
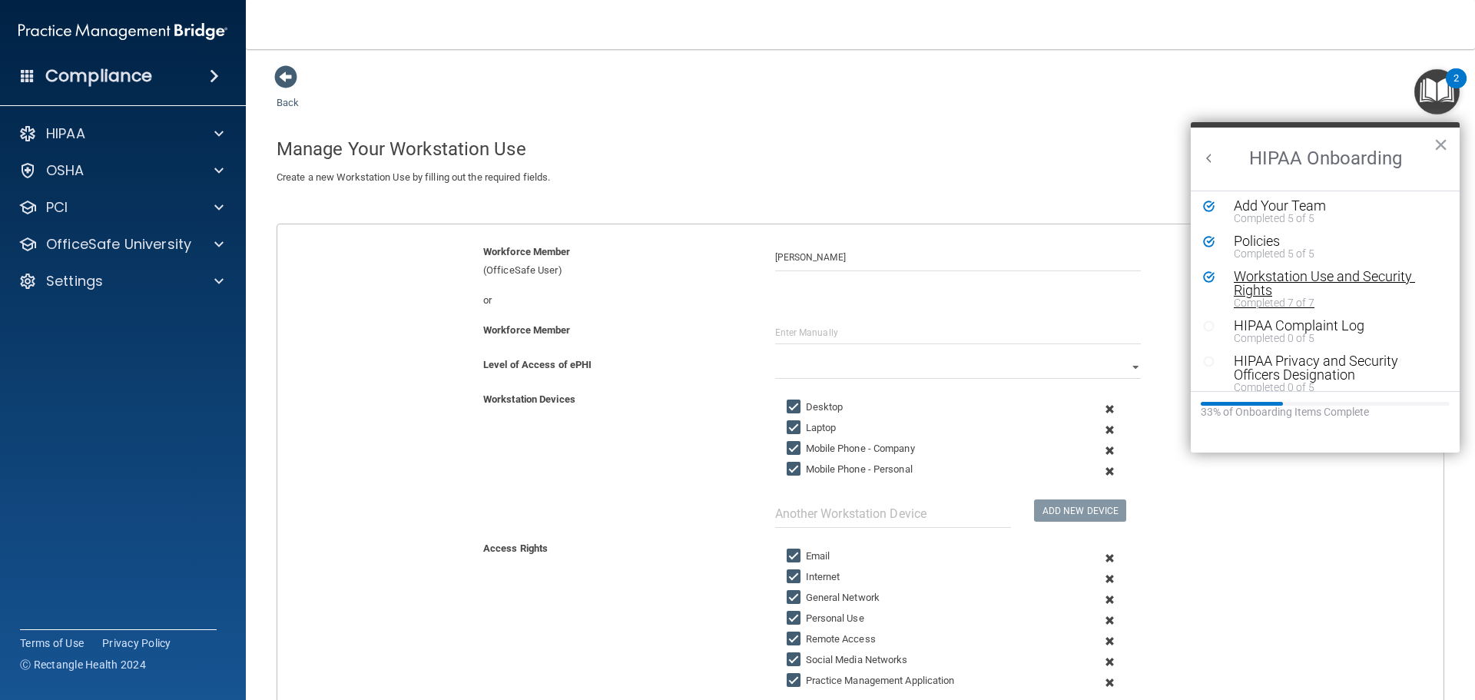
scroll to position [77, 0]
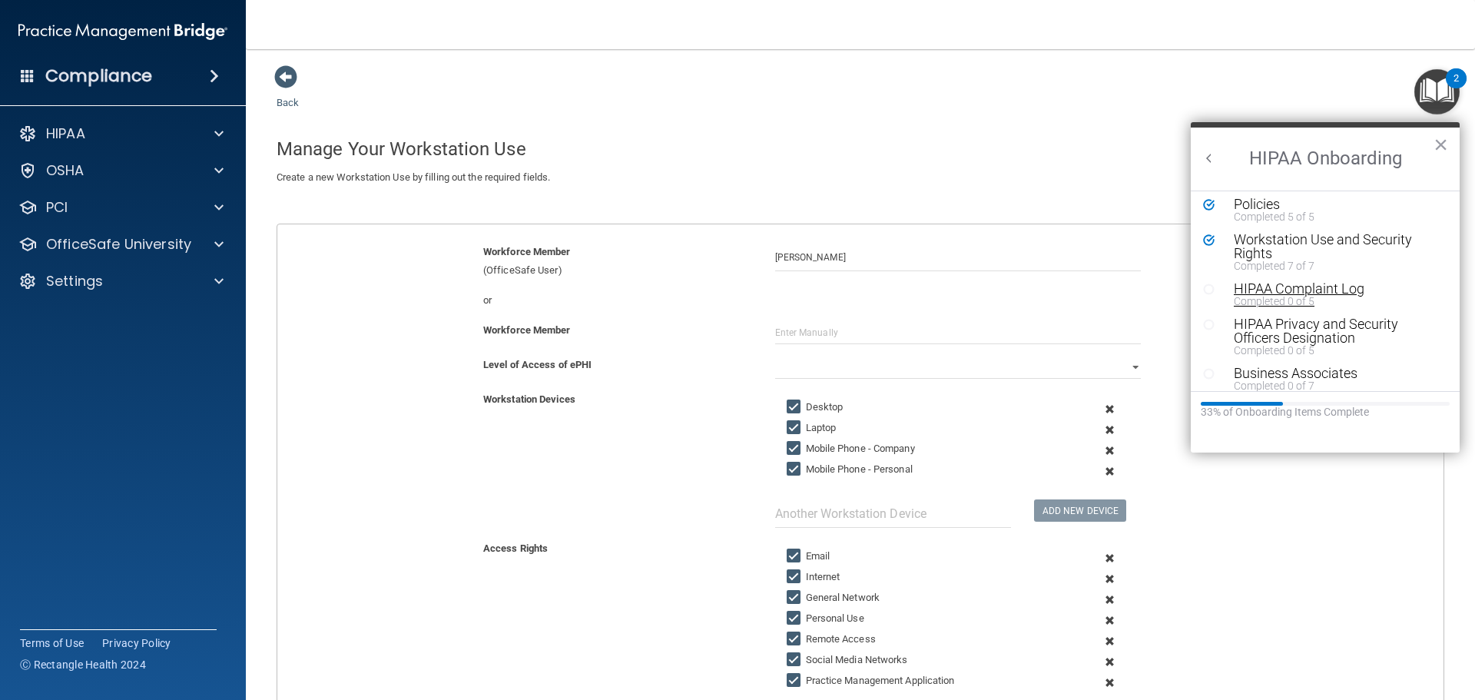
click at [1306, 293] on div "HIPAA Complaint Log" at bounding box center [1331, 289] width 194 height 14
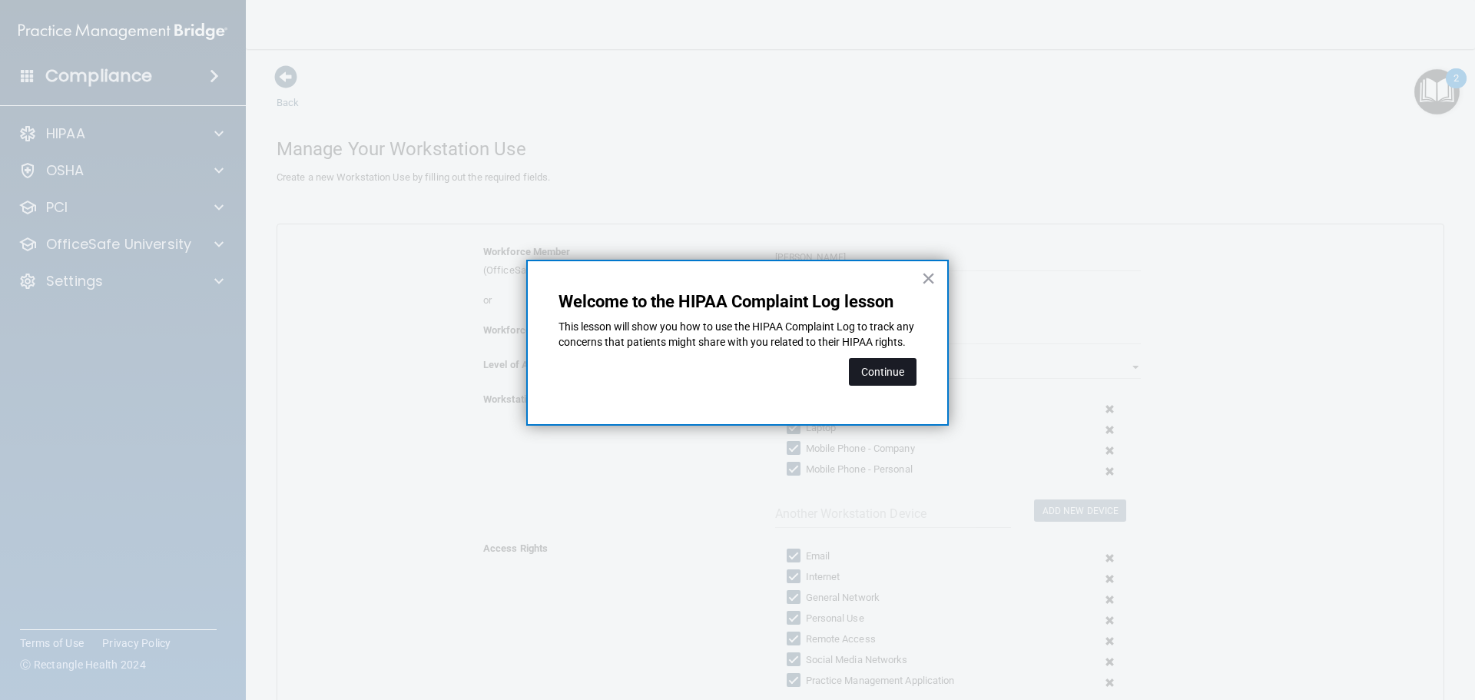
click at [914, 383] on button "Continue" at bounding box center [883, 372] width 68 height 28
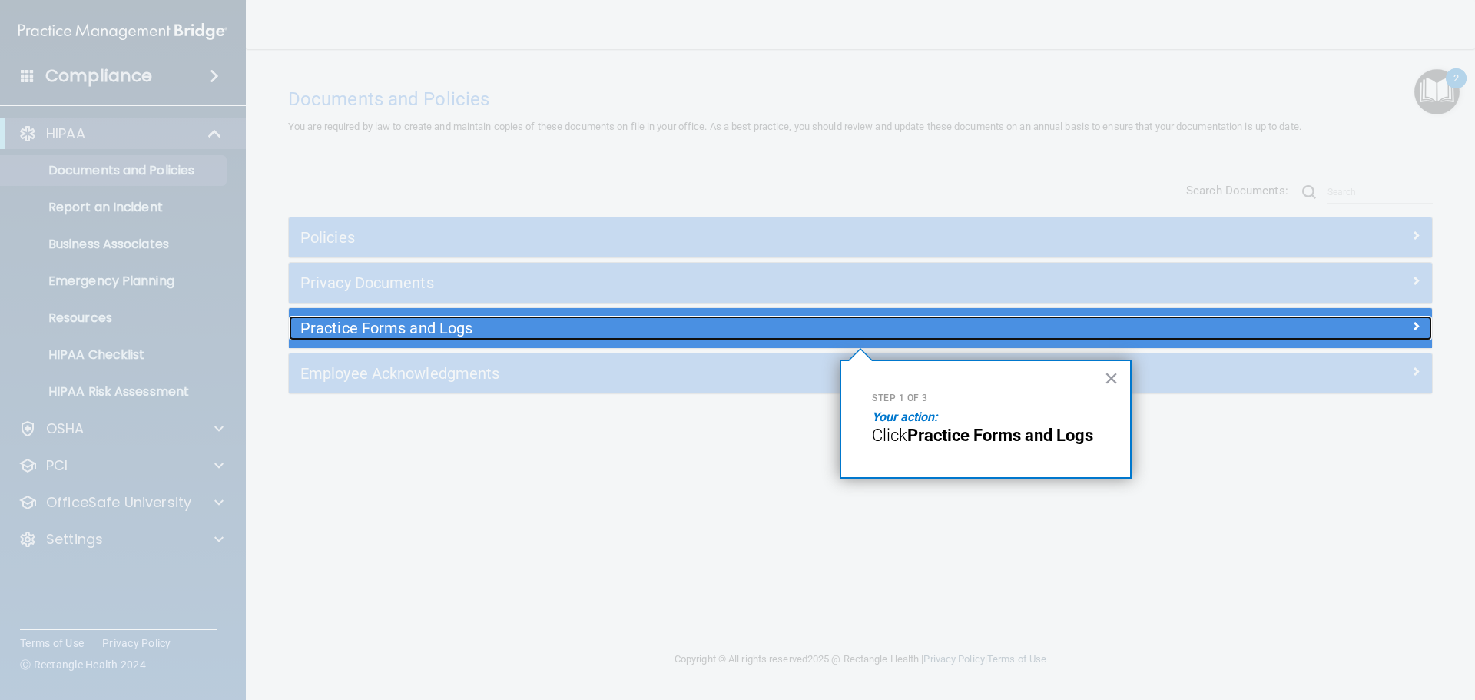
click at [768, 340] on div "Practice Forms and Logs" at bounding box center [717, 328] width 857 height 25
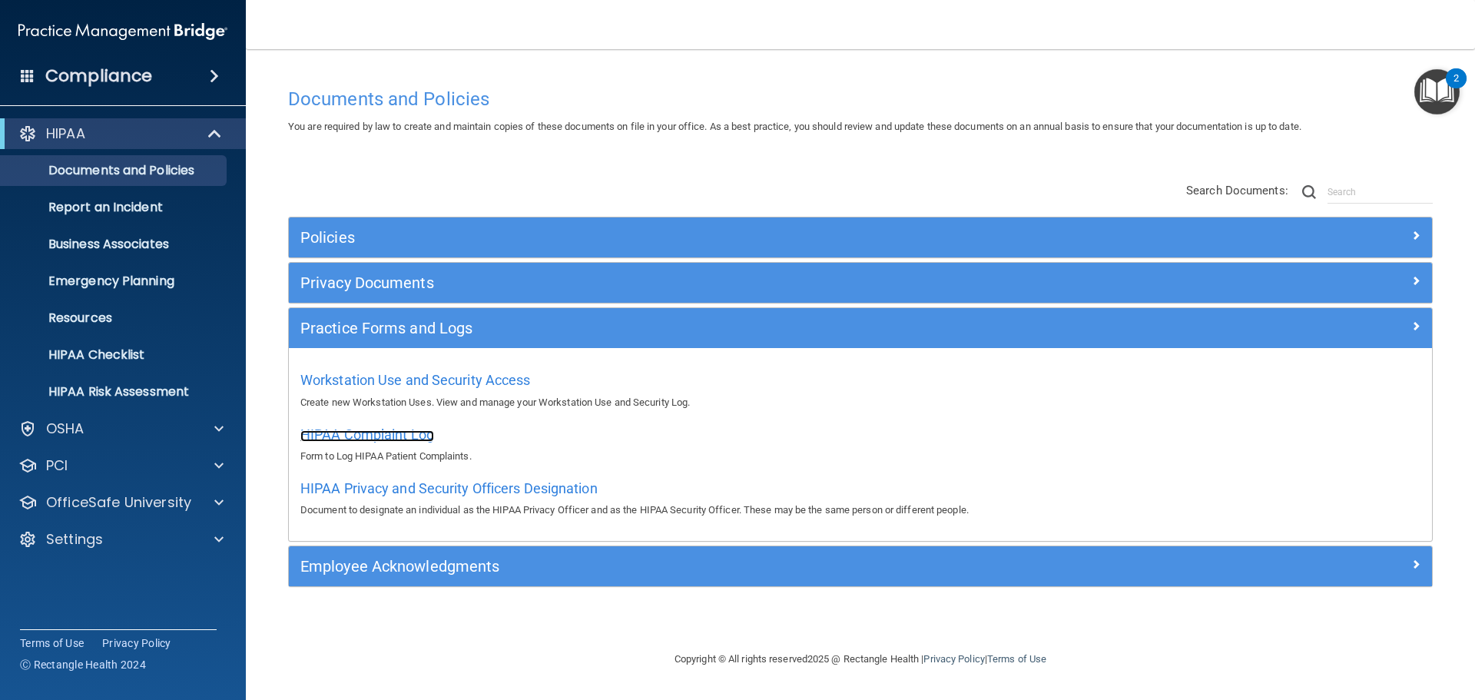
click at [409, 439] on span "HIPAA Complaint Log" at bounding box center [367, 434] width 134 height 16
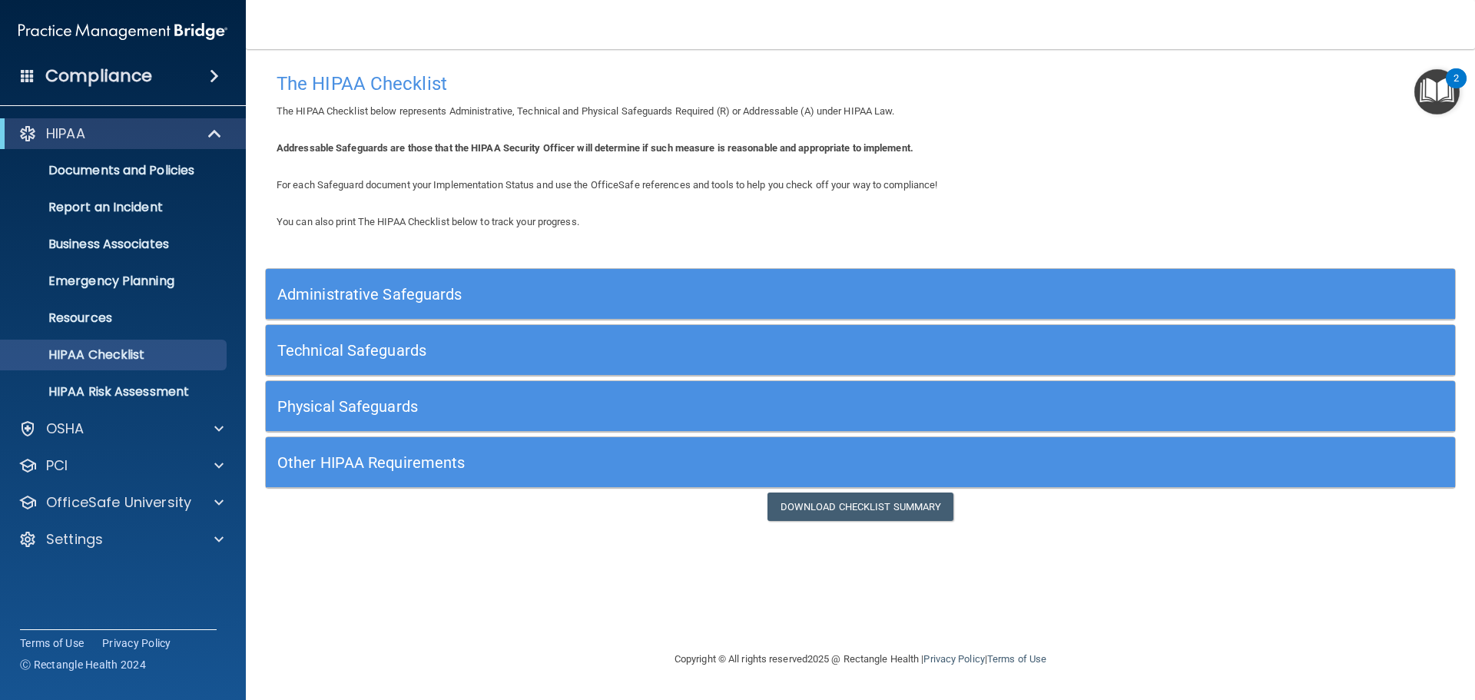
click at [485, 300] on h5 "Administrative Safeguards" at bounding box center [711, 294] width 869 height 17
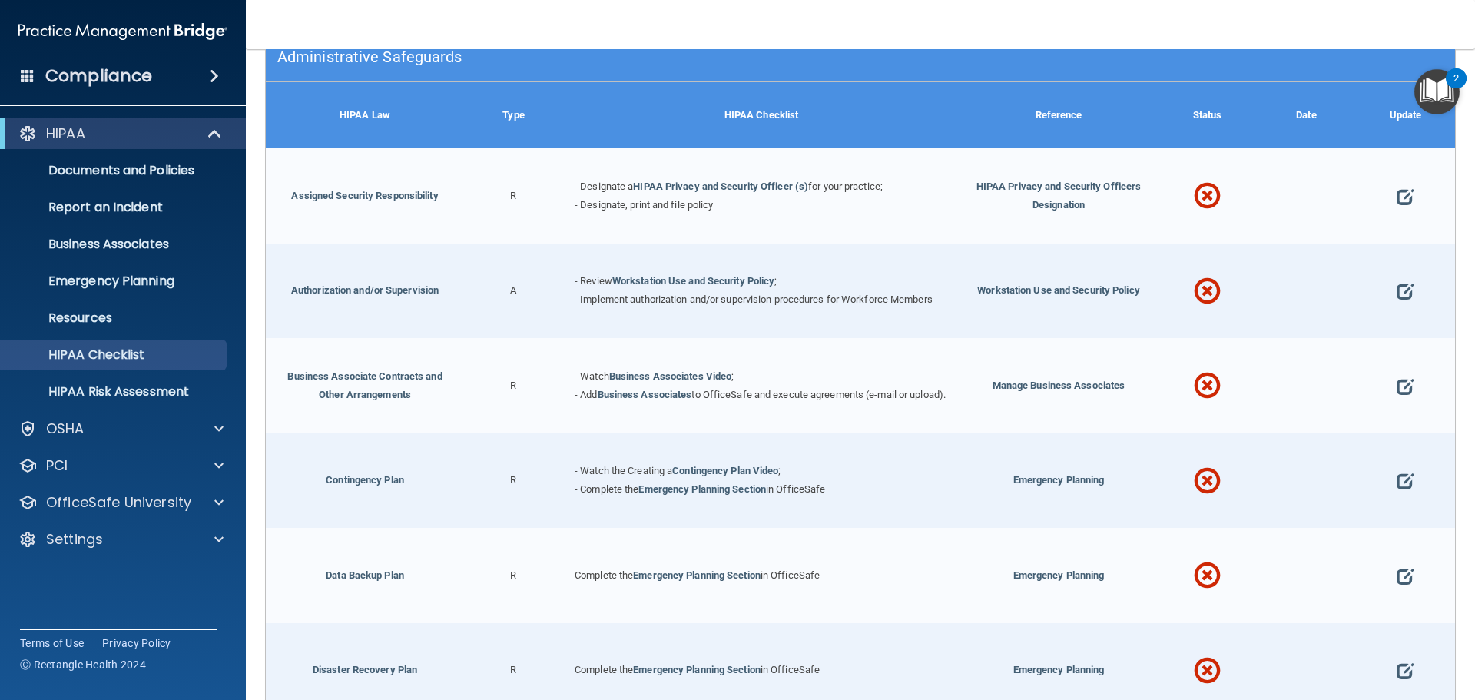
scroll to position [230, 0]
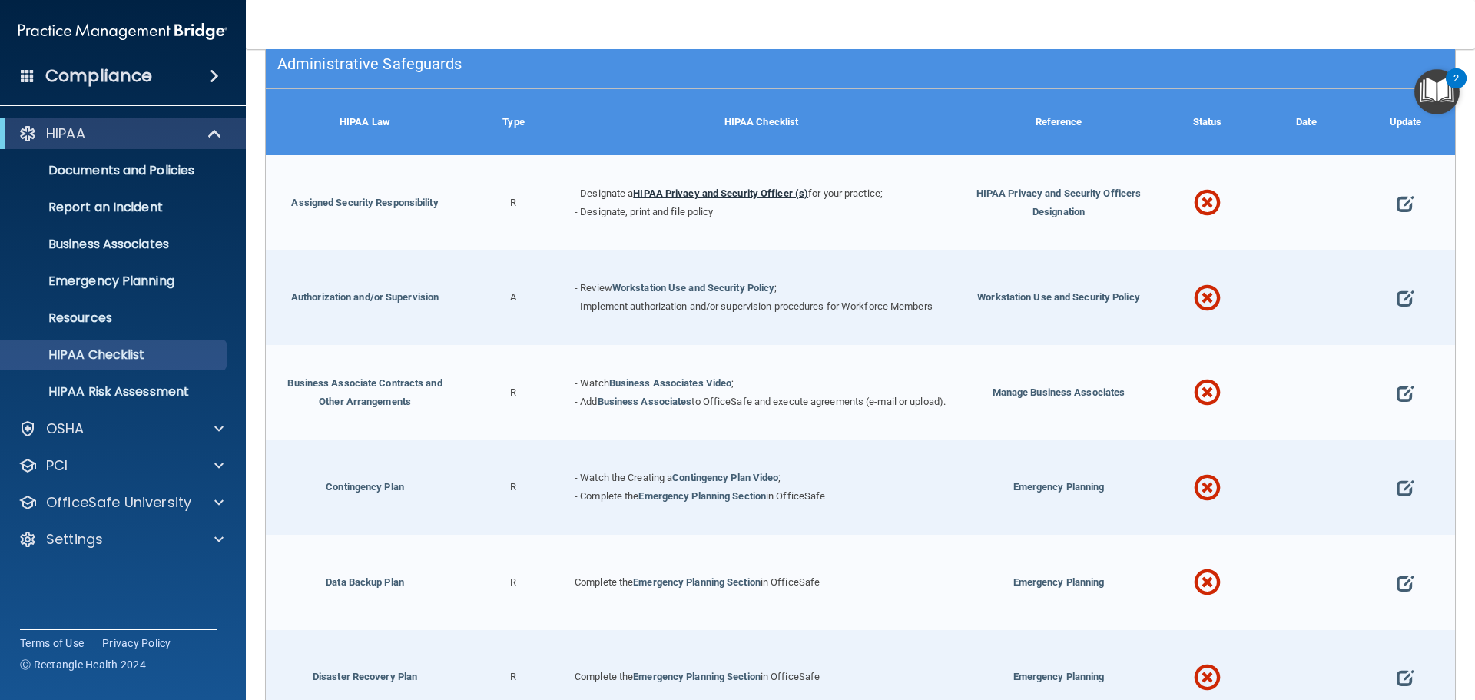
click at [692, 195] on link "HIPAA Privacy and Security Officer (s)" at bounding box center [720, 193] width 175 height 12
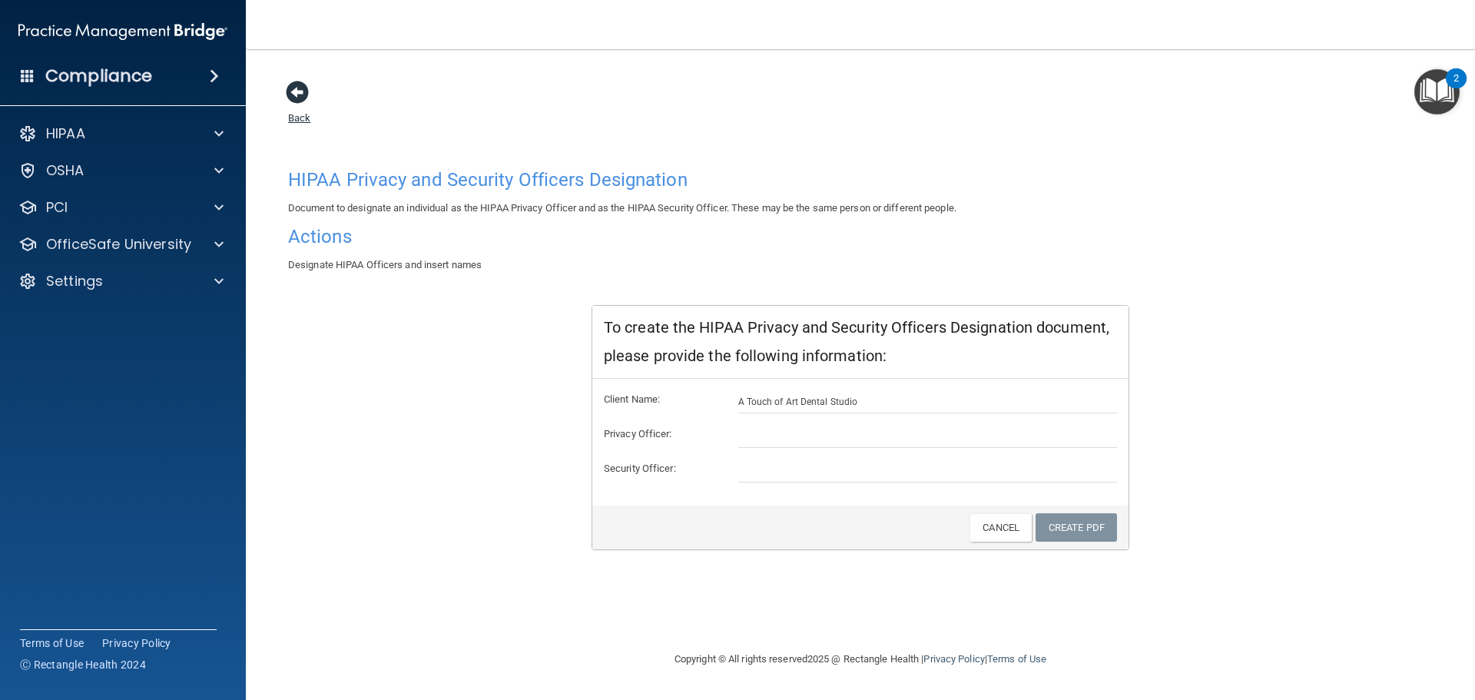
click at [297, 88] on span at bounding box center [297, 92] width 23 height 23
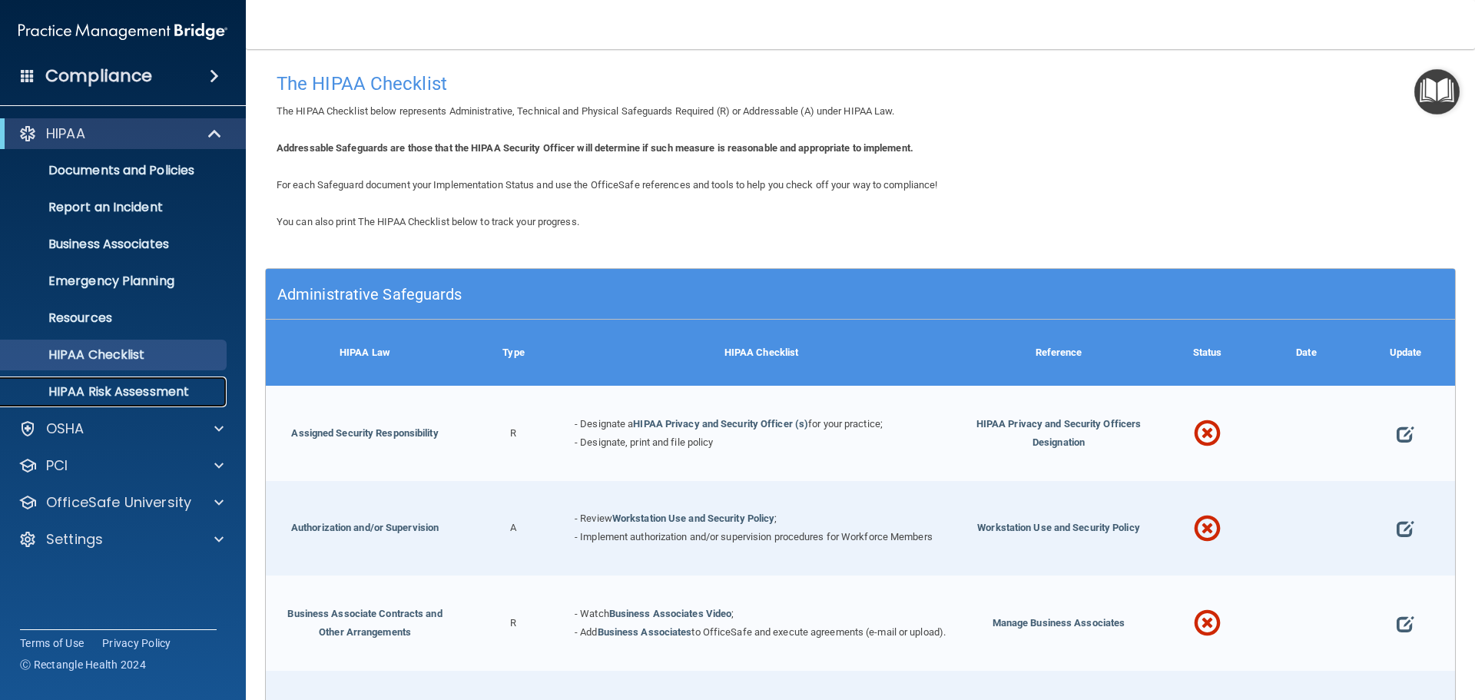
click at [94, 396] on p "HIPAA Risk Assessment" at bounding box center [115, 391] width 210 height 15
